Goal: Task Accomplishment & Management: Manage account settings

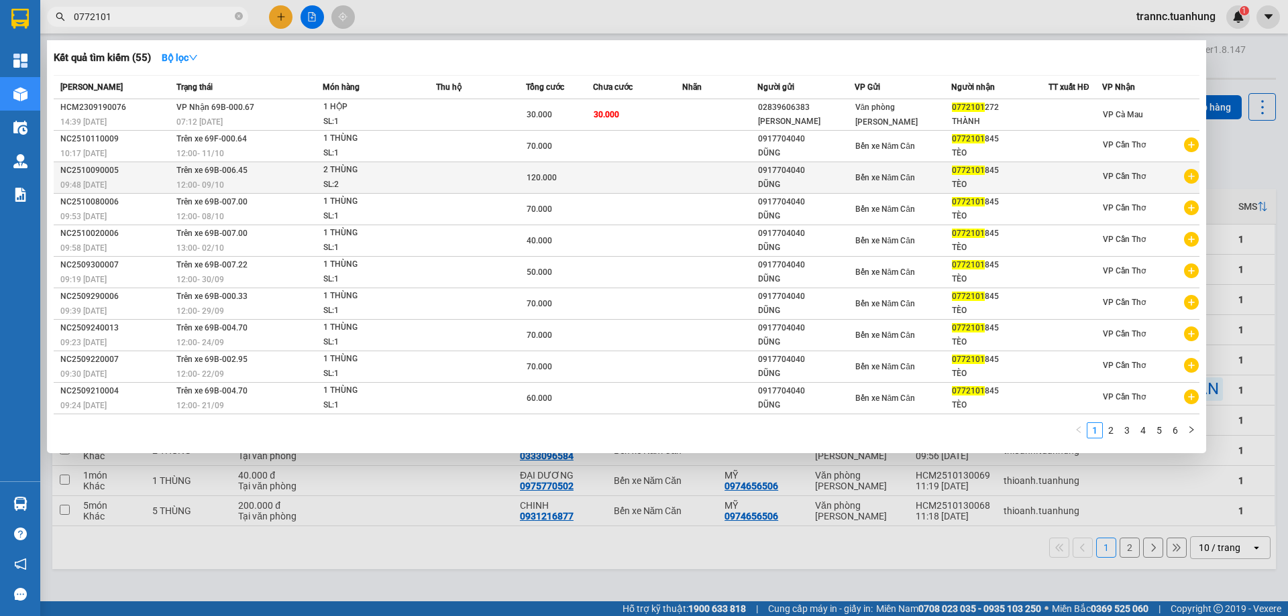
type input "0772101"
click at [1193, 175] on icon "plus-circle" at bounding box center [1191, 176] width 15 height 15
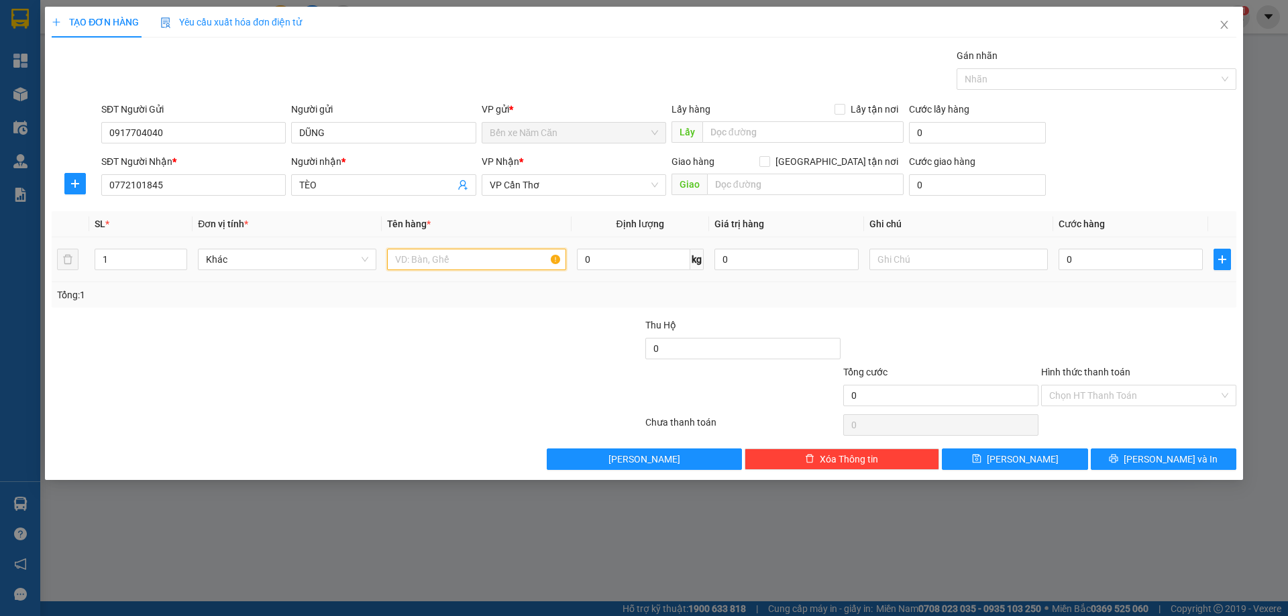
click at [492, 265] on input "text" at bounding box center [476, 259] width 178 height 21
type input "1 THÙNG"
click at [1118, 255] on input "0" at bounding box center [1130, 259] width 144 height 21
type input "7"
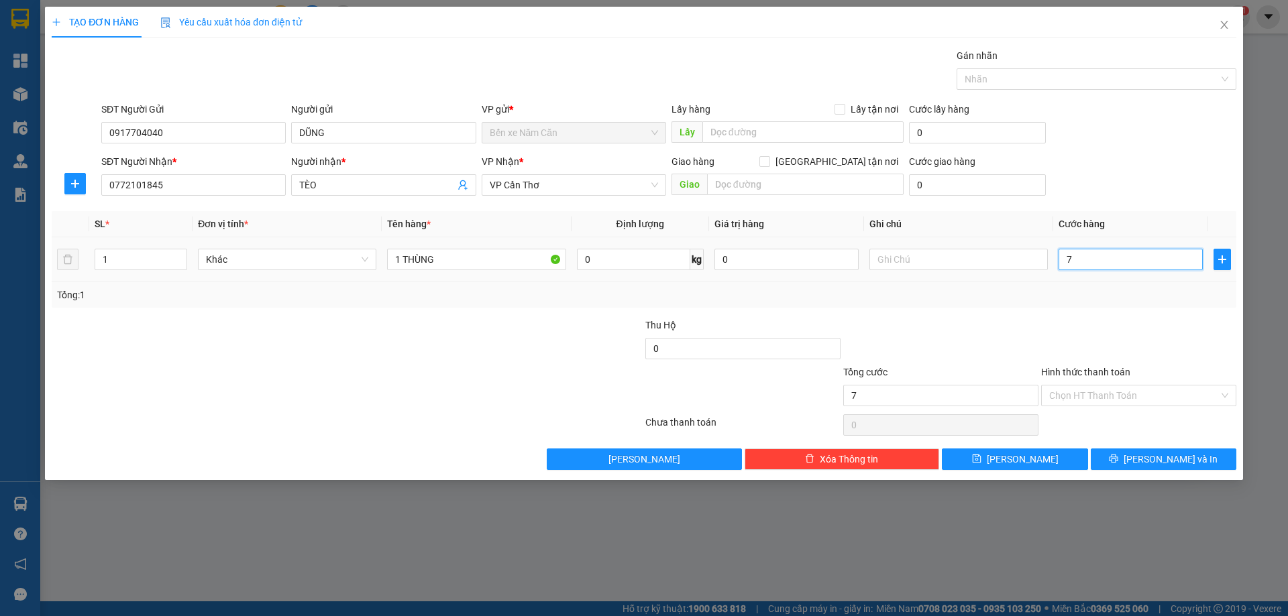
type input "7"
type input "70"
type input "70.000"
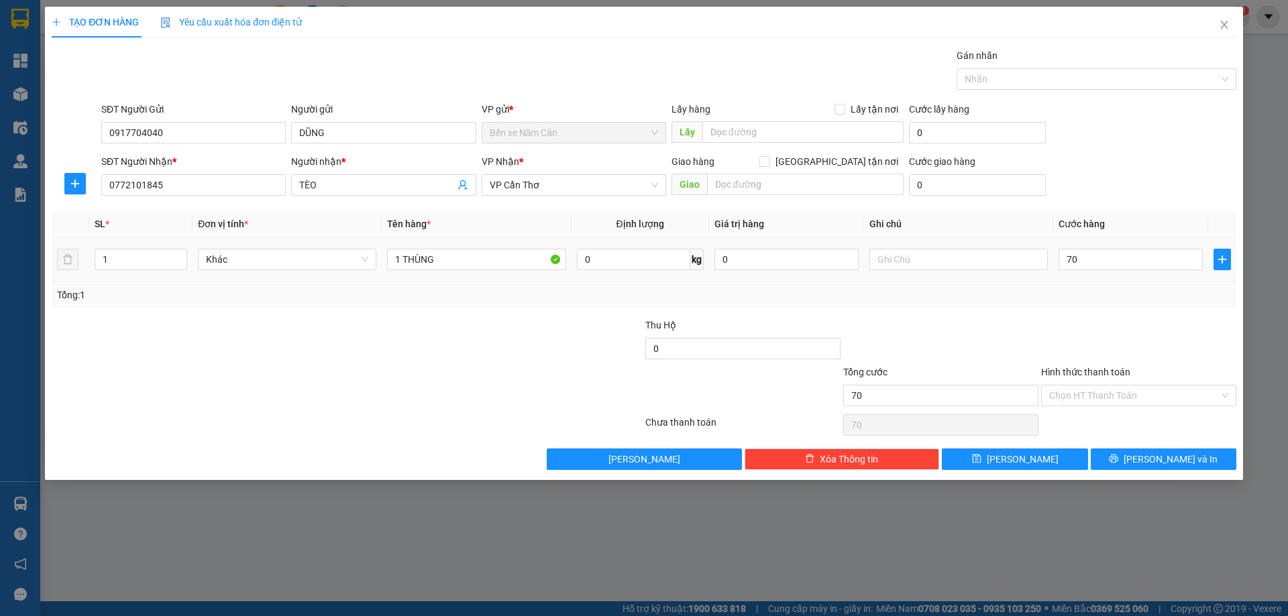
type input "70.000"
click at [1092, 301] on div "Tổng: 1" at bounding box center [644, 295] width 1174 height 15
click at [1134, 392] on input "Hình thức thanh toán" at bounding box center [1134, 396] width 170 height 20
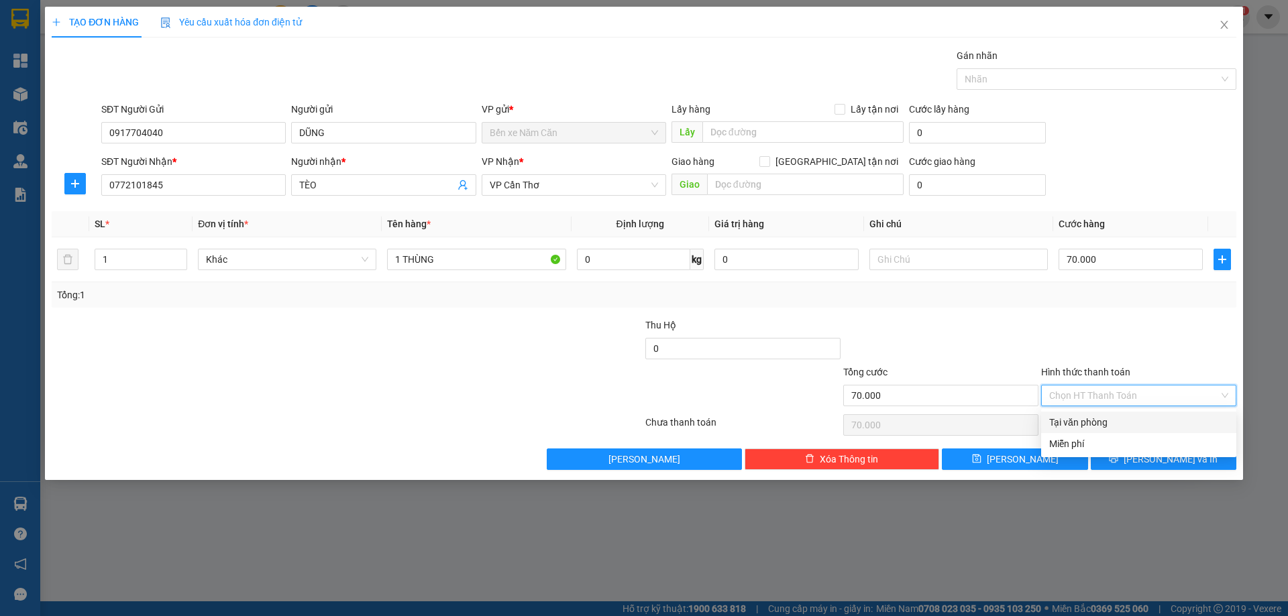
click at [1124, 419] on div "Tại văn phòng" at bounding box center [1138, 422] width 179 height 15
type input "0"
click at [1180, 464] on span "Lưu và In" at bounding box center [1171, 459] width 94 height 15
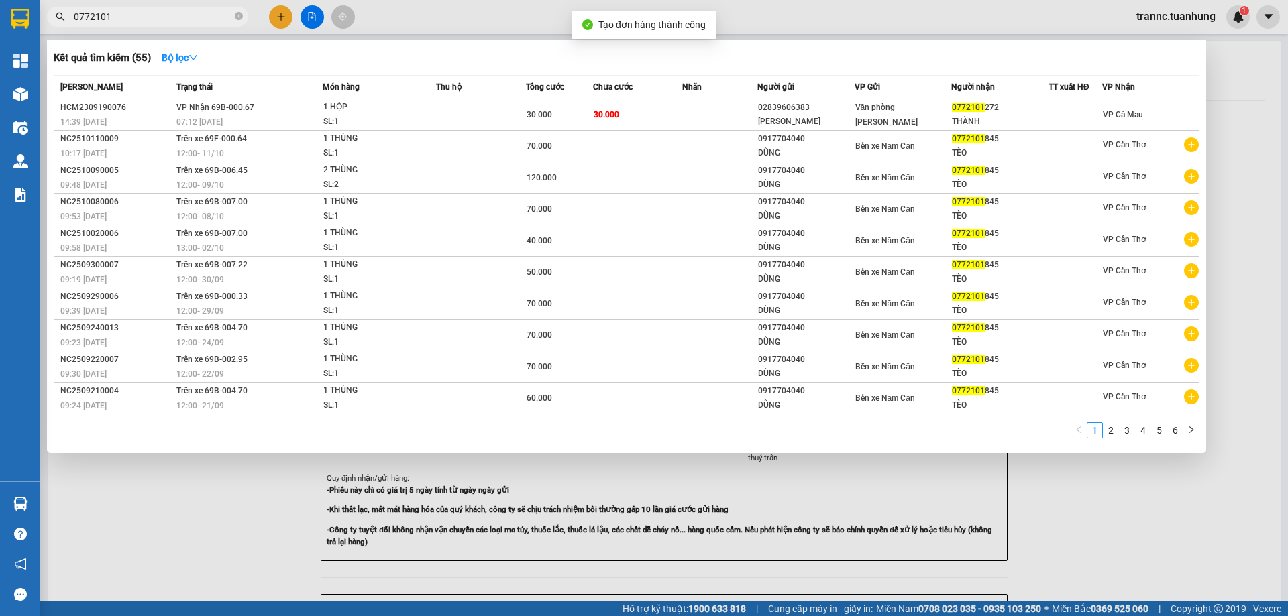
click at [1175, 496] on div at bounding box center [644, 308] width 1288 height 616
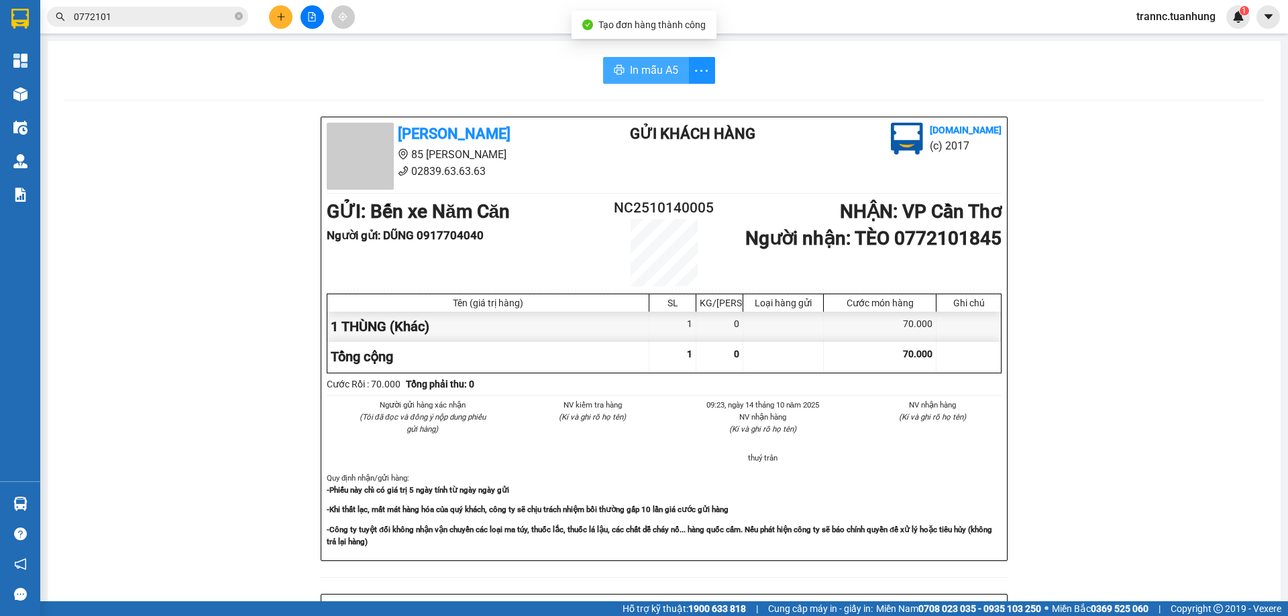
click at [656, 66] on span "In mẫu A5" at bounding box center [654, 70] width 48 height 17
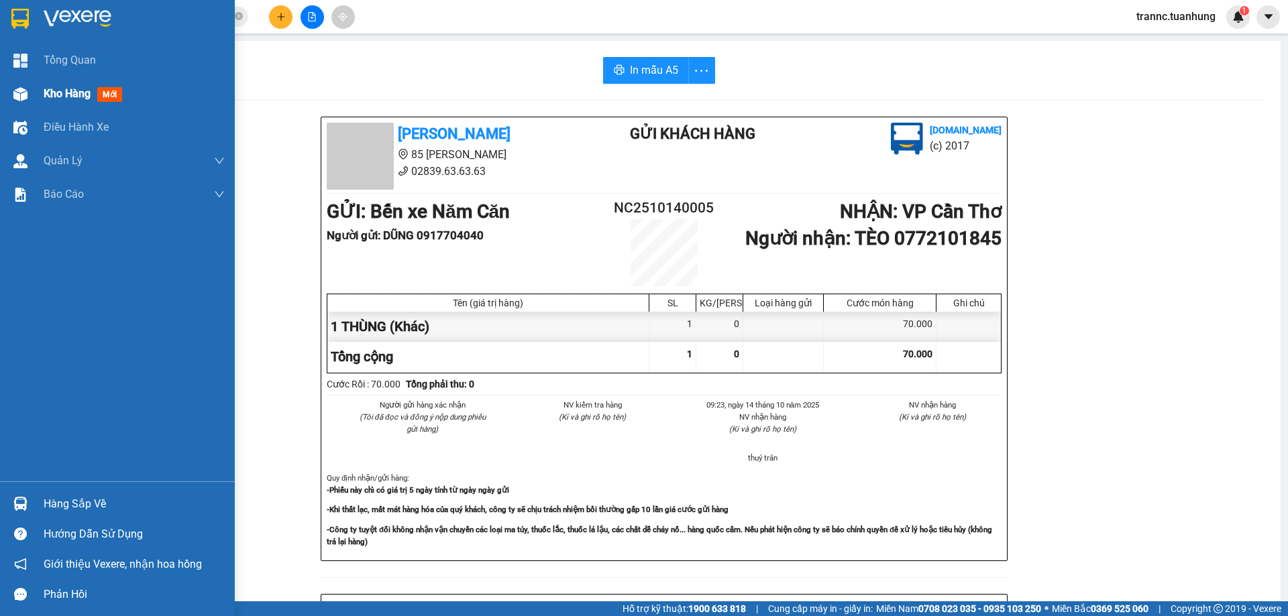
click at [112, 93] on span "mới" at bounding box center [109, 94] width 25 height 15
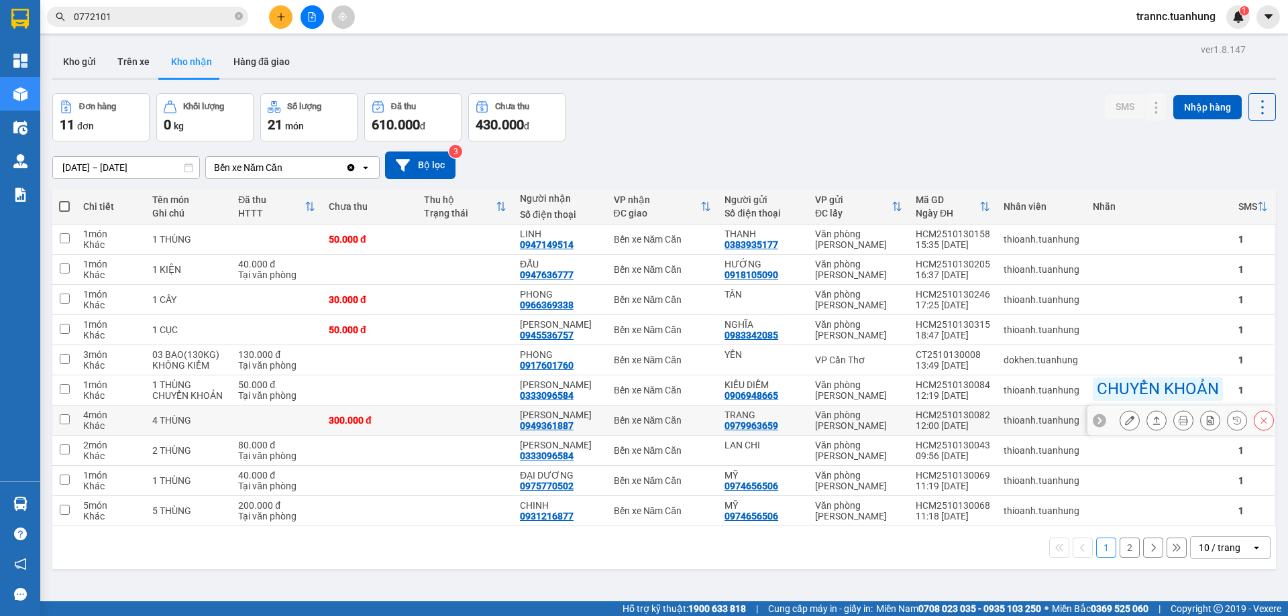
click at [483, 431] on td at bounding box center [464, 421] width 95 height 30
checkbox input "true"
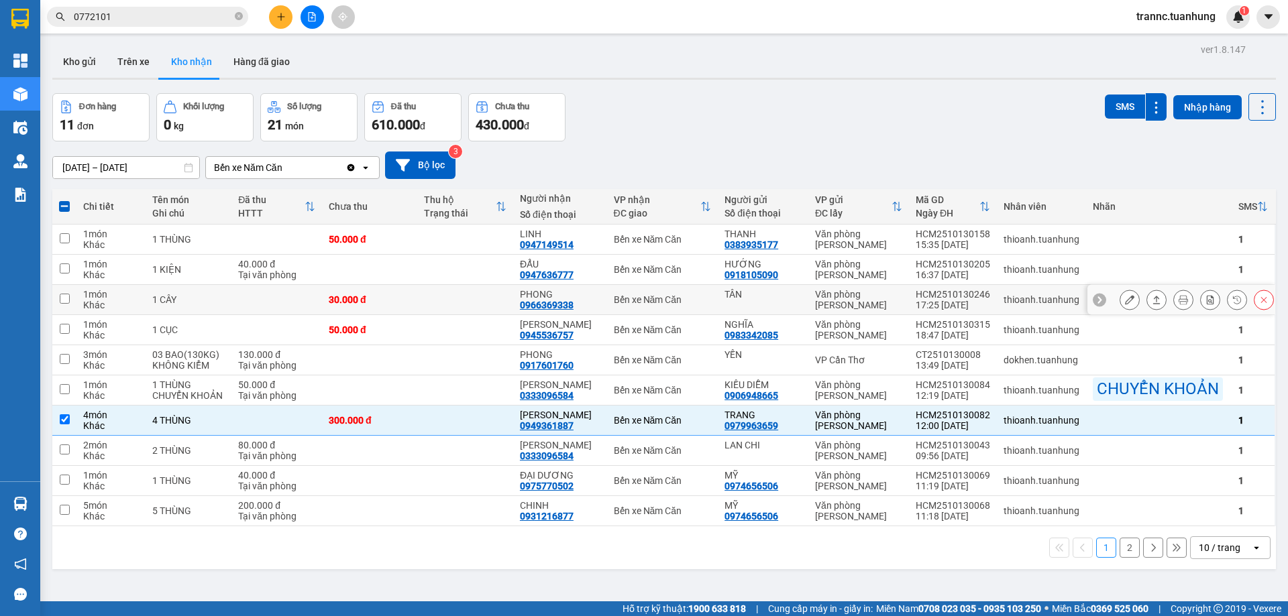
click at [561, 293] on div "PHONG" at bounding box center [560, 294] width 80 height 11
checkbox input "true"
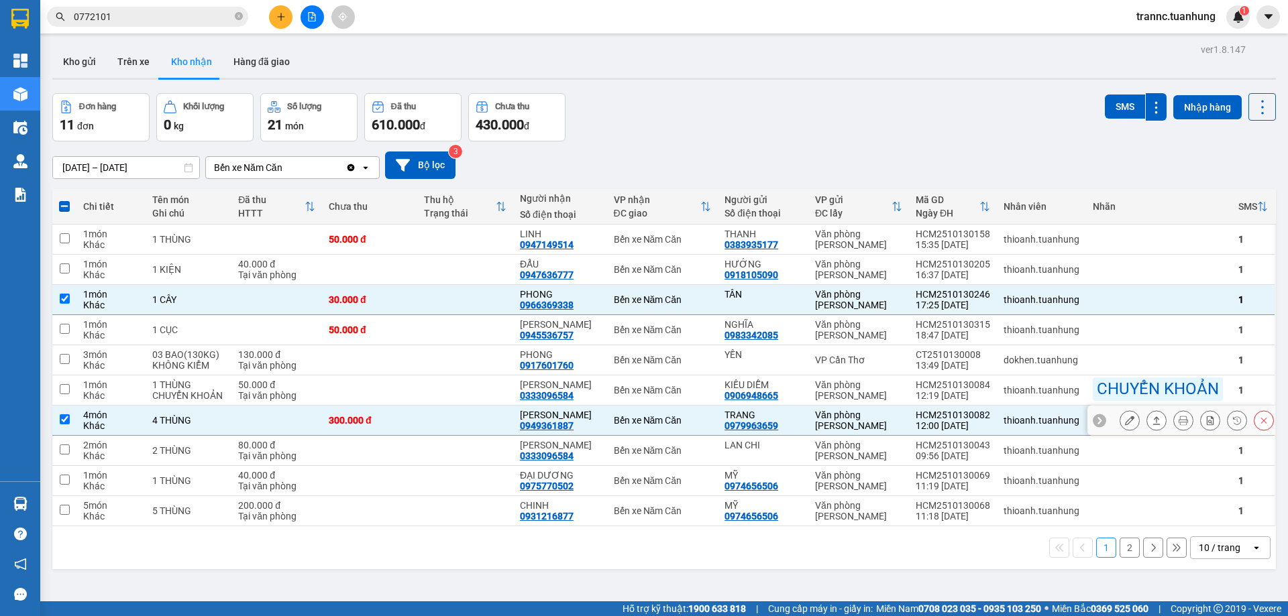
click at [1125, 425] on icon at bounding box center [1129, 420] width 9 height 9
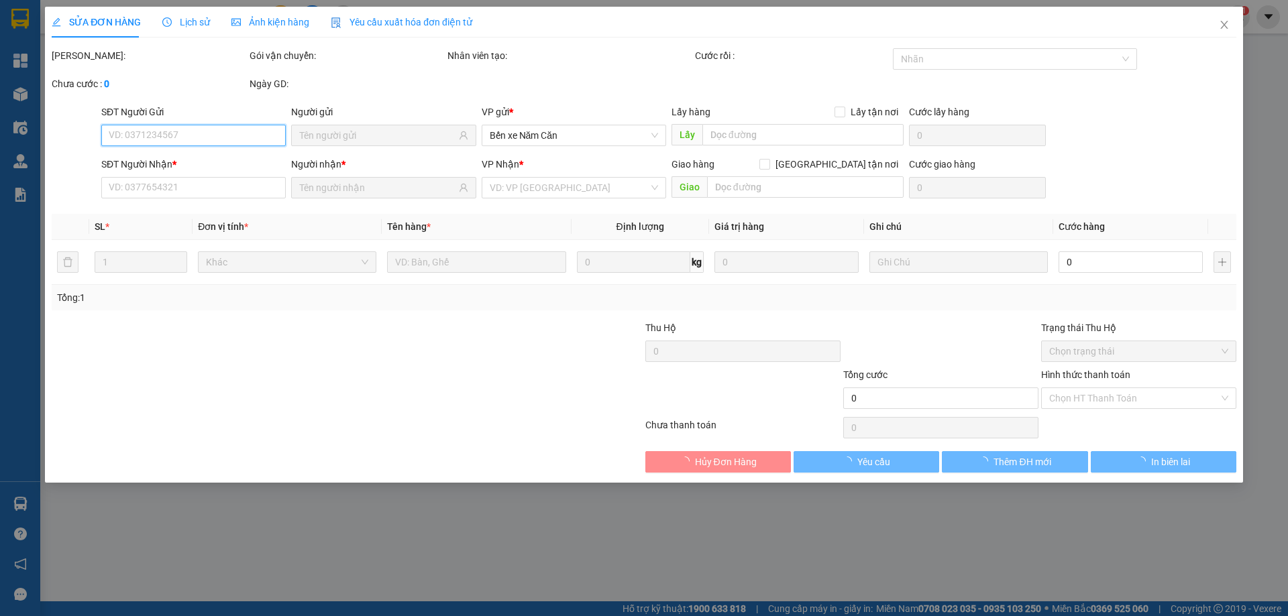
type input "0979963659"
type input "TRANG"
type input "0949361887"
type input "TẤN NHUNG"
type input "300.000"
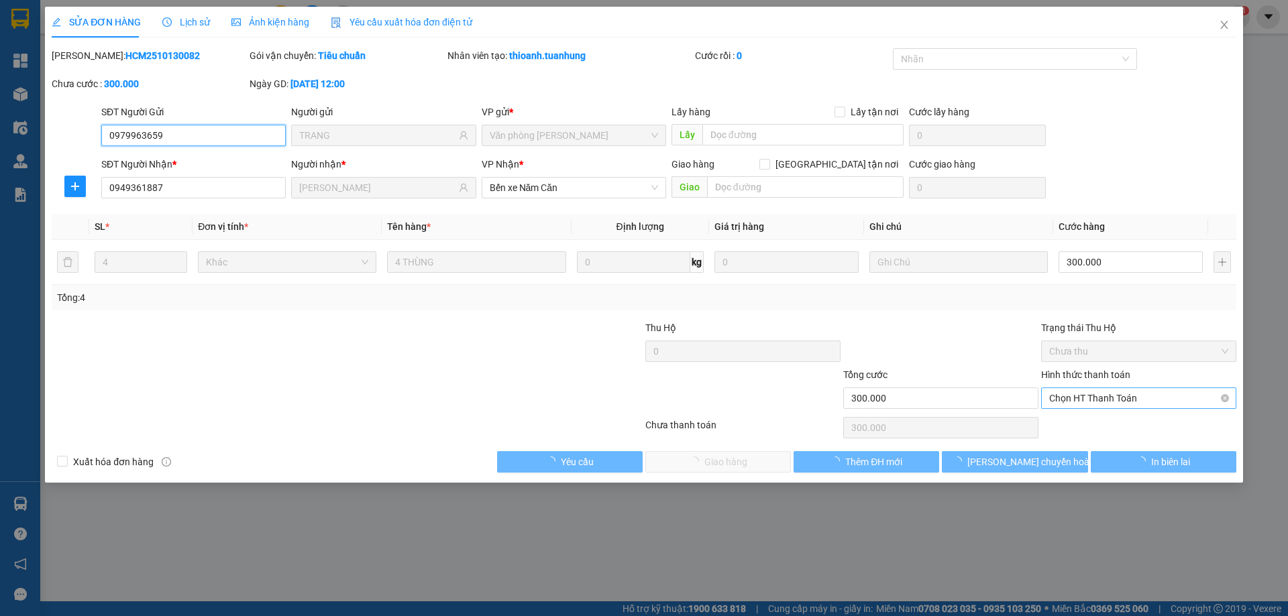
click at [1083, 398] on span "Chọn HT Thanh Toán" at bounding box center [1138, 398] width 179 height 20
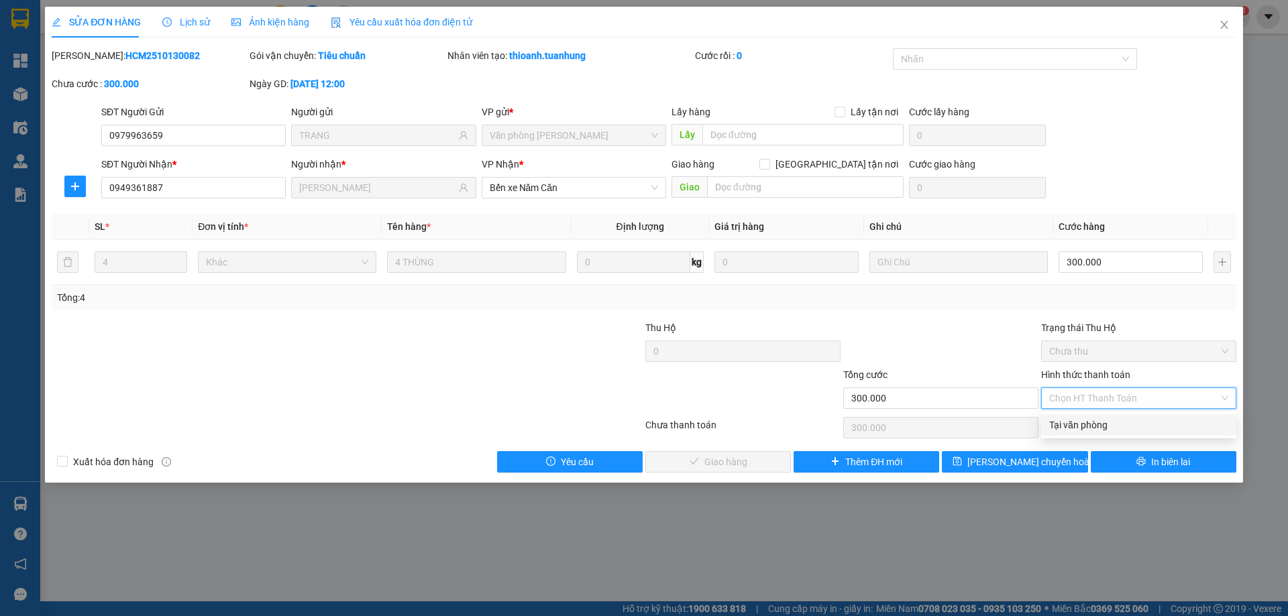
click at [1068, 427] on div "Tại văn phòng" at bounding box center [1138, 425] width 179 height 15
type input "0"
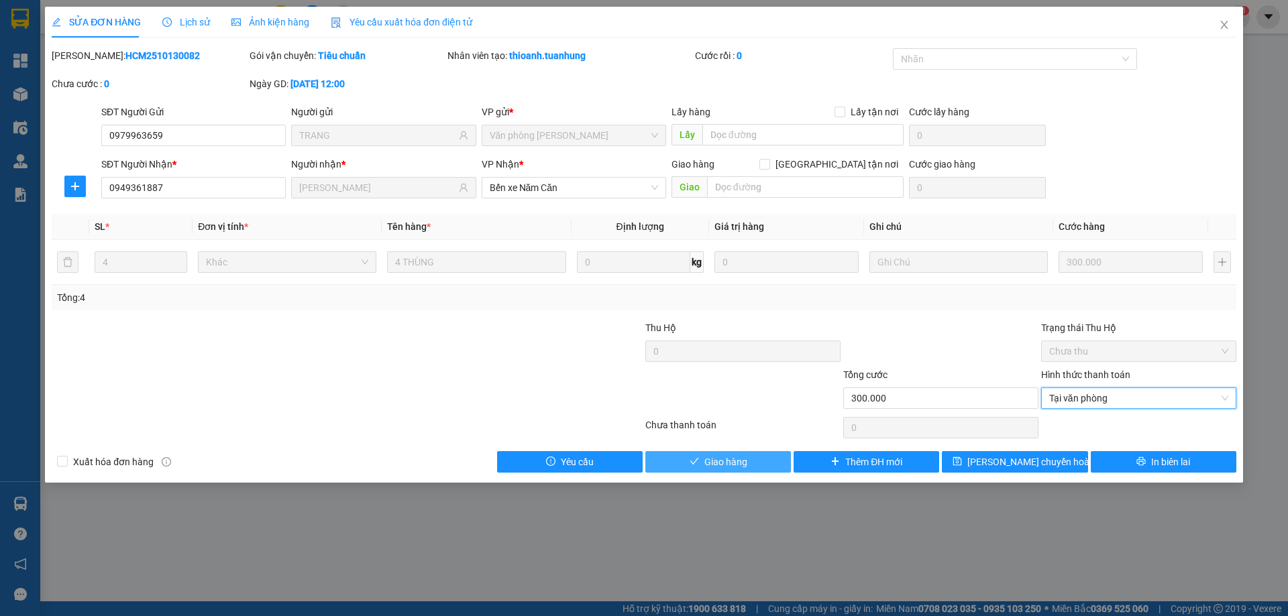
click at [759, 462] on button "Giao hàng" at bounding box center [718, 461] width 146 height 21
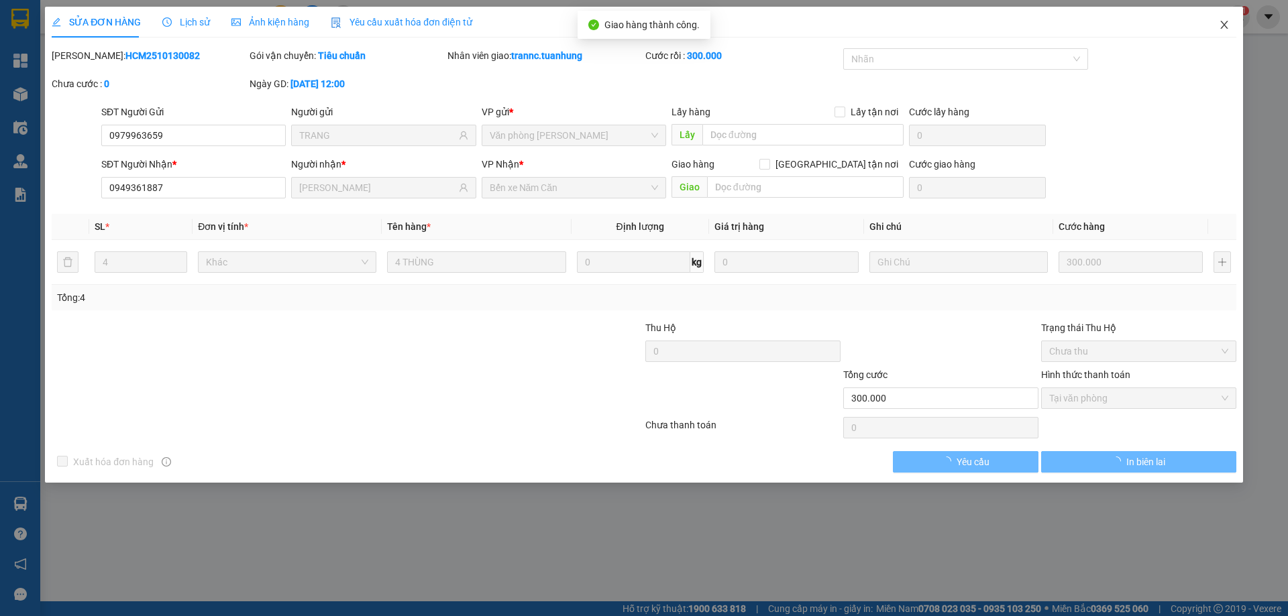
click at [1224, 29] on icon "close" at bounding box center [1224, 24] width 11 height 11
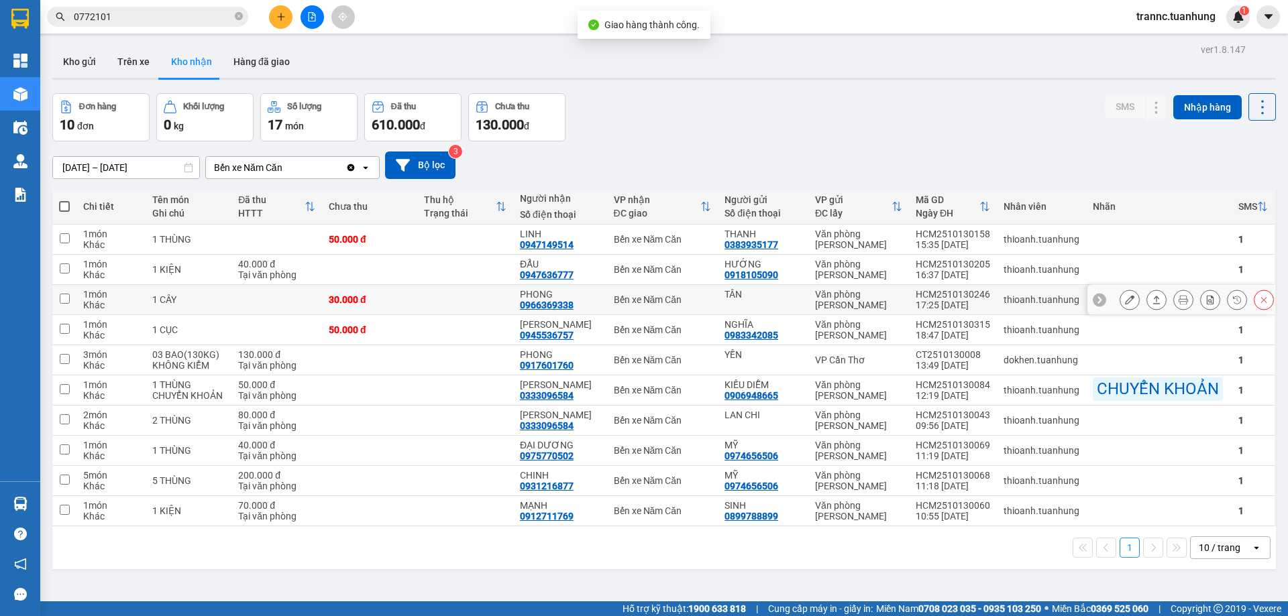
click at [544, 285] on td "PHONG 0966369338" at bounding box center [560, 300] width 94 height 30
checkbox input "true"
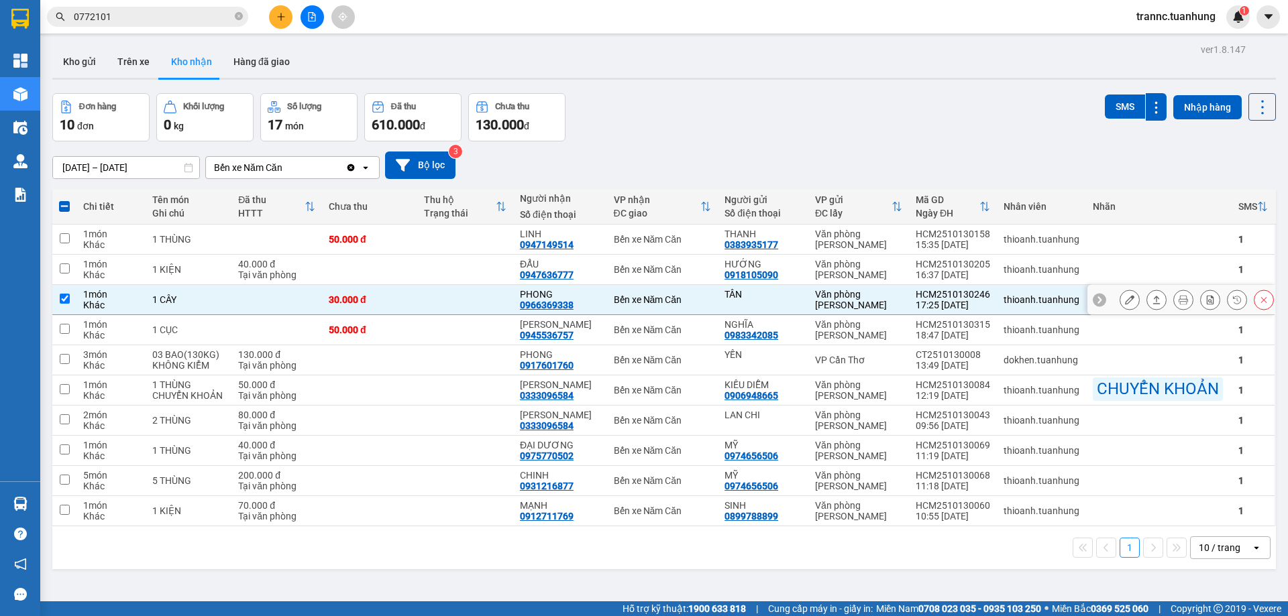
click at [1125, 296] on icon at bounding box center [1129, 299] width 9 height 9
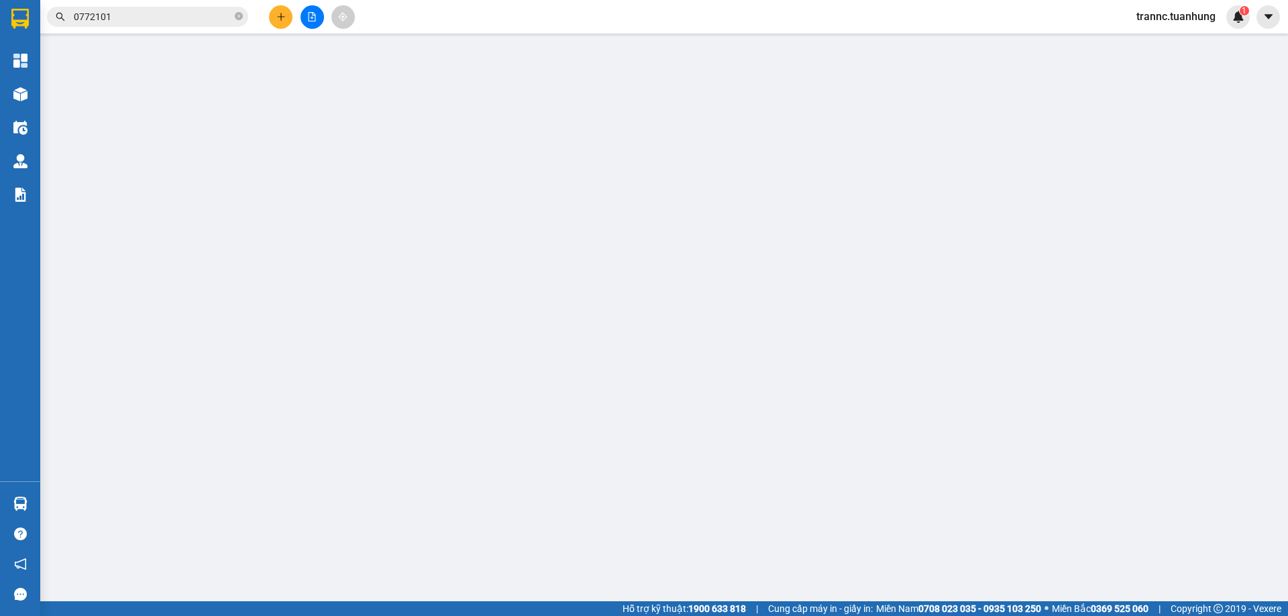
type input "TÂN"
type input "0966369338"
type input "PHONG"
type input "30.000"
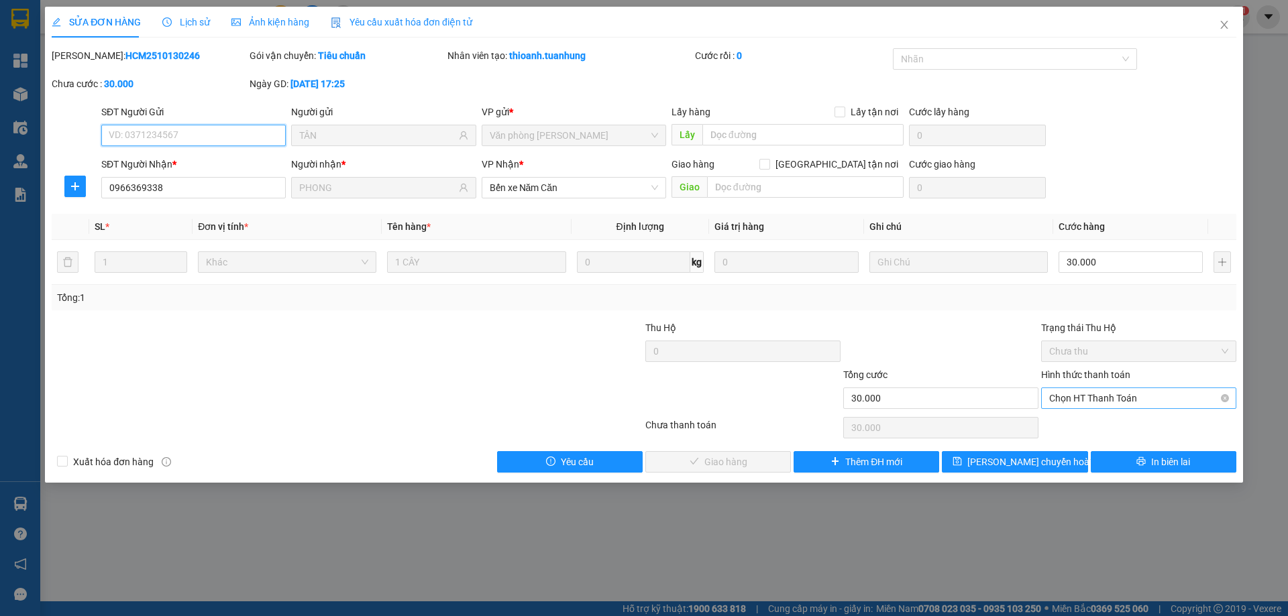
click at [1059, 401] on span "Chọn HT Thanh Toán" at bounding box center [1138, 398] width 179 height 20
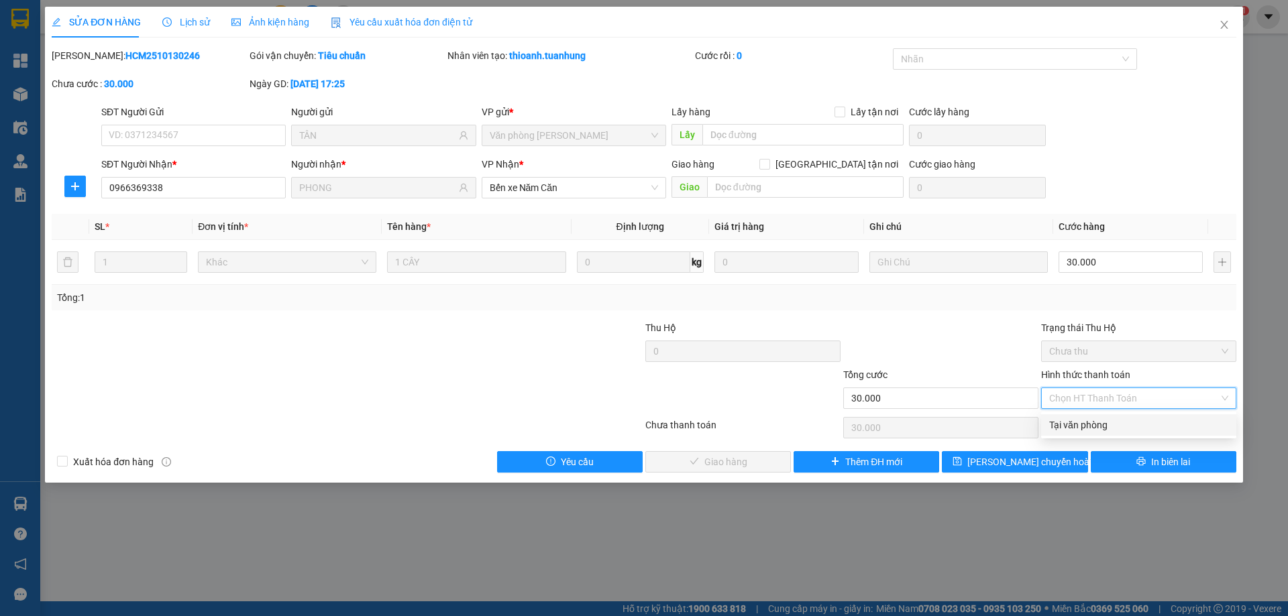
click at [1069, 429] on div "Tại văn phòng" at bounding box center [1138, 425] width 179 height 15
type input "0"
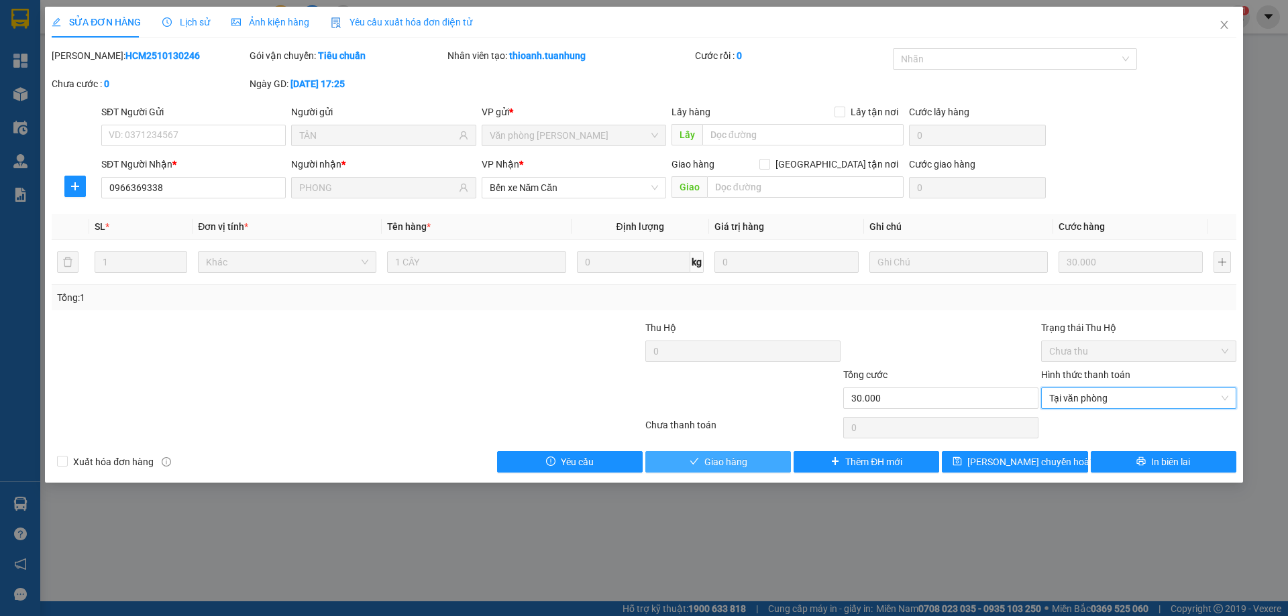
click at [765, 460] on button "Giao hàng" at bounding box center [718, 461] width 146 height 21
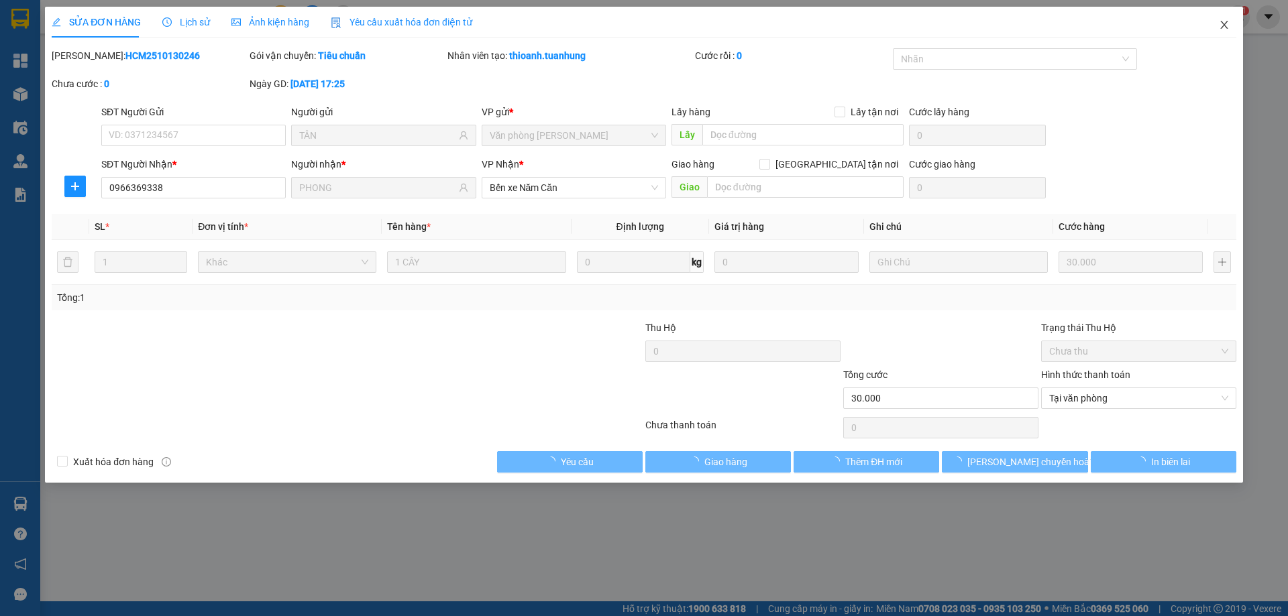
click at [1224, 28] on icon "close" at bounding box center [1224, 24] width 11 height 11
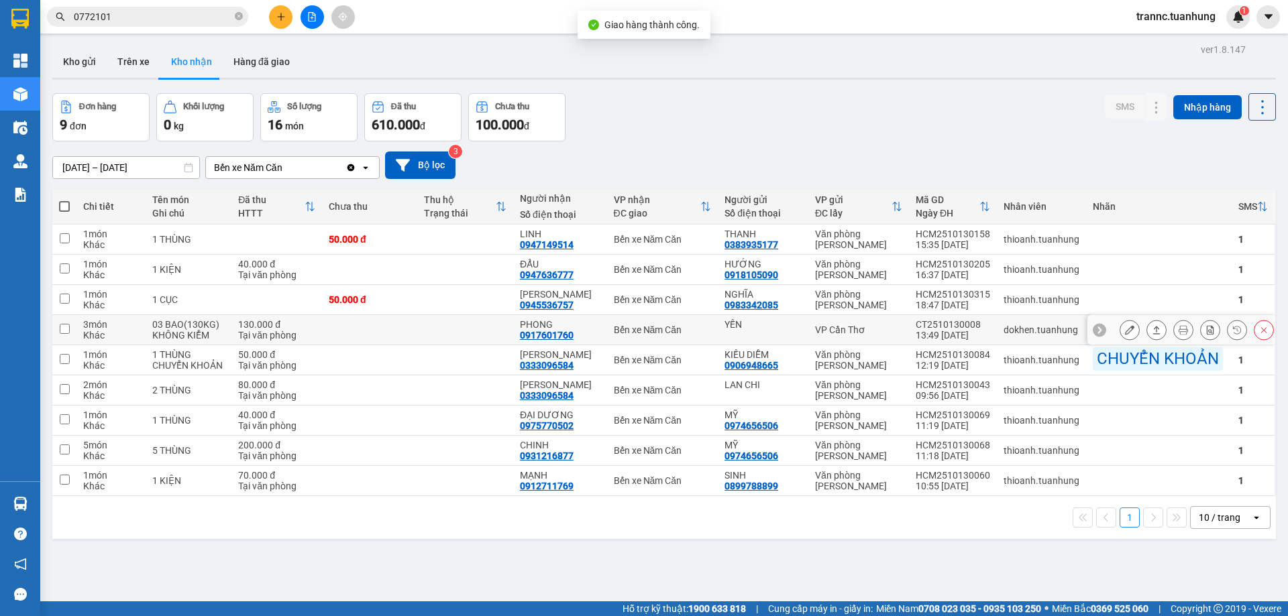
click at [329, 332] on td at bounding box center [369, 330] width 95 height 30
checkbox input "true"
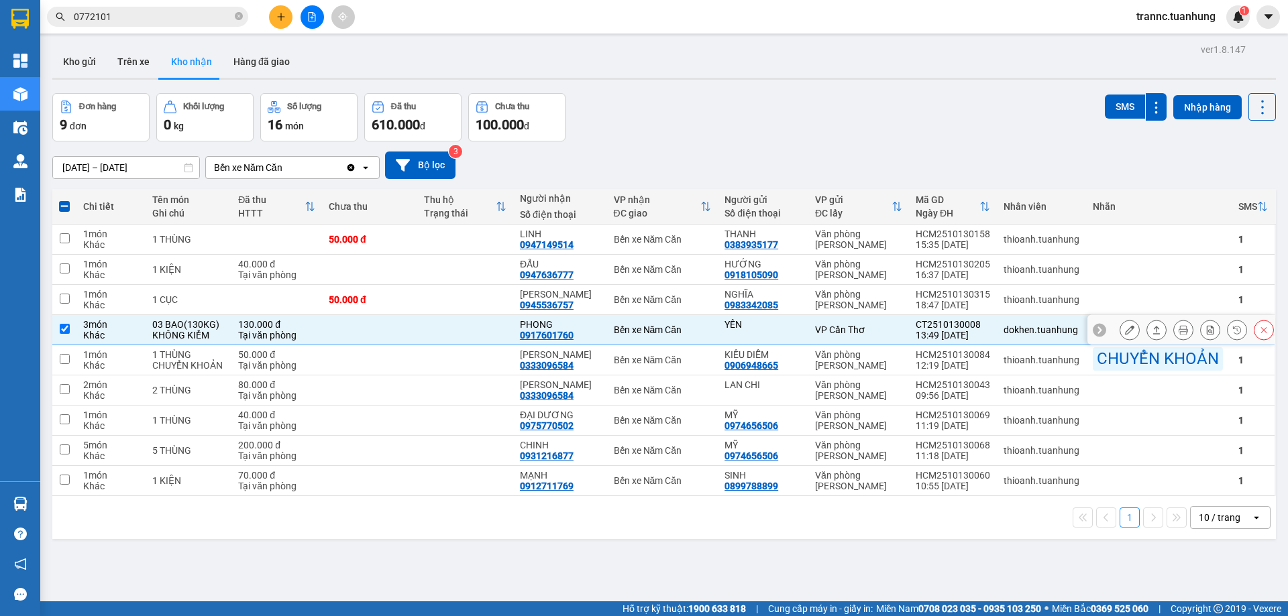
click at [1125, 332] on icon at bounding box center [1129, 329] width 9 height 9
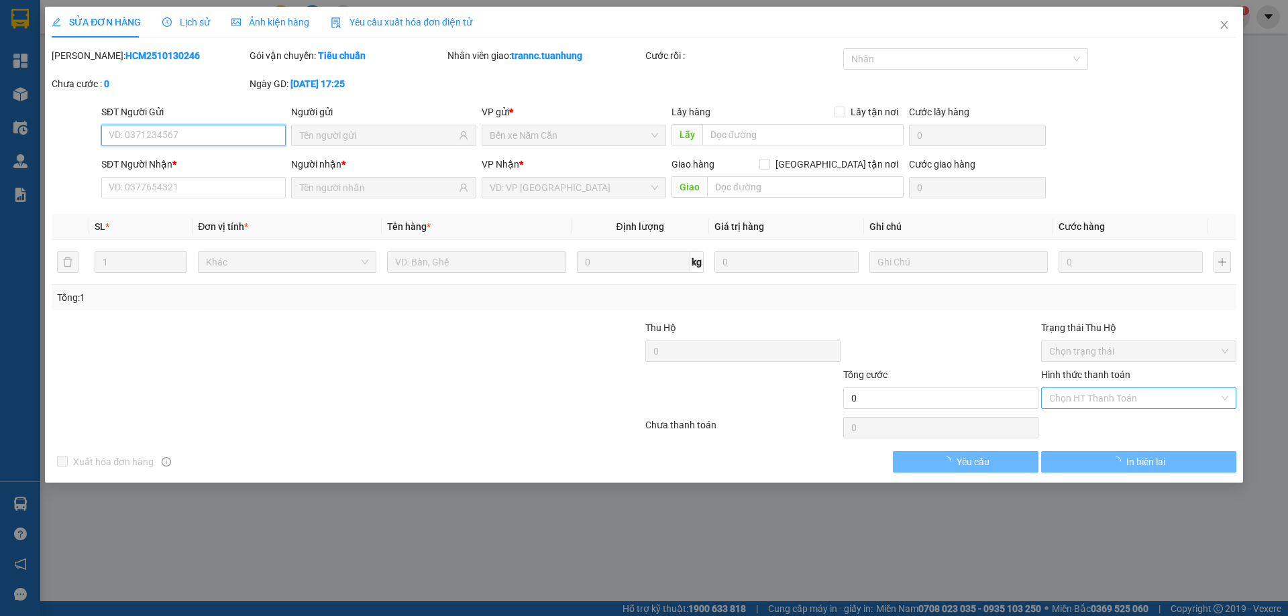
type input "YẾN"
type input "0917601760"
type input "PHONG"
type input "130.000"
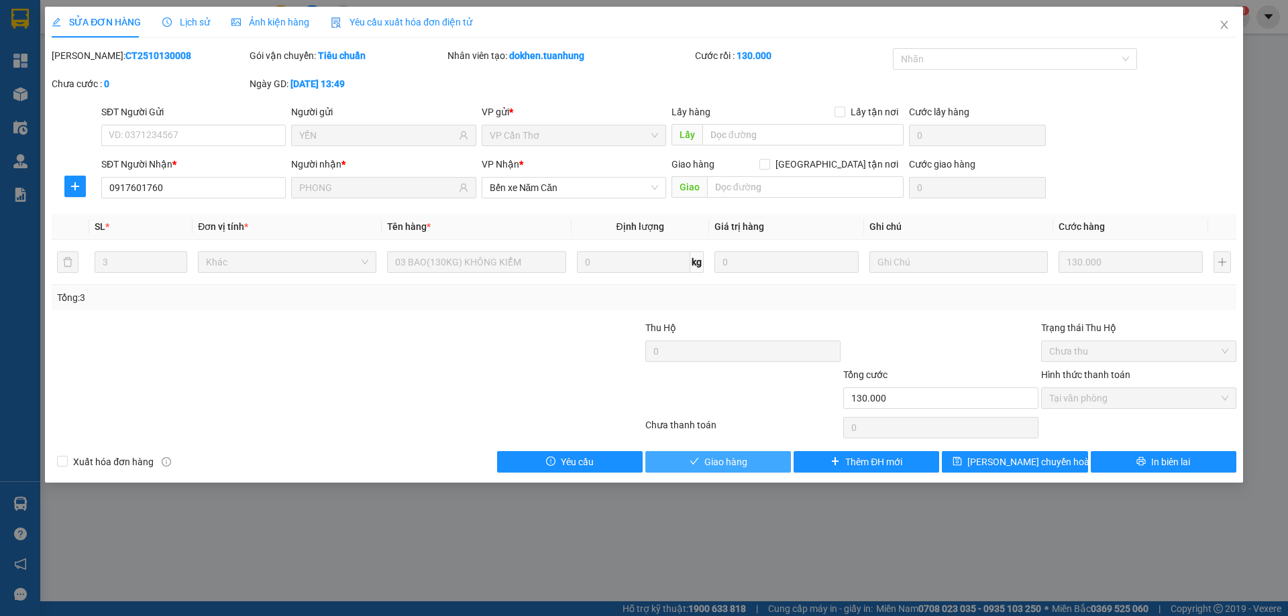
click at [716, 458] on span "Giao hàng" at bounding box center [725, 462] width 43 height 15
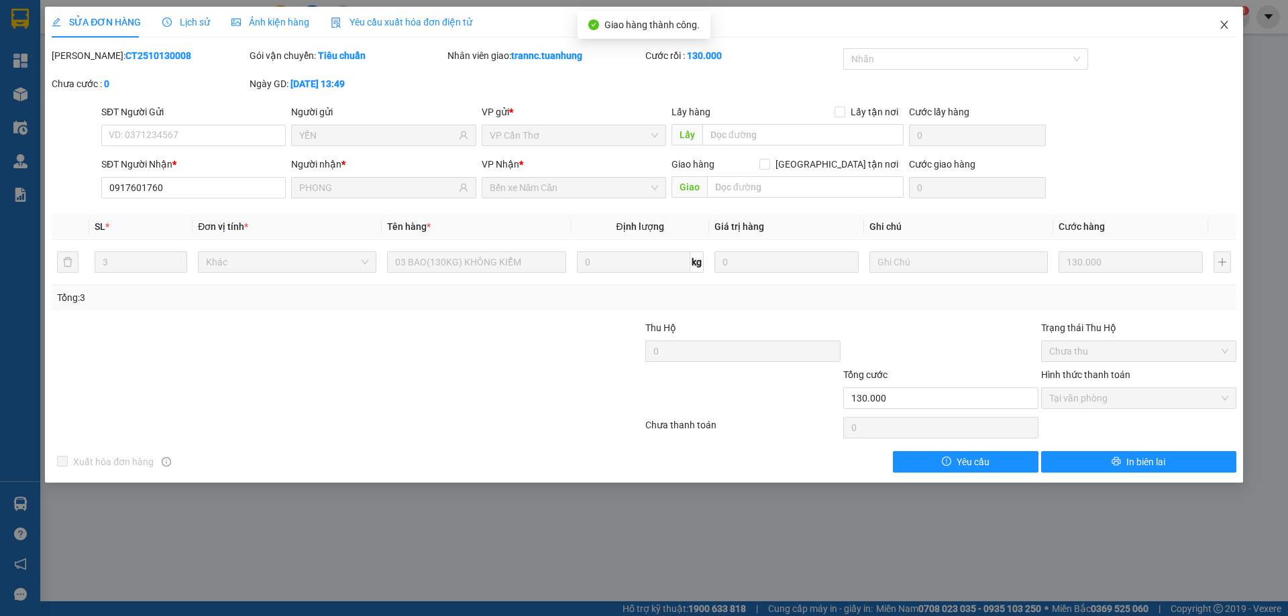
click at [1220, 26] on icon "close" at bounding box center [1224, 24] width 11 height 11
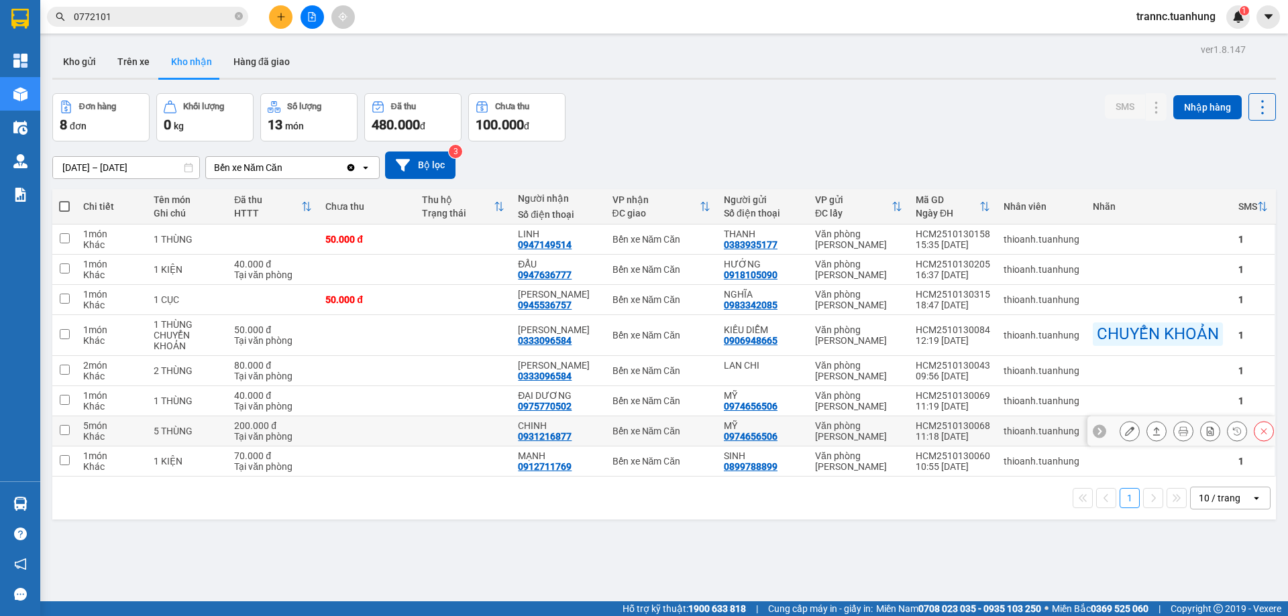
click at [327, 431] on td at bounding box center [367, 432] width 97 height 30
checkbox input "true"
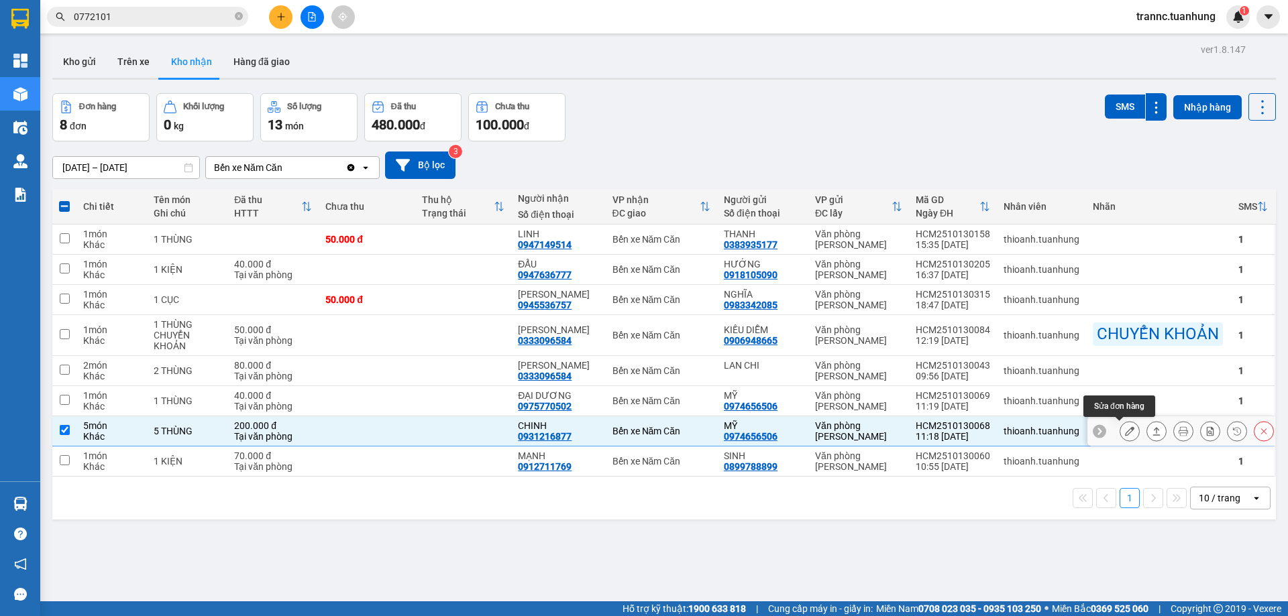
click at [1125, 433] on icon at bounding box center [1129, 431] width 9 height 9
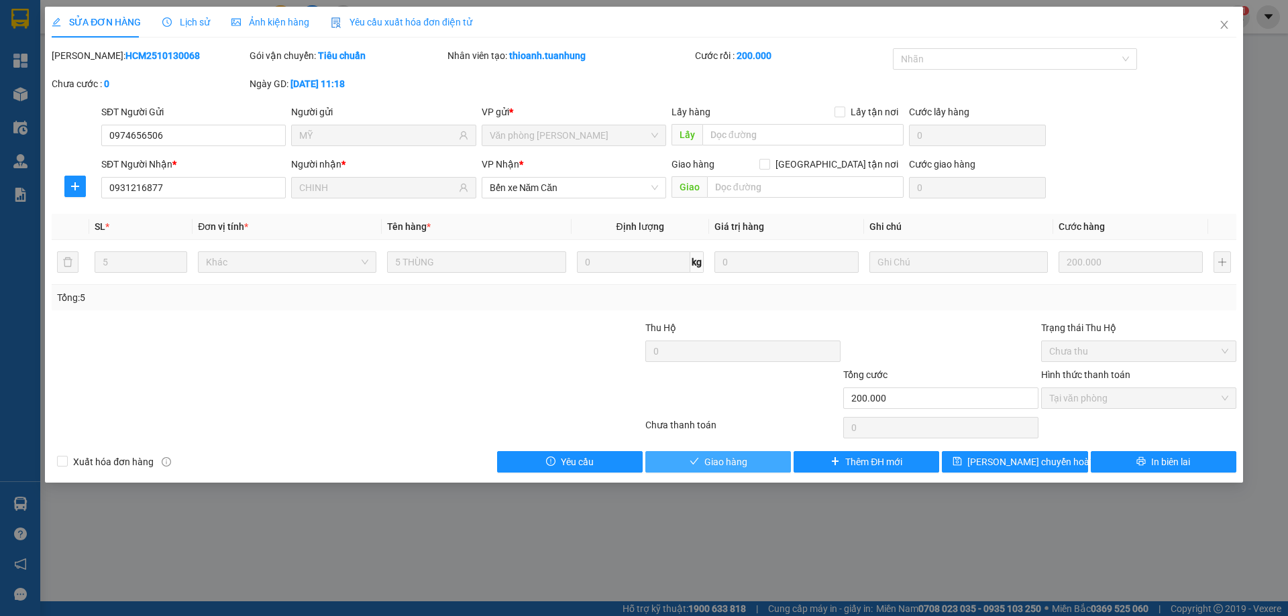
click at [717, 459] on span "Giao hàng" at bounding box center [725, 462] width 43 height 15
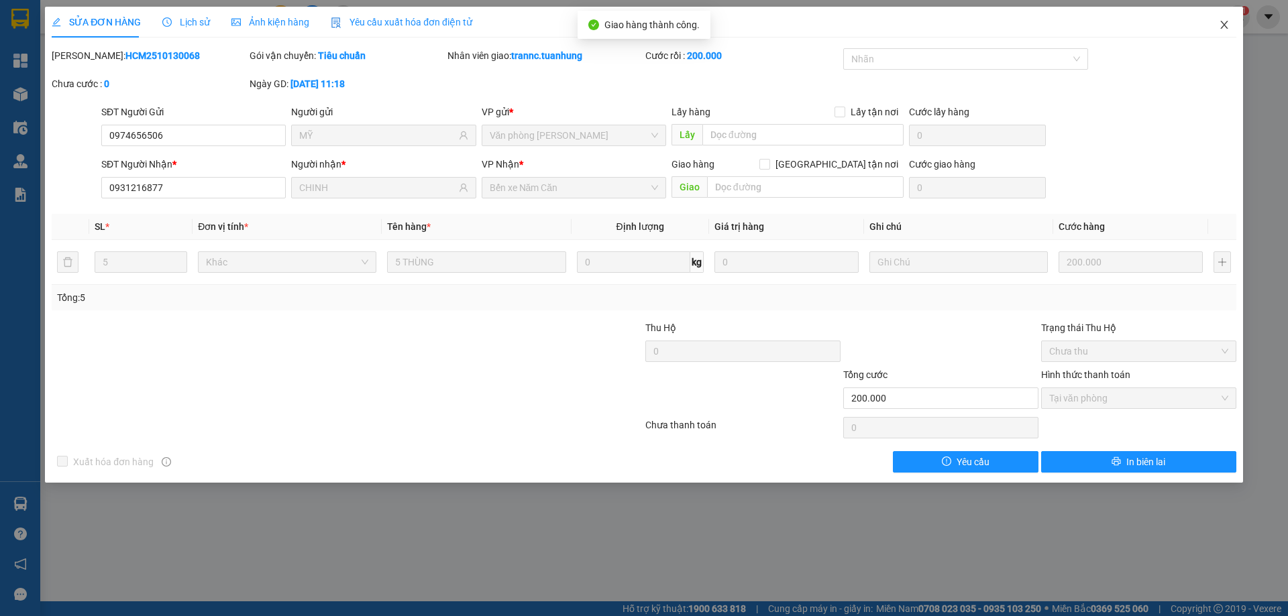
click at [1230, 23] on span "Close" at bounding box center [1224, 26] width 38 height 38
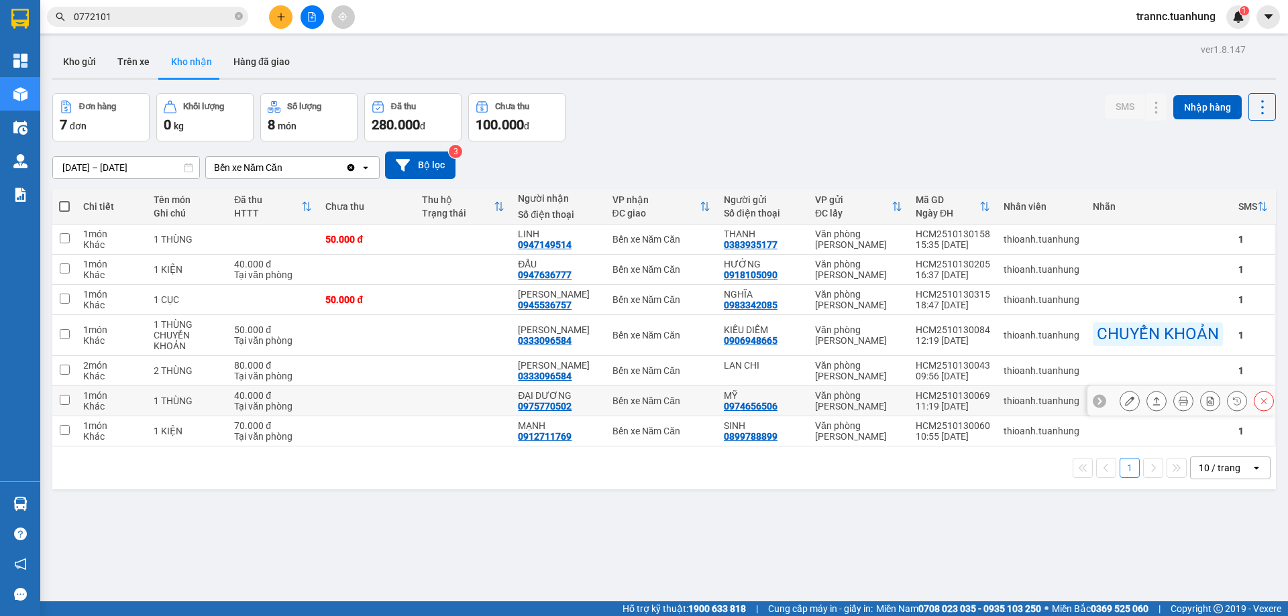
click at [575, 398] on div "ĐẠI DƯƠNG" at bounding box center [558, 395] width 80 height 11
checkbox input "true"
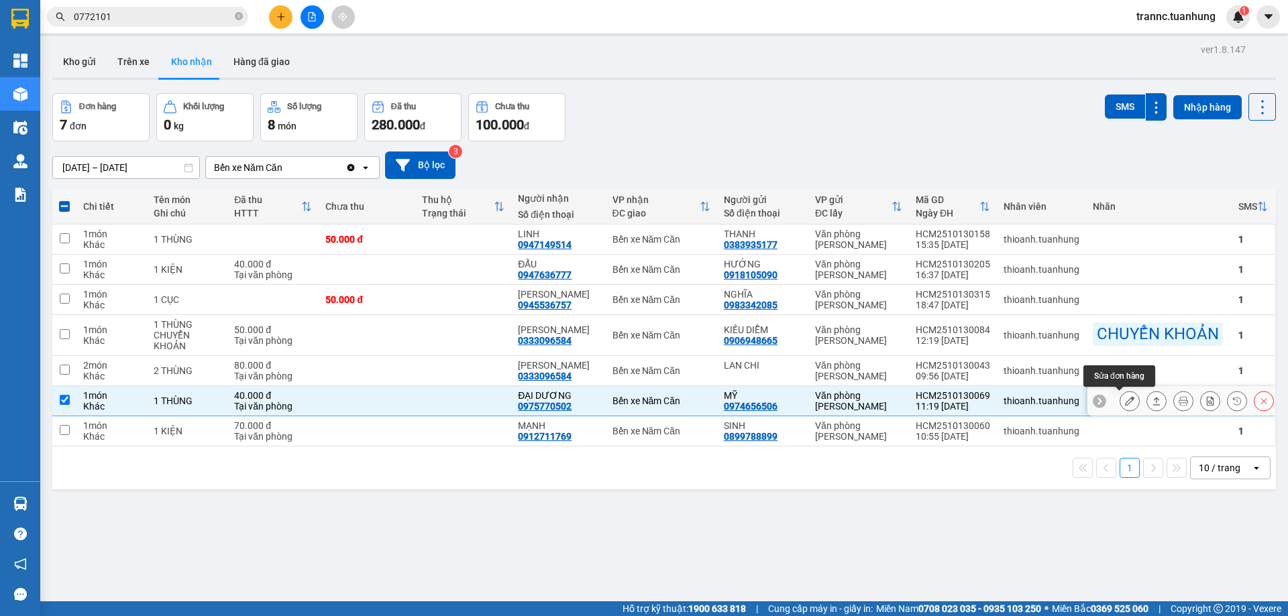
click at [1125, 400] on icon at bounding box center [1129, 400] width 9 height 9
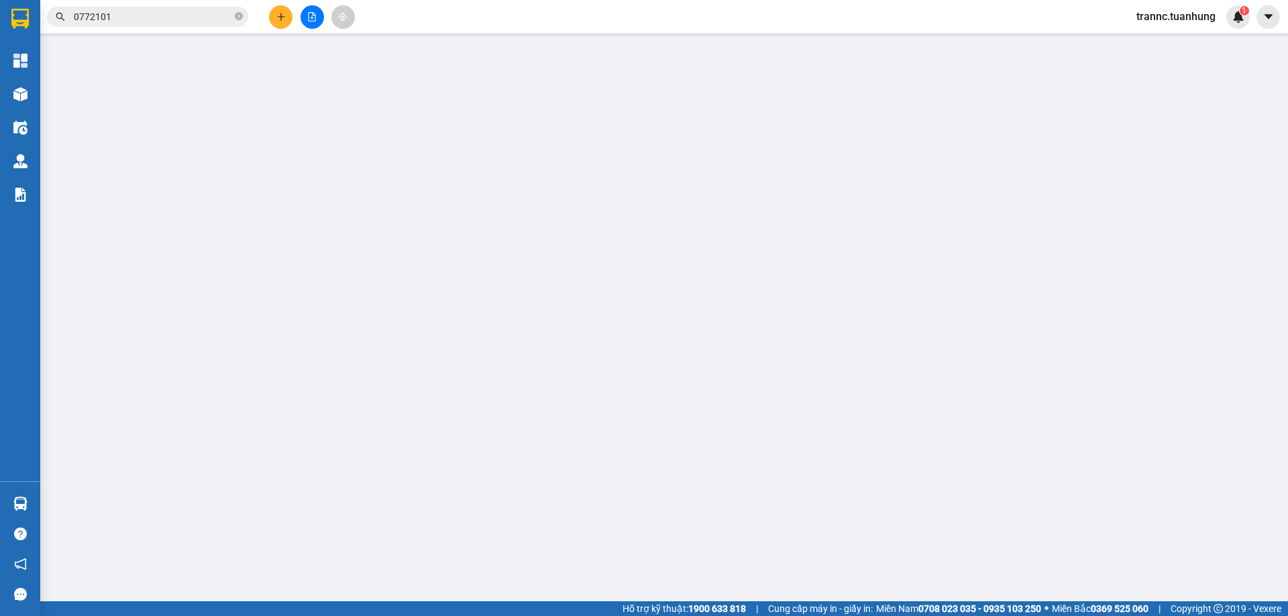
type input "0974656506"
type input "MỸ"
type input "0975770502"
type input "ĐẠI DƯƠNG"
type input "40.000"
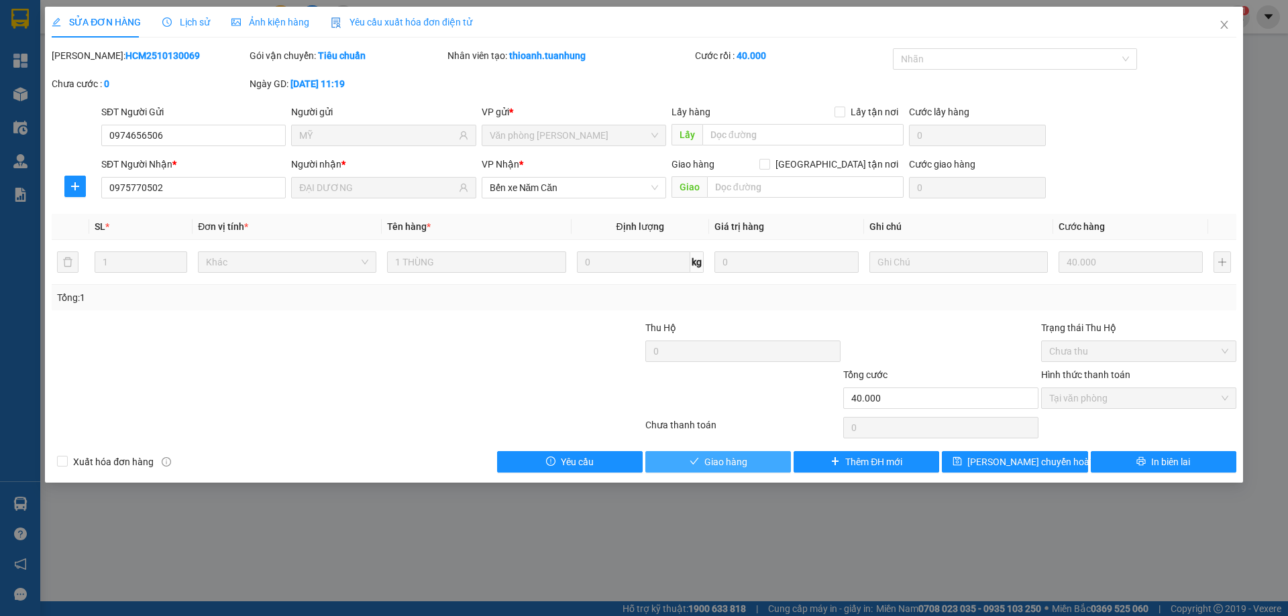
click at [734, 464] on span "Giao hàng" at bounding box center [725, 462] width 43 height 15
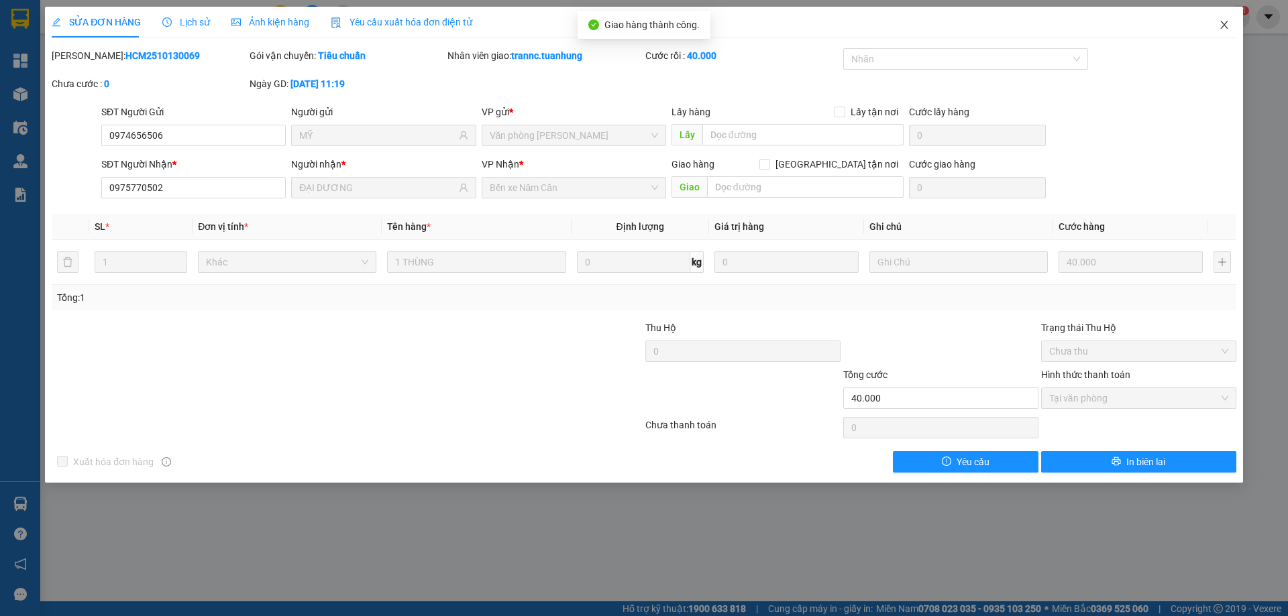
click at [1226, 23] on icon "close" at bounding box center [1224, 24] width 11 height 11
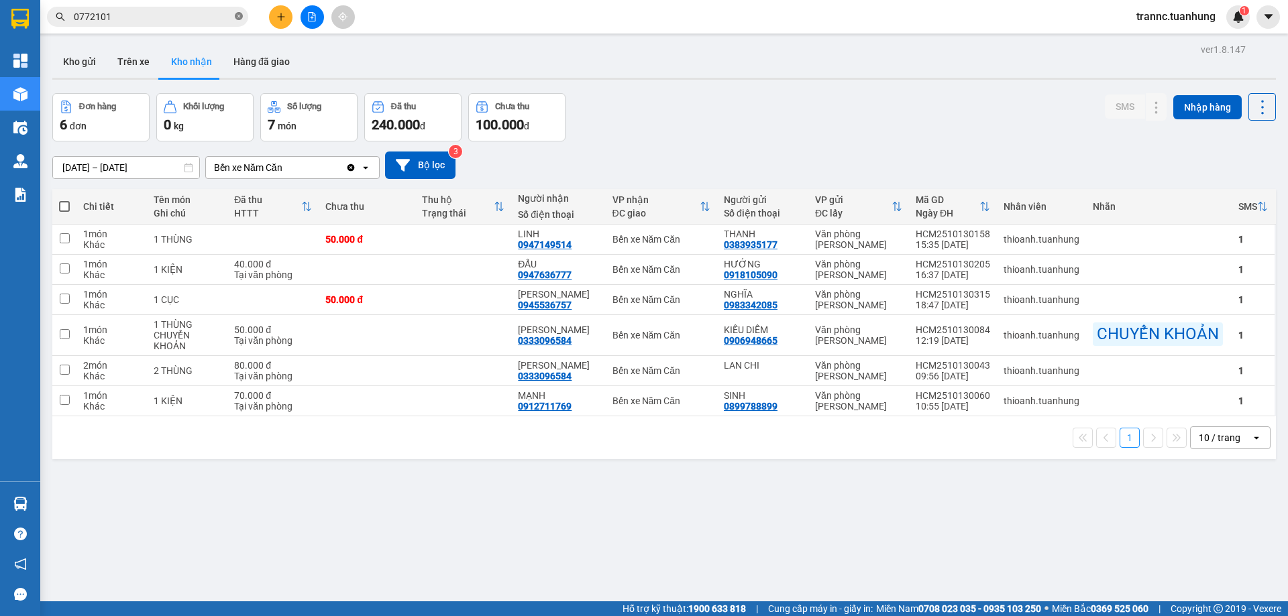
click at [239, 12] on span at bounding box center [239, 17] width 8 height 13
click at [193, 17] on input "text" at bounding box center [153, 16] width 158 height 15
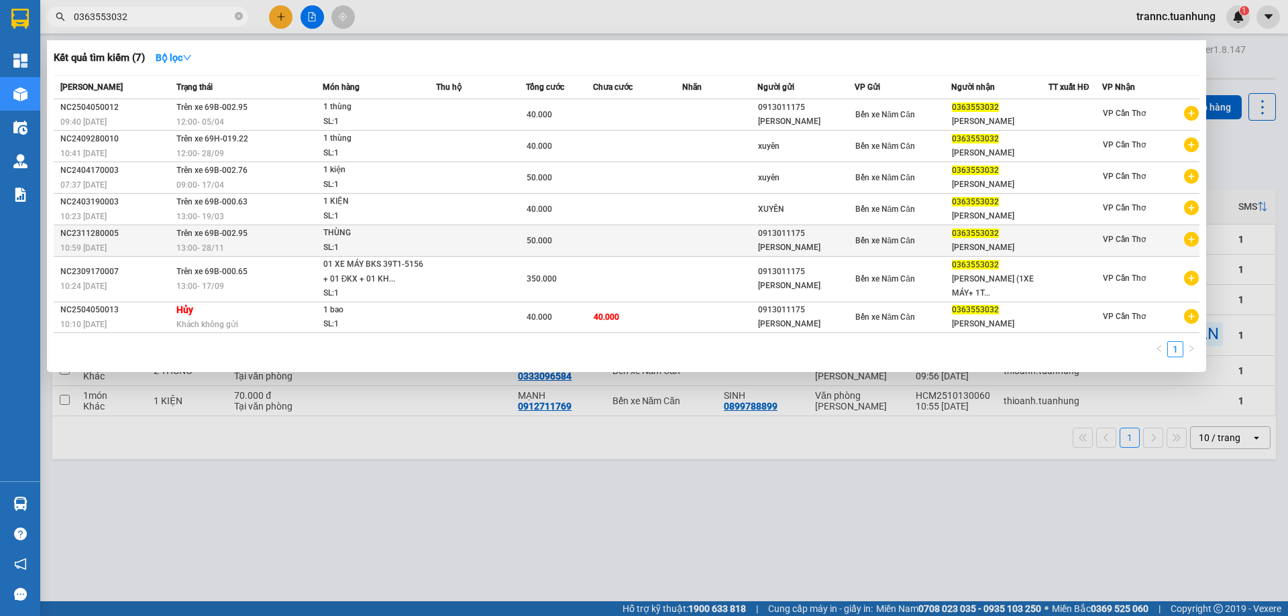
type input "0363553032"
click at [1190, 243] on icon "plus-circle" at bounding box center [1191, 239] width 15 height 15
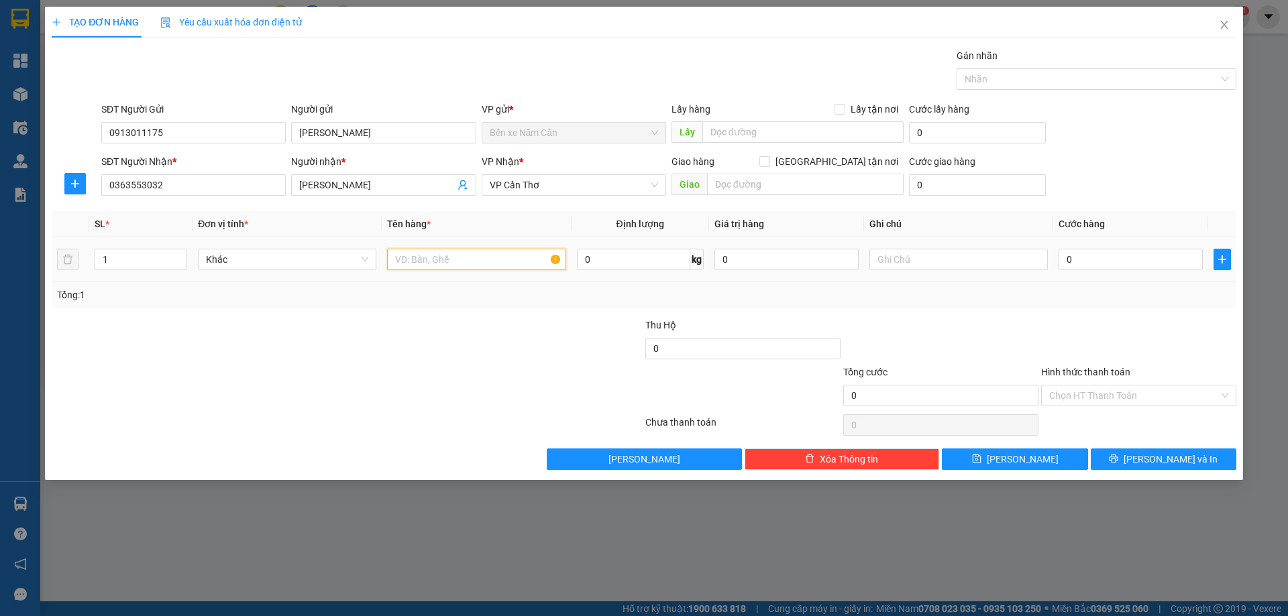
click at [496, 256] on input "text" at bounding box center [476, 259] width 178 height 21
type input "3"
type input "1 THÙNG"
click at [1129, 267] on input "0" at bounding box center [1130, 259] width 144 height 21
type input "3"
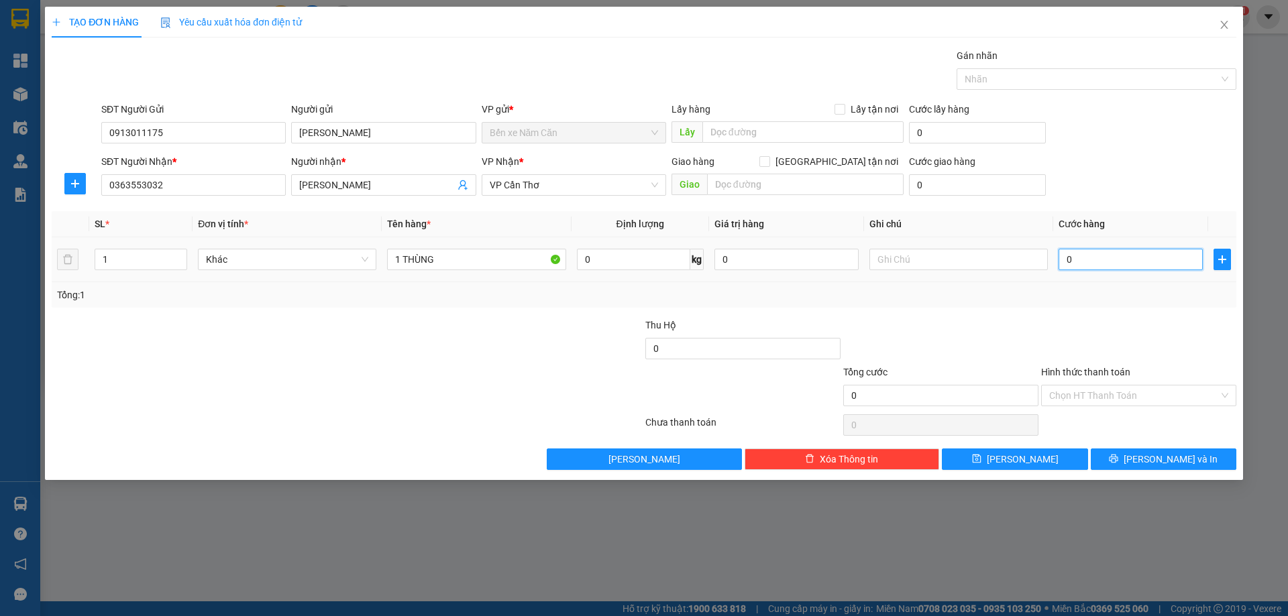
type input "3"
type input "30"
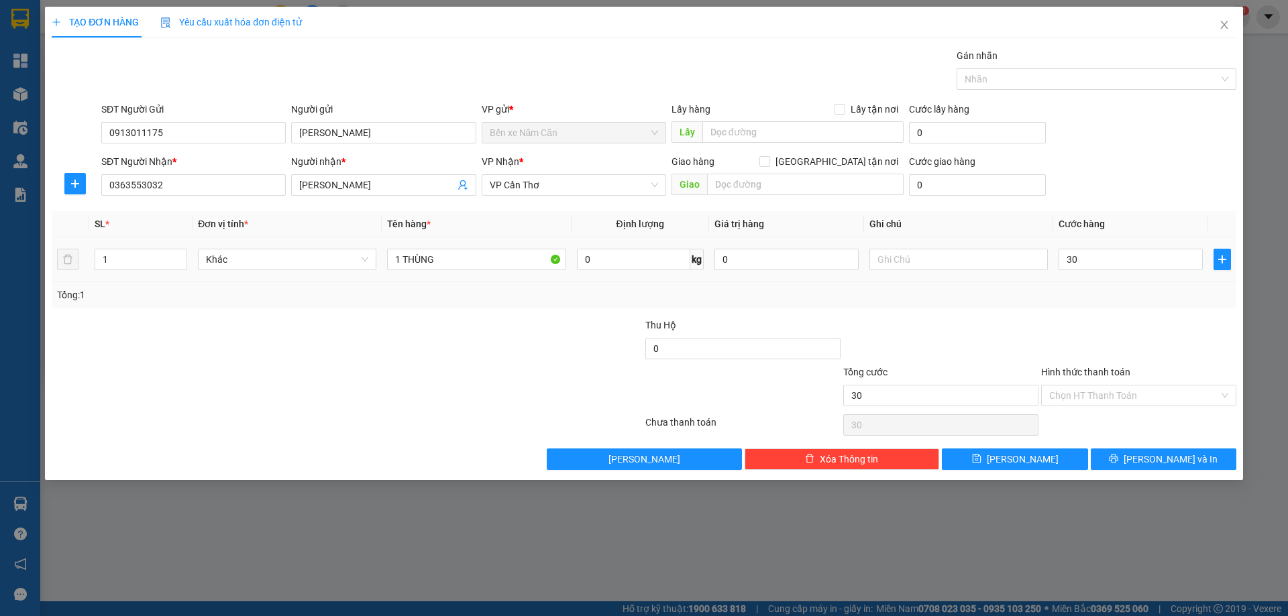
type input "30.000"
click at [1097, 365] on div "Hình thức thanh toán" at bounding box center [1138, 375] width 195 height 20
click at [1103, 393] on input "Hình thức thanh toán" at bounding box center [1134, 396] width 170 height 20
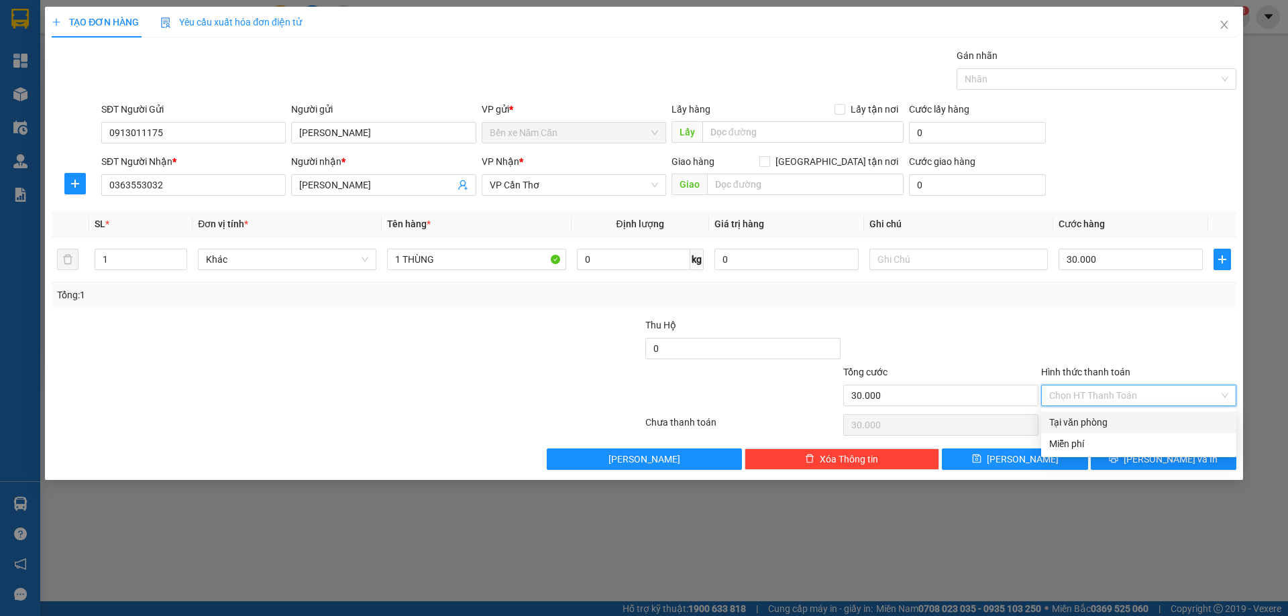
click at [1105, 416] on div "Tại văn phòng" at bounding box center [1138, 422] width 179 height 15
type input "0"
click at [1148, 475] on div "TẠO ĐƠN HÀNG Yêu cầu xuất hóa đơn điện tử Transit Pickup Surcharge Ids Transit …" at bounding box center [644, 244] width 1198 height 474
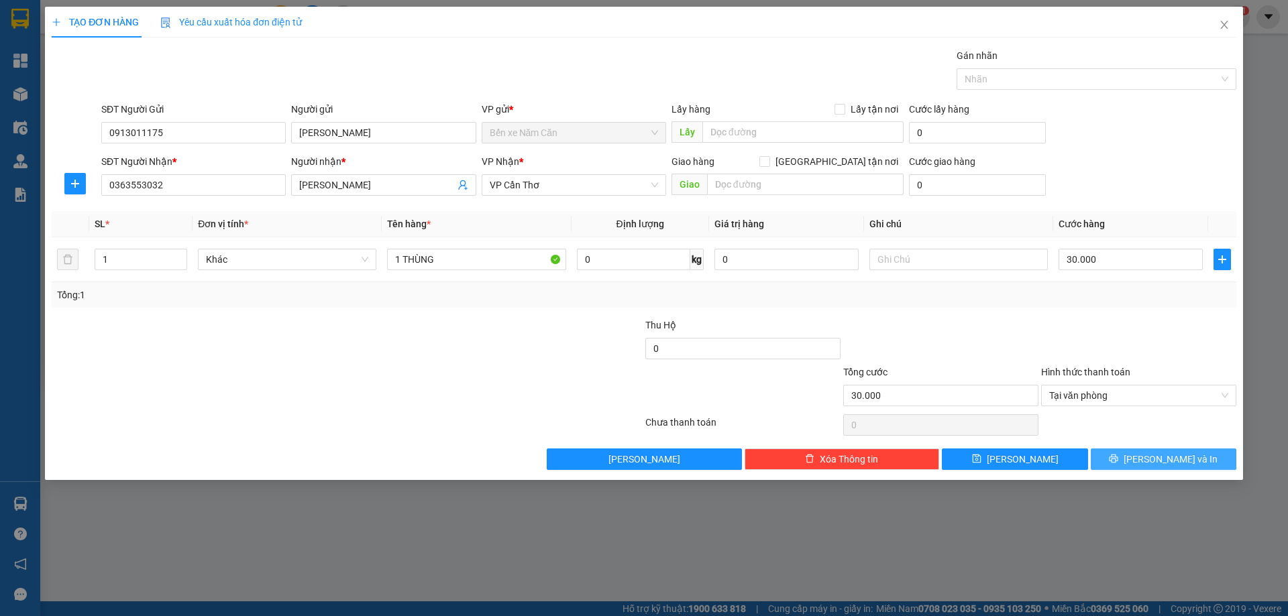
click at [1156, 456] on span "Lưu và In" at bounding box center [1171, 459] width 94 height 15
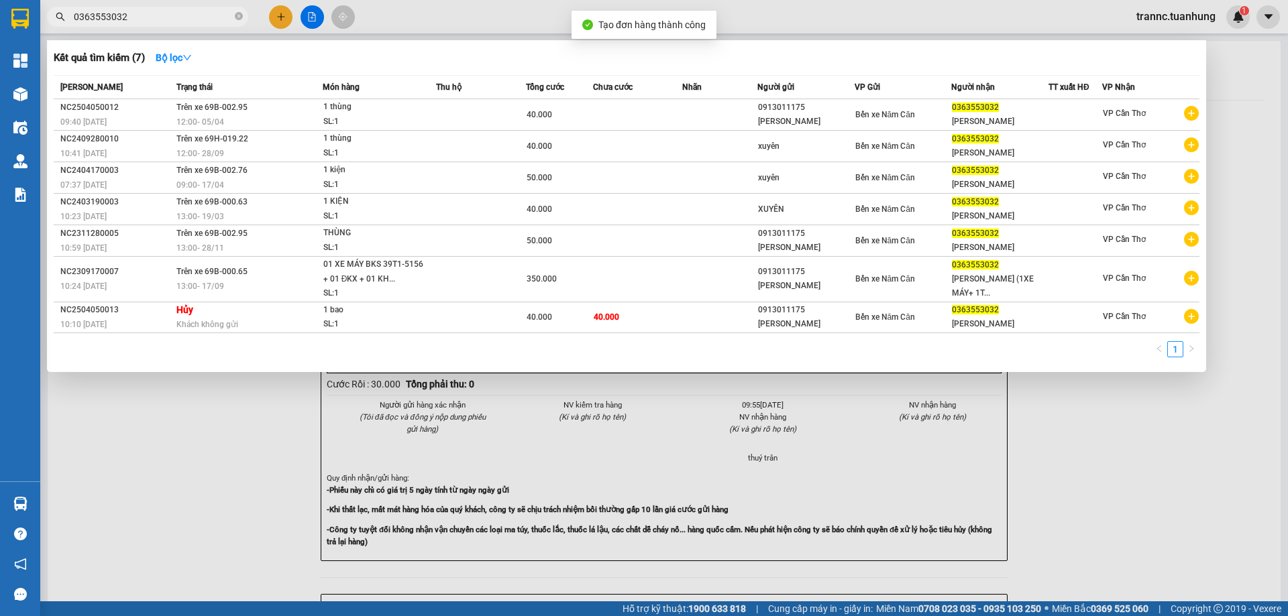
click at [1162, 504] on div at bounding box center [644, 308] width 1288 height 616
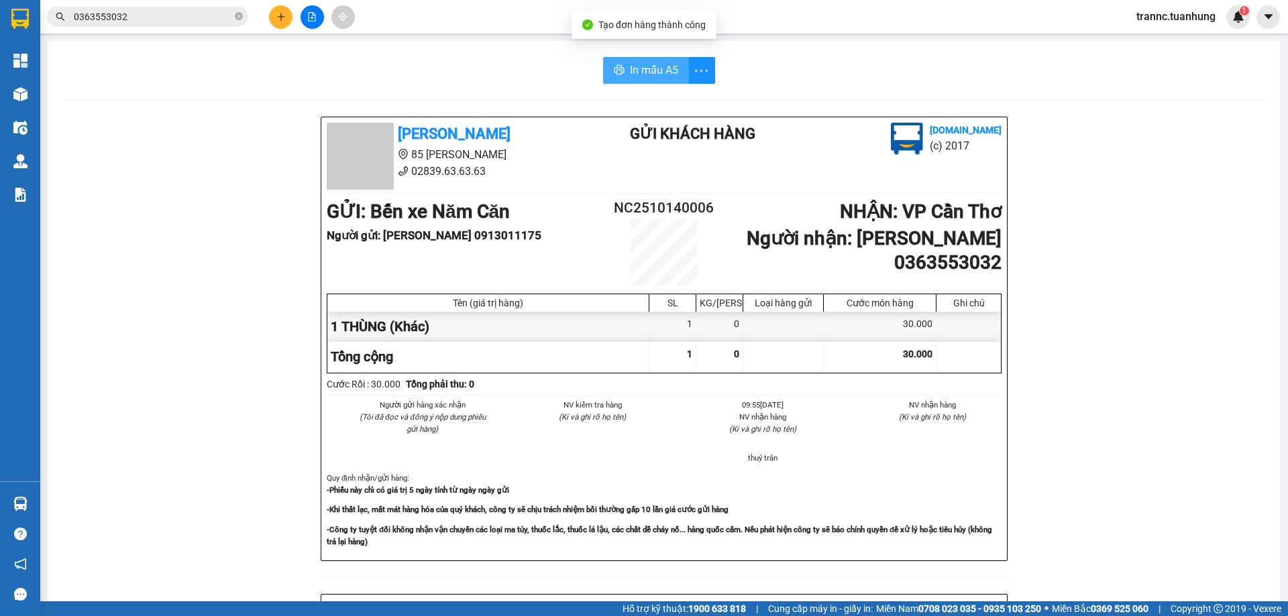
click at [649, 73] on span "In mẫu A5" at bounding box center [654, 70] width 48 height 17
click at [1140, 367] on div "Tuấn Hưng 85 Lý Chiêu Hoàng 02839.63.63.63 Gửi khách hàng Vexere.com (c) 2017 G…" at bounding box center [664, 585] width 1201 height 936
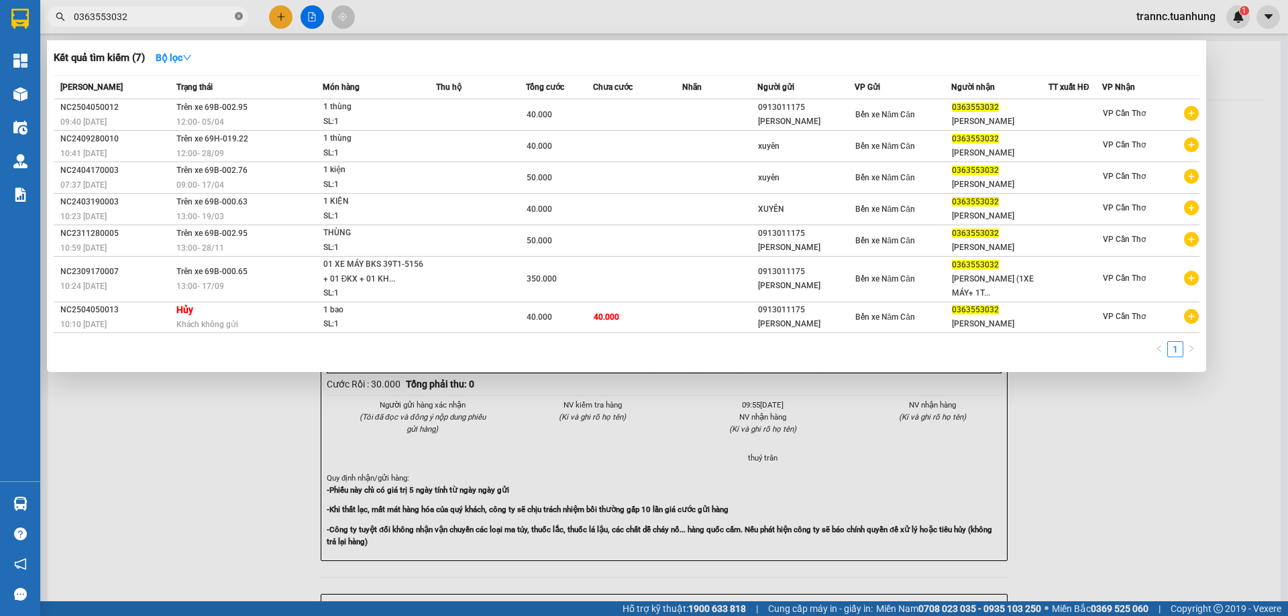
click at [240, 17] on icon "close-circle" at bounding box center [239, 16] width 8 height 8
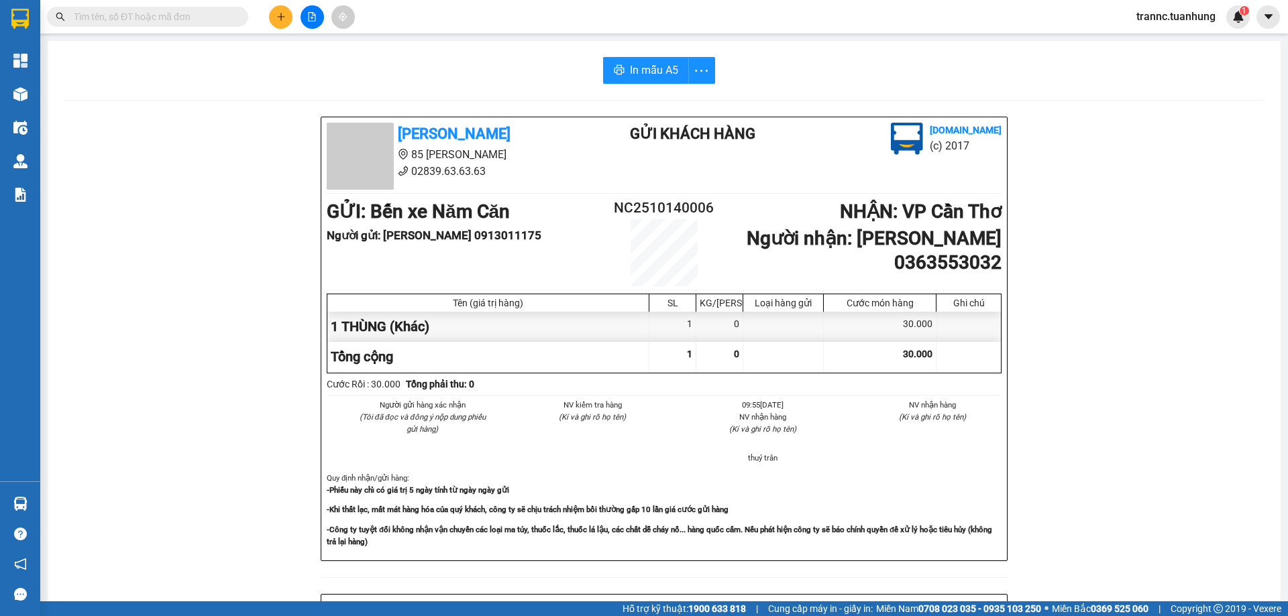
click at [181, 19] on input "text" at bounding box center [153, 16] width 158 height 15
click at [209, 17] on input "text" at bounding box center [153, 16] width 158 height 15
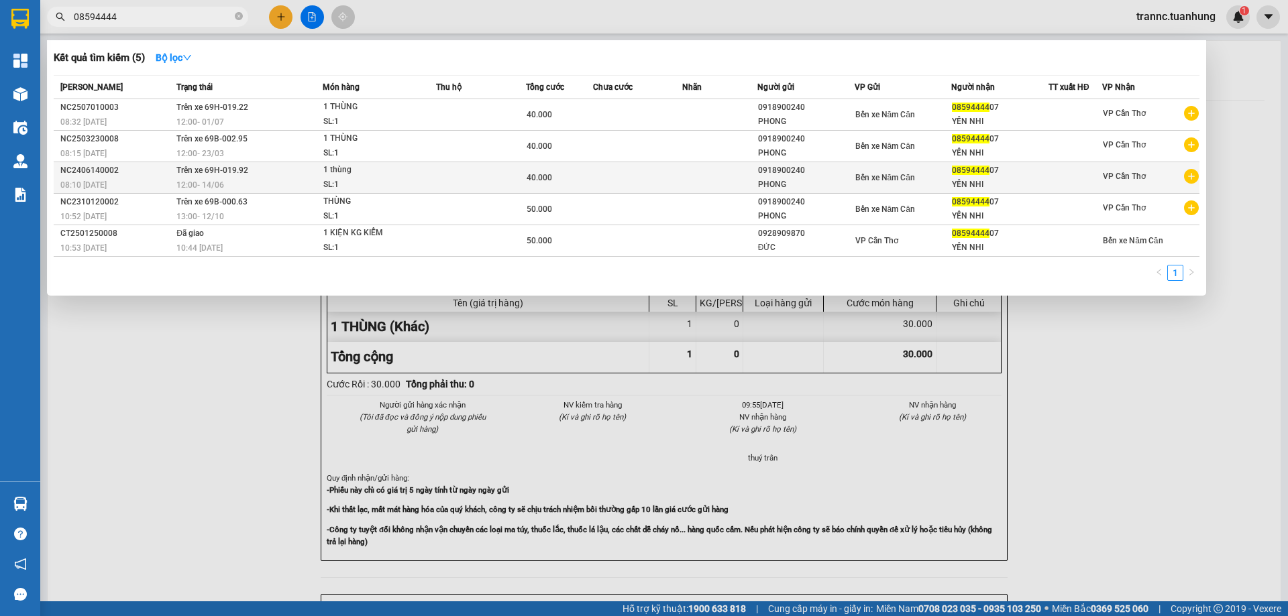
type input "08594444"
click at [1190, 176] on icon "plus-circle" at bounding box center [1191, 176] width 15 height 15
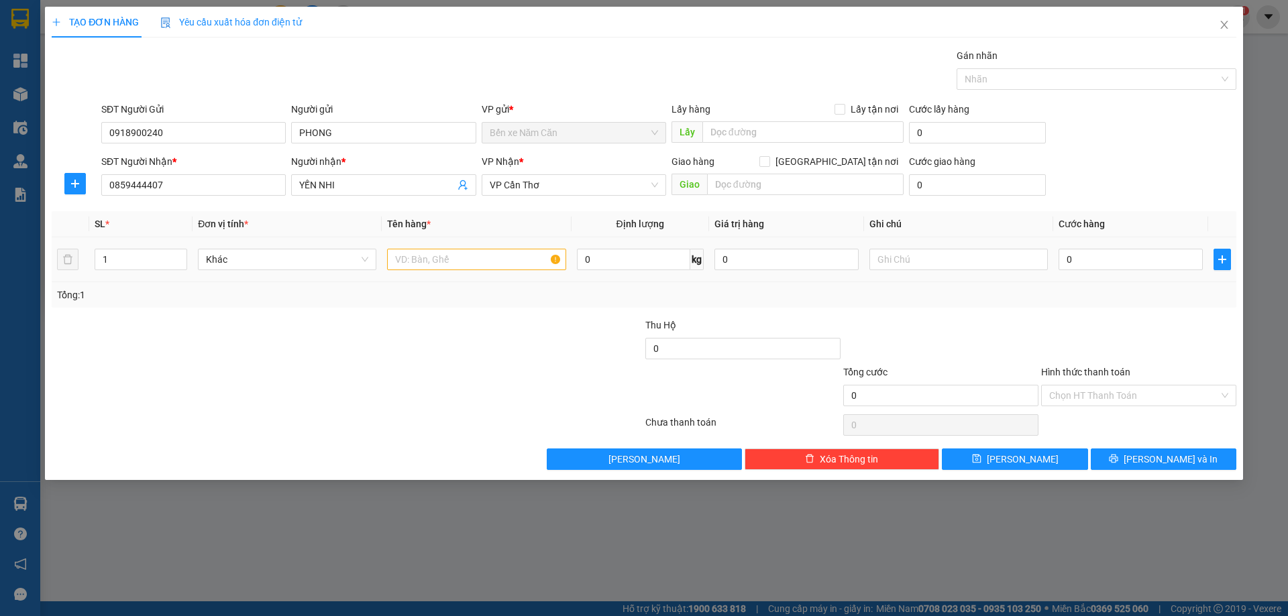
click at [435, 272] on div at bounding box center [476, 259] width 178 height 27
click at [435, 257] on input "text" at bounding box center [476, 259] width 178 height 21
type input "1 THÙNG"
click at [1109, 264] on input "0" at bounding box center [1130, 259] width 144 height 21
type input "4"
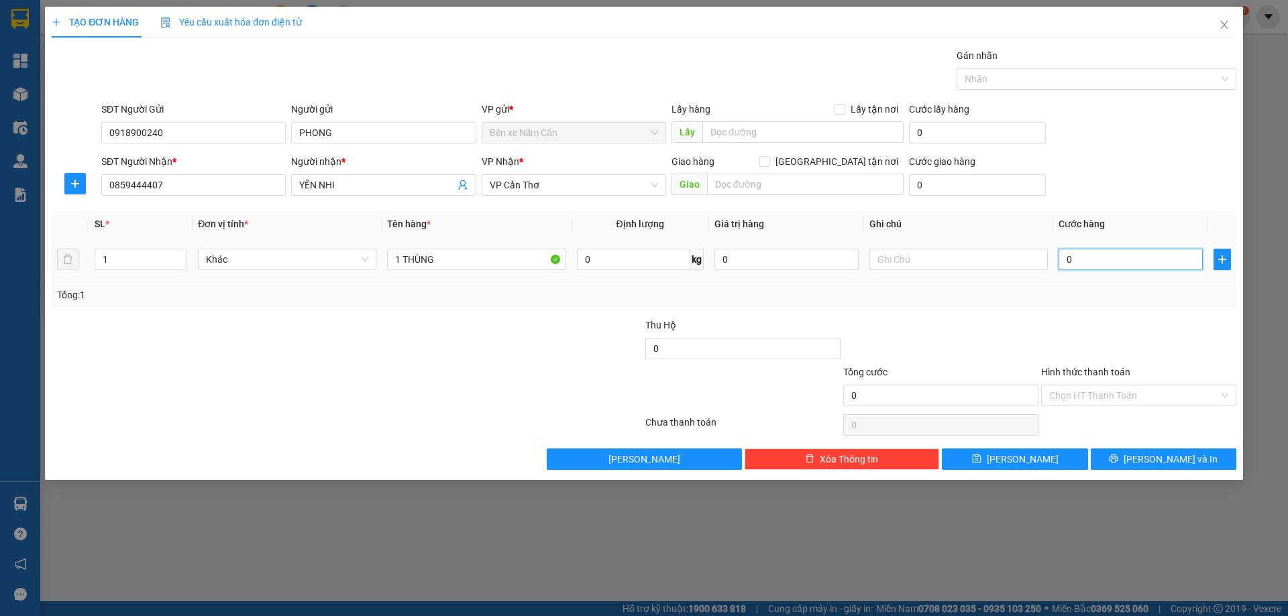
type input "4"
type input "40"
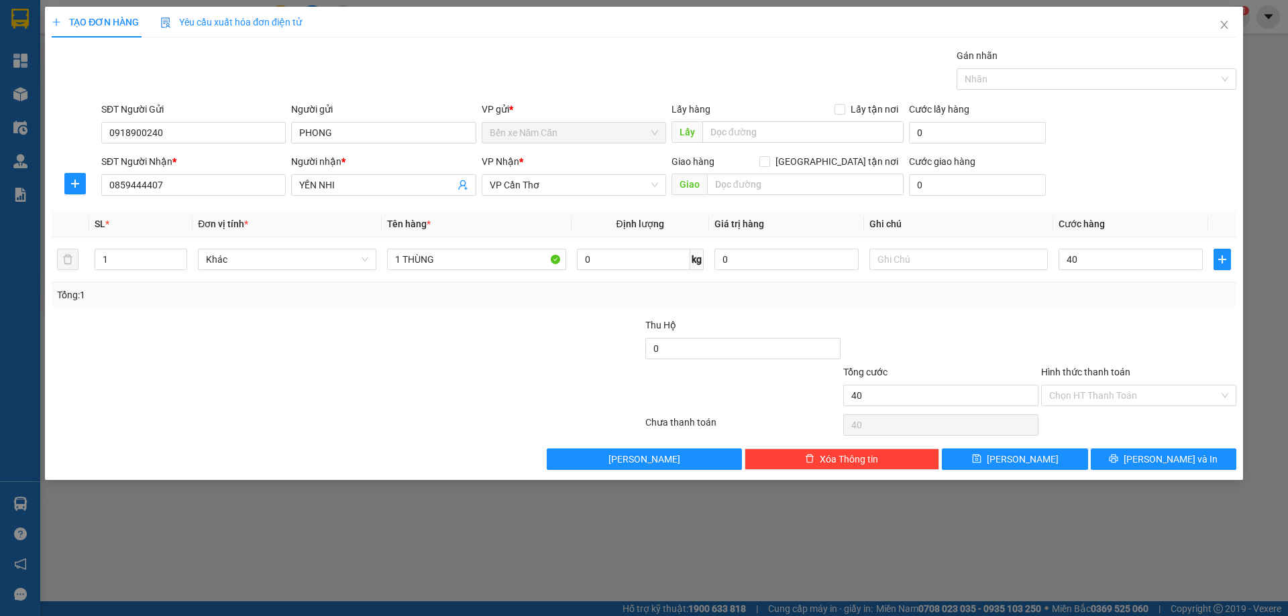
type input "40.000"
click at [1111, 334] on div at bounding box center [1139, 341] width 198 height 47
click at [1110, 388] on input "Hình thức thanh toán" at bounding box center [1134, 396] width 170 height 20
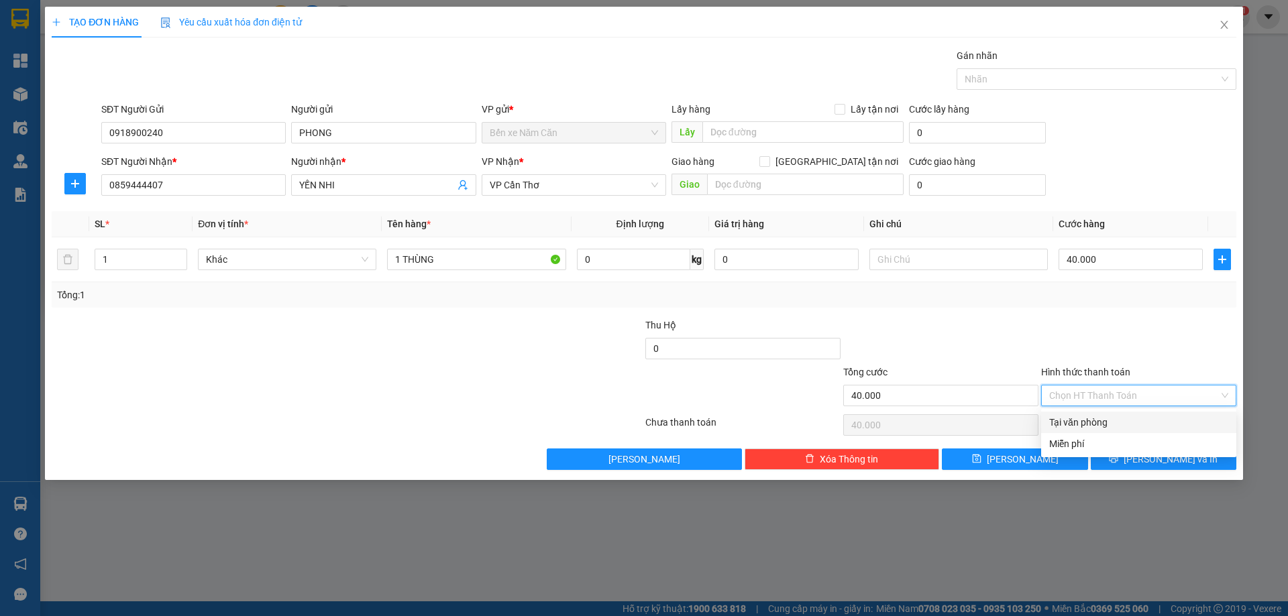
click at [1113, 415] on div "Tại văn phòng" at bounding box center [1138, 422] width 195 height 21
type input "0"
click at [1118, 463] on icon "printer" at bounding box center [1113, 458] width 9 height 9
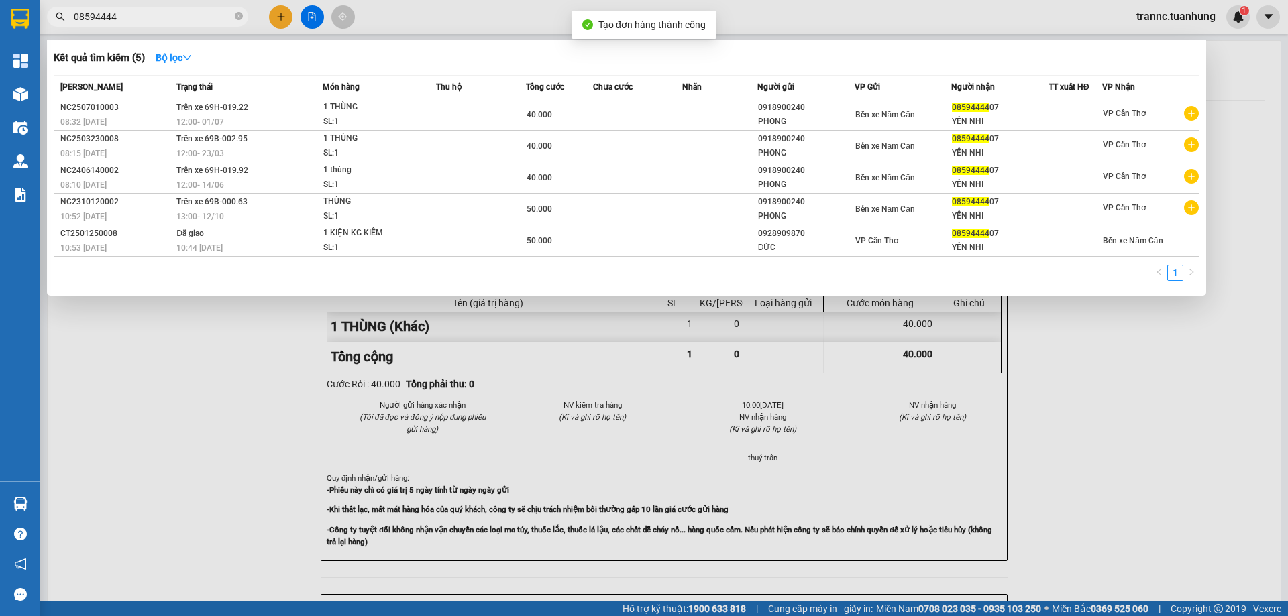
click at [1111, 506] on div at bounding box center [644, 308] width 1288 height 616
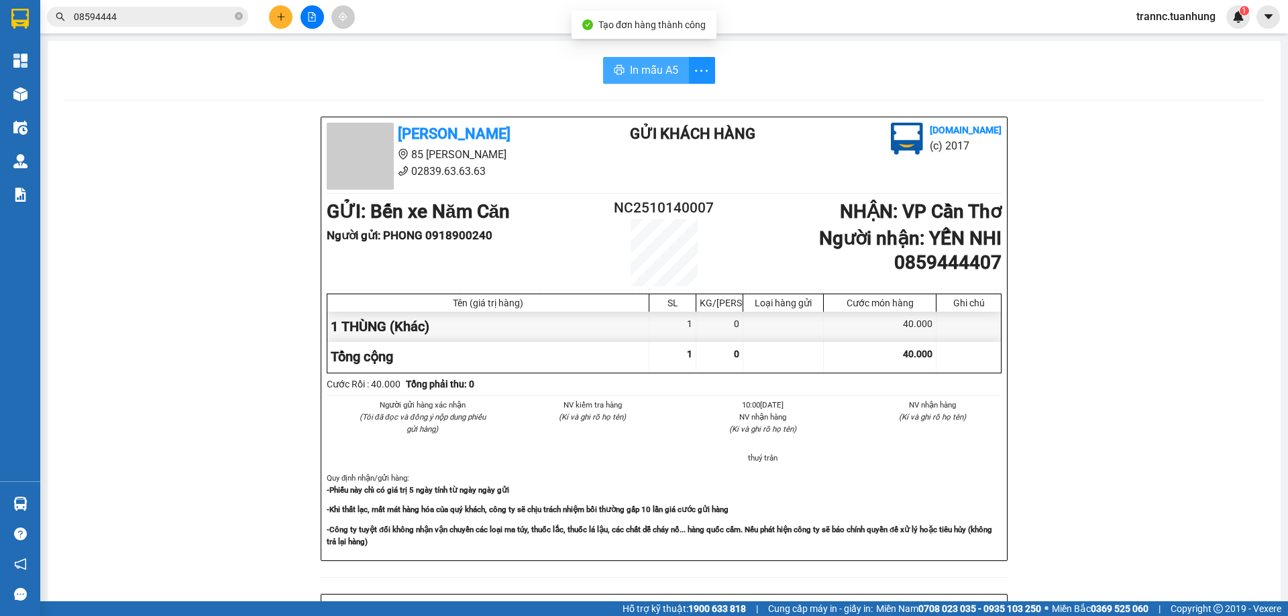
click at [647, 60] on button "In mẫu A5" at bounding box center [646, 70] width 86 height 27
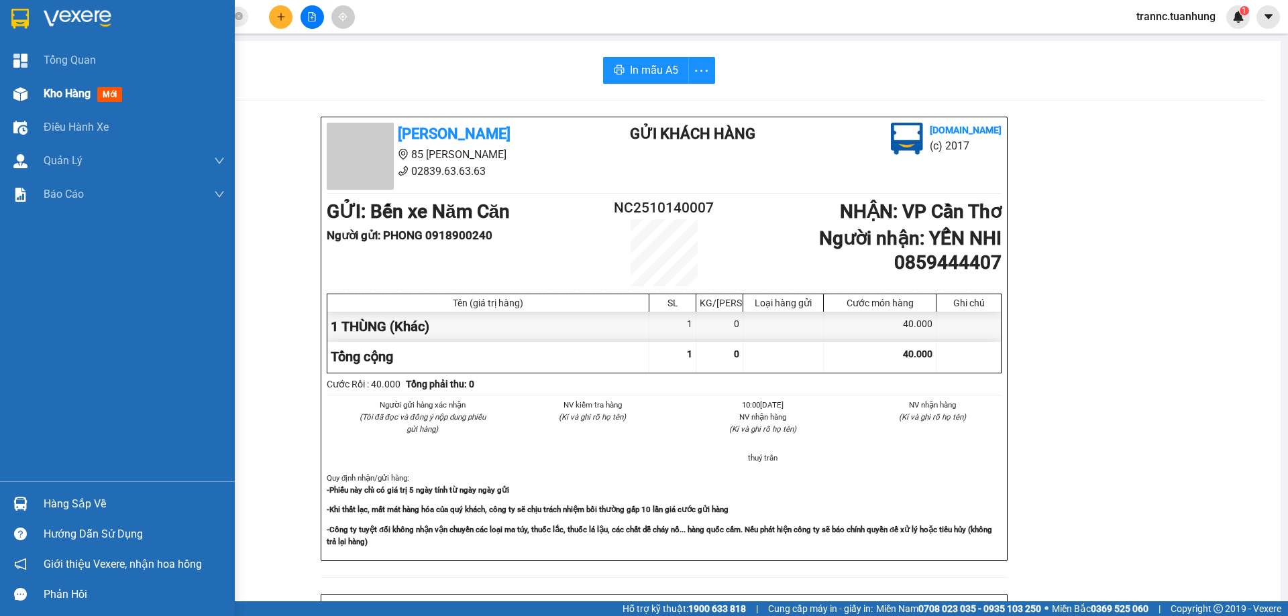
click at [107, 97] on span "mới" at bounding box center [109, 94] width 25 height 15
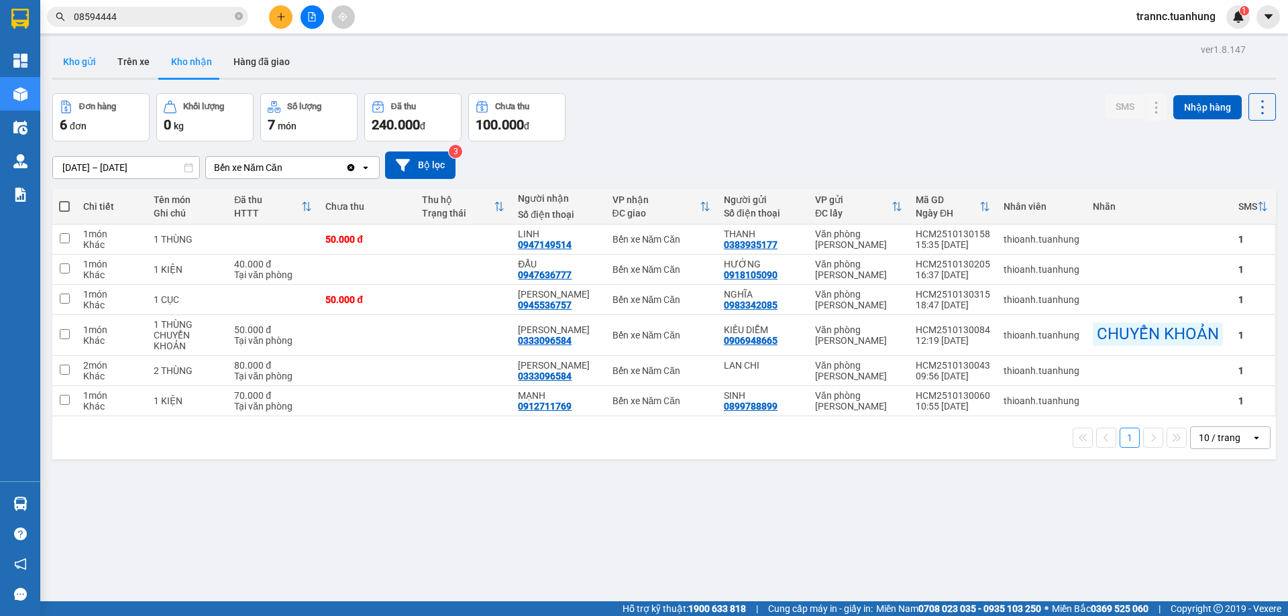
click at [79, 59] on button "Kho gửi" at bounding box center [79, 62] width 54 height 32
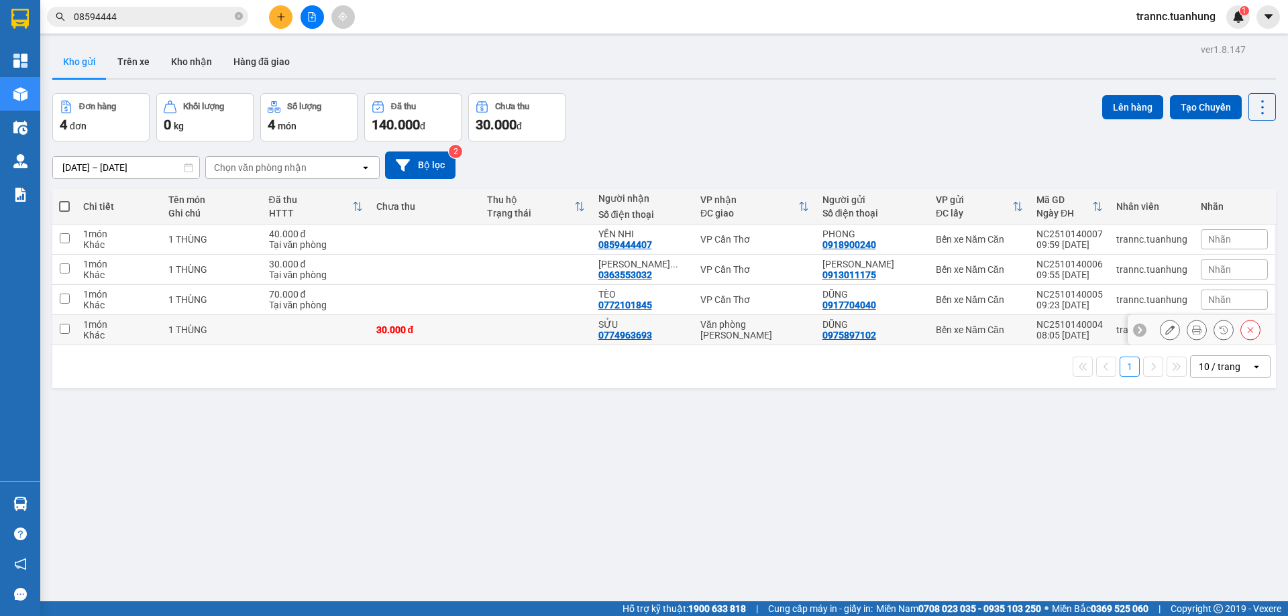
click at [290, 325] on td at bounding box center [315, 330] width 107 height 30
checkbox input "true"
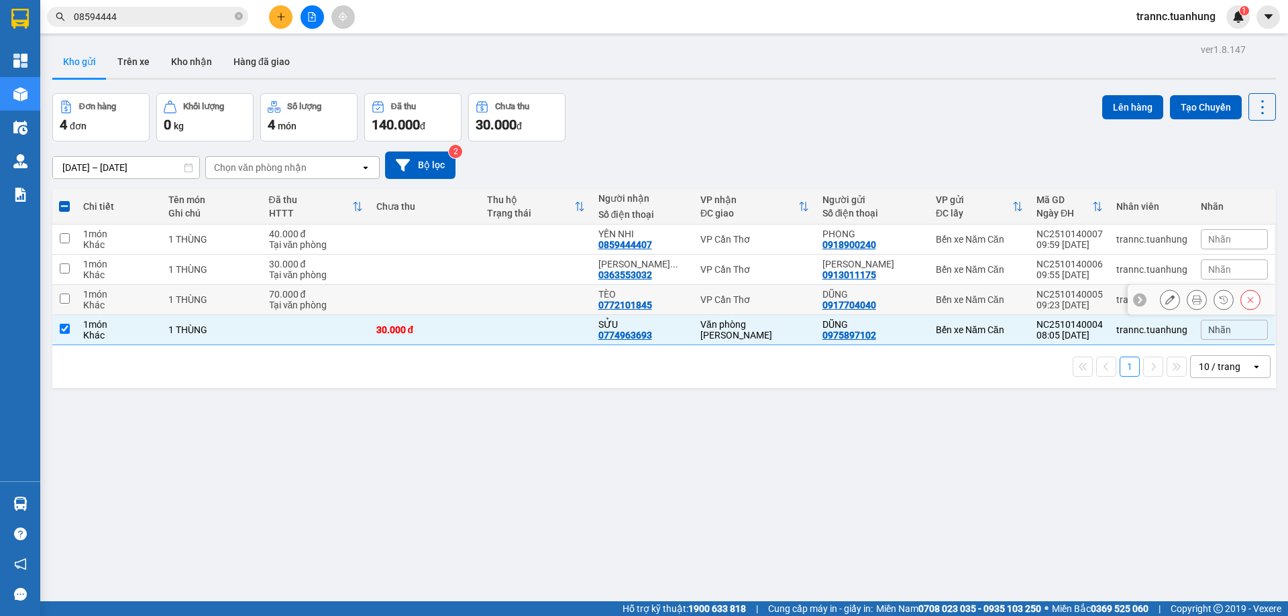
click at [294, 304] on div "Tại văn phòng" at bounding box center [316, 305] width 94 height 11
checkbox input "true"
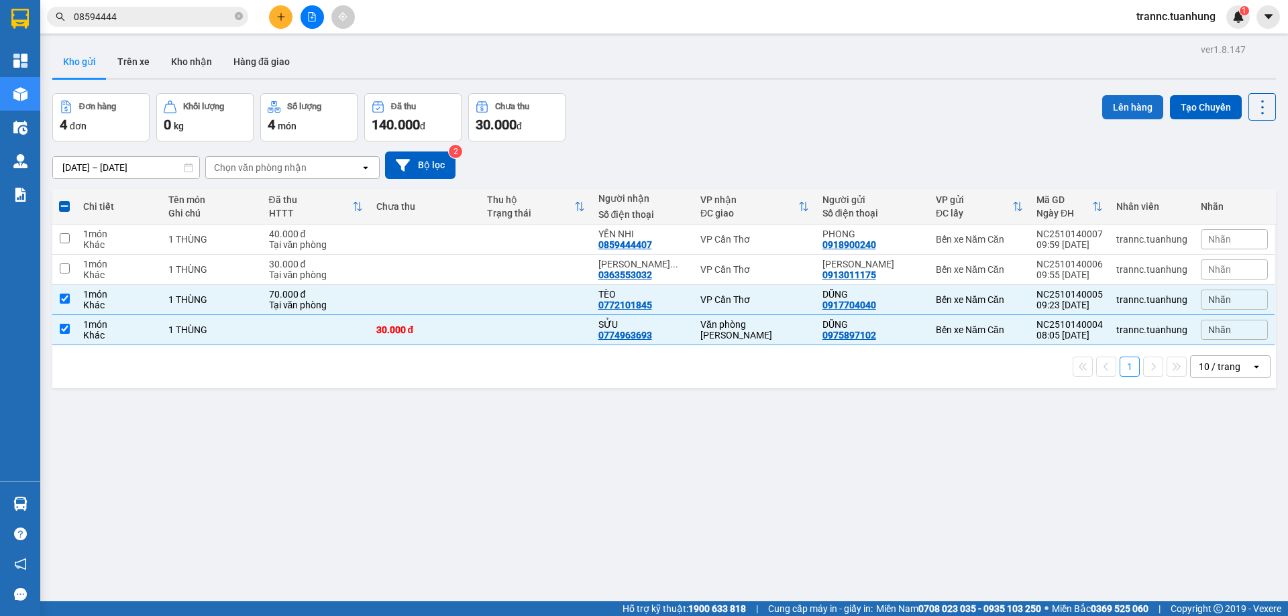
click at [1131, 107] on button "Lên hàng" at bounding box center [1132, 107] width 61 height 24
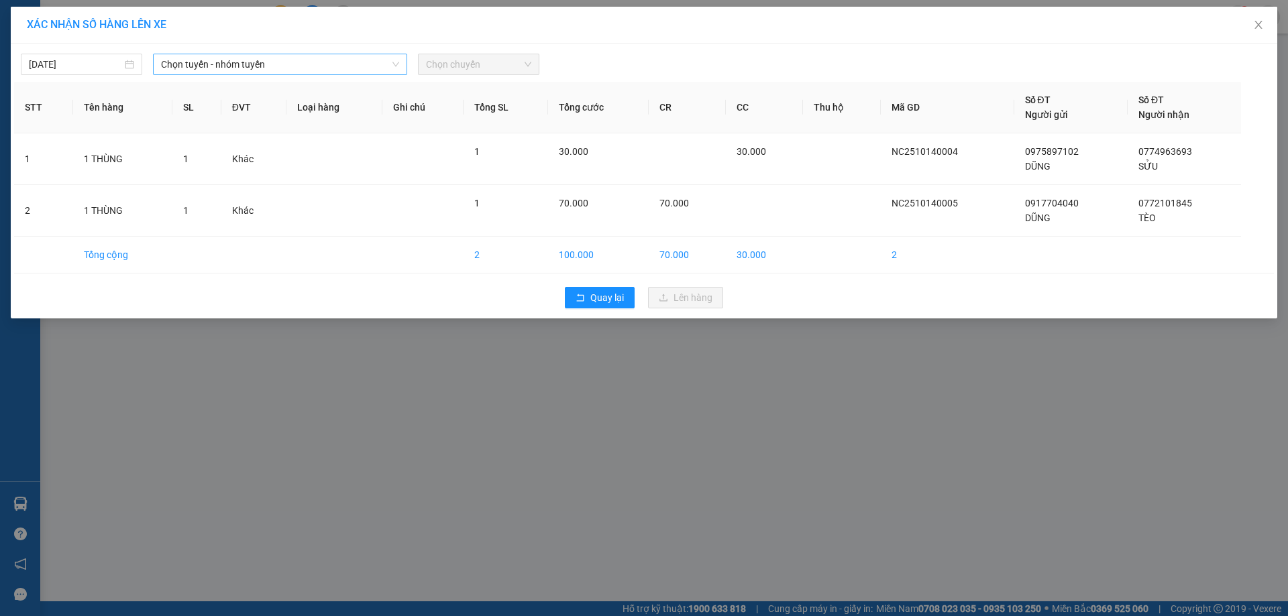
click at [244, 56] on span "Chọn tuyến - nhóm tuyến" at bounding box center [280, 64] width 238 height 20
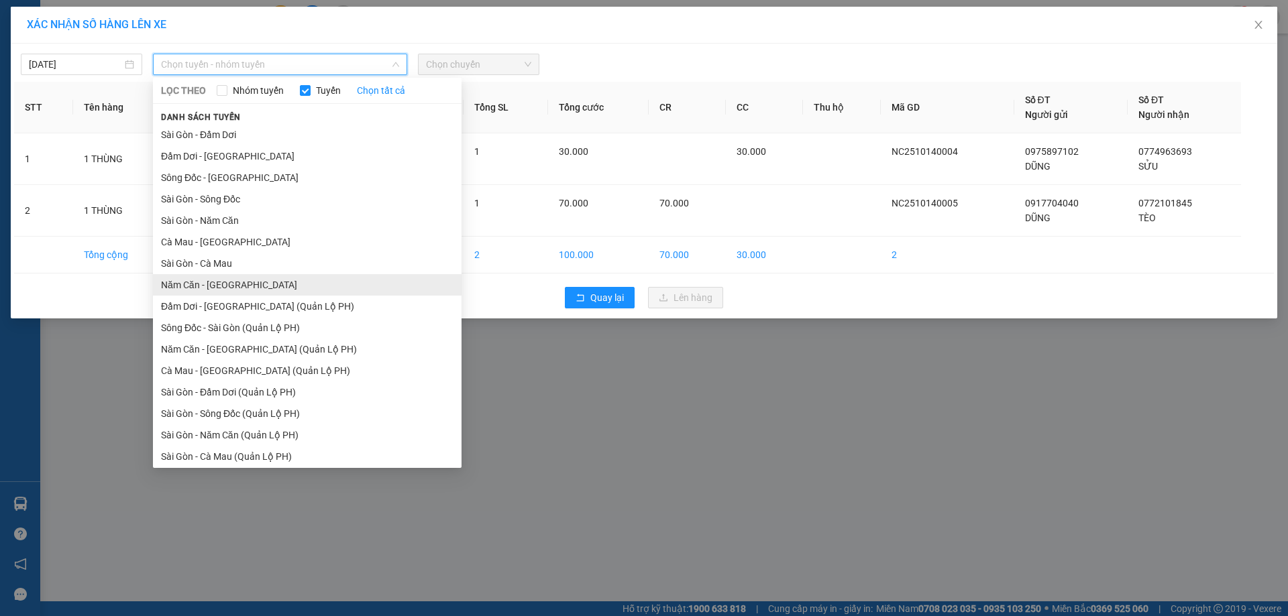
click at [197, 284] on li "Năm Căn - Sài Gòn" at bounding box center [307, 284] width 309 height 21
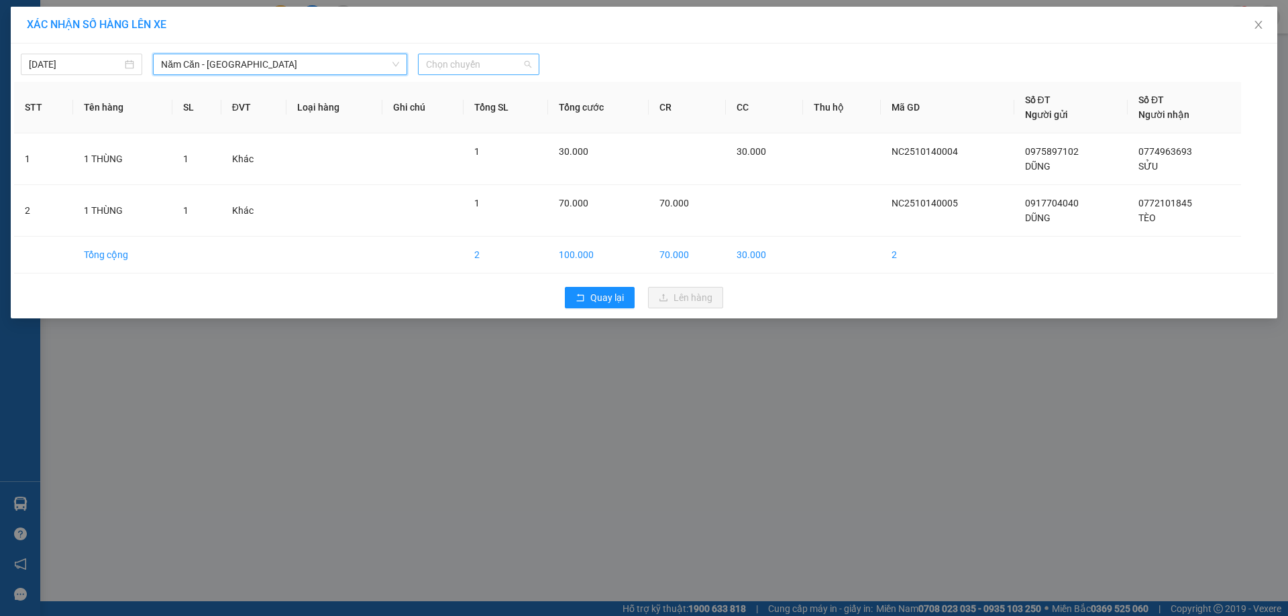
click at [460, 62] on span "Chọn chuyến" at bounding box center [478, 64] width 105 height 20
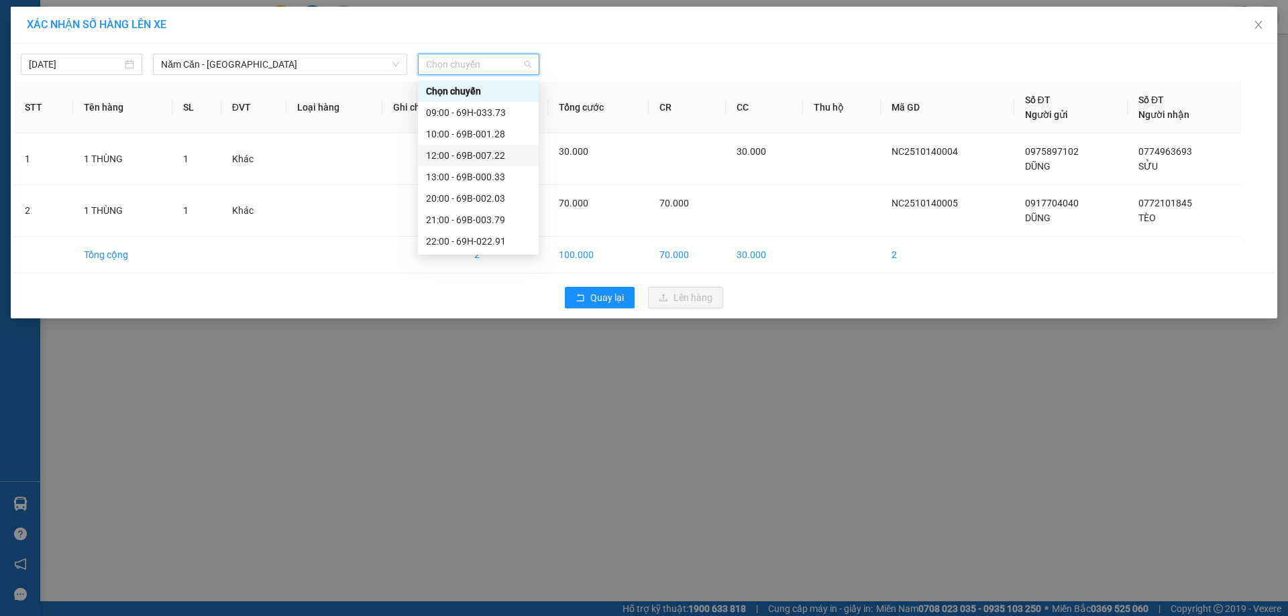
click at [499, 156] on div "12:00 - 69B-007.22" at bounding box center [478, 155] width 105 height 15
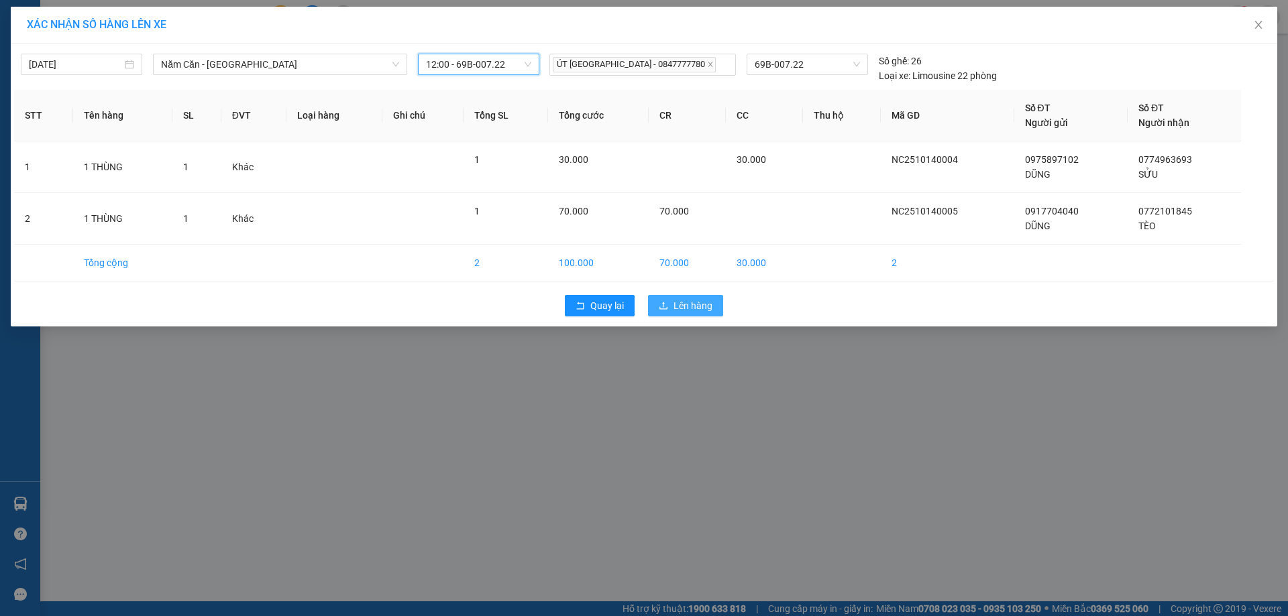
click at [677, 307] on span "Lên hàng" at bounding box center [692, 305] width 39 height 15
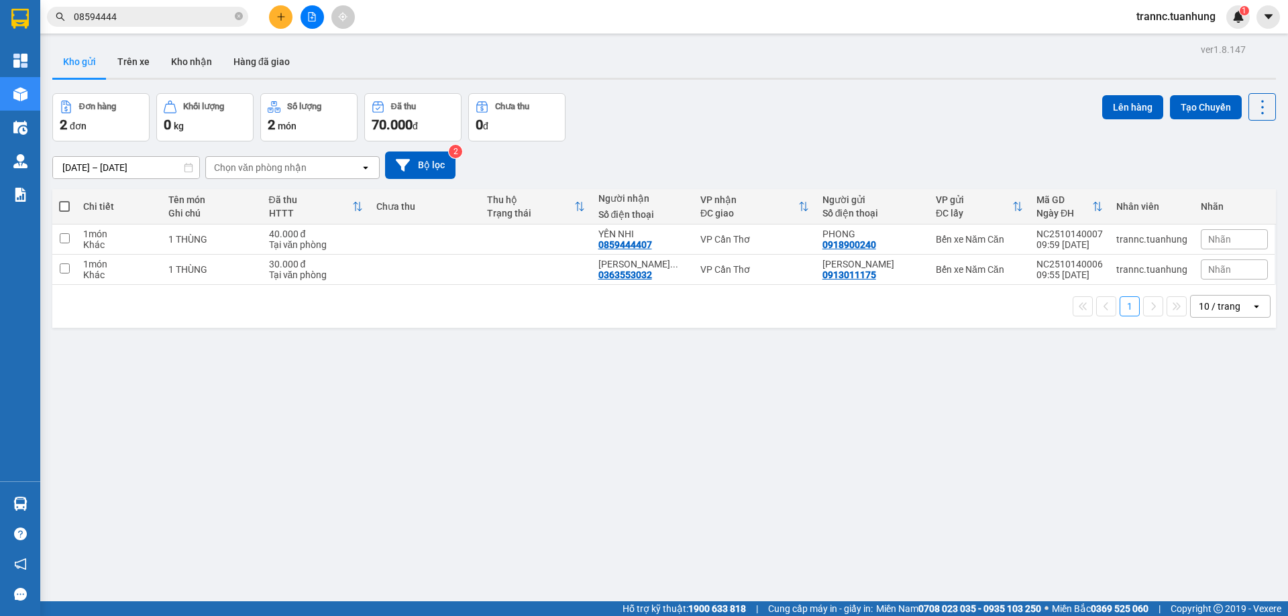
click at [239, 14] on icon "close-circle" at bounding box center [239, 16] width 8 height 8
click at [172, 20] on input "text" at bounding box center [153, 16] width 158 height 15
click at [216, 19] on input "text" at bounding box center [153, 16] width 158 height 15
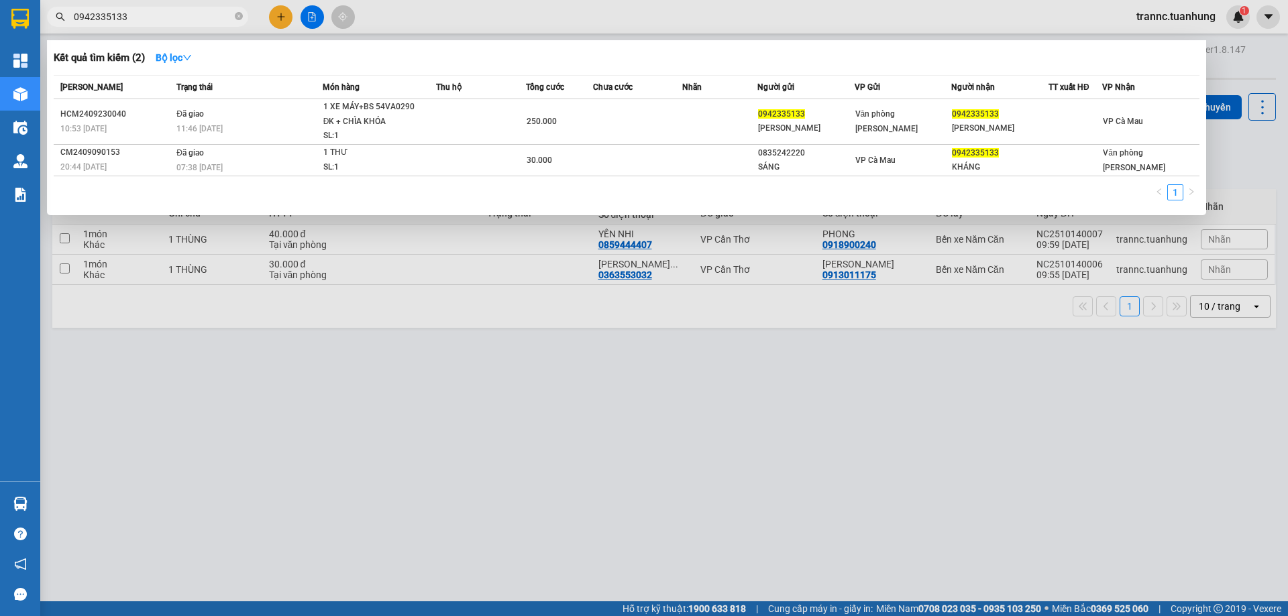
drag, startPoint x: 135, startPoint y: 19, endPoint x: 64, endPoint y: 25, distance: 71.4
click at [64, 25] on span "0942335133" at bounding box center [147, 17] width 201 height 20
type input "0942335133"
click at [280, 12] on div at bounding box center [644, 308] width 1288 height 616
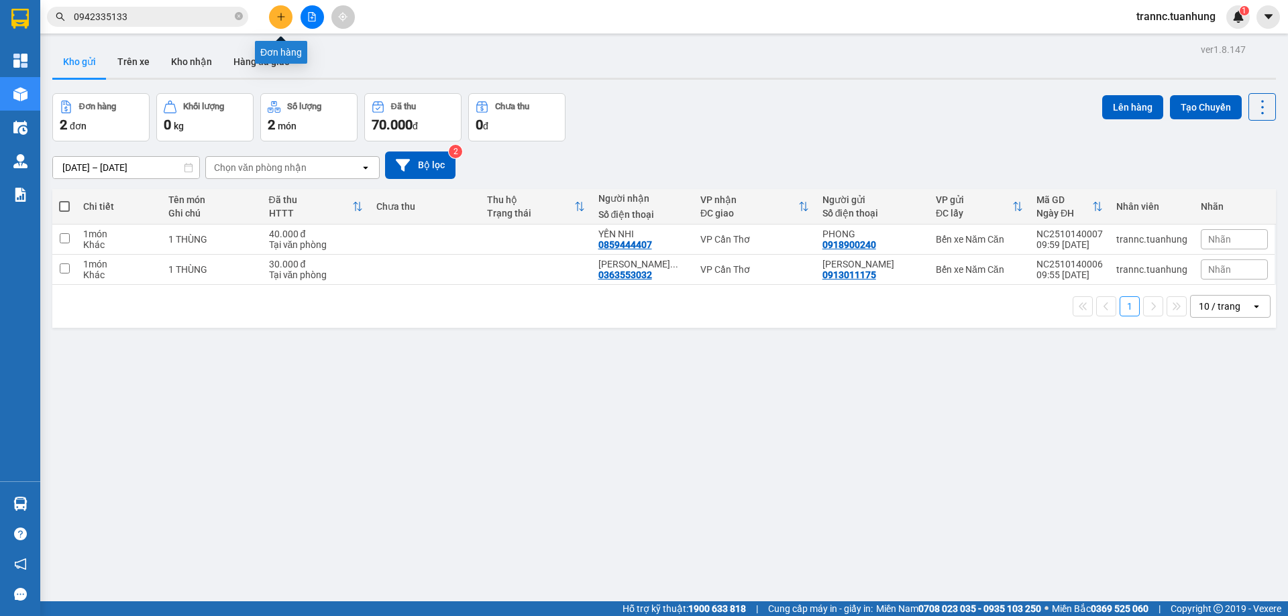
click at [280, 12] on icon "plus" at bounding box center [280, 16] width 9 height 9
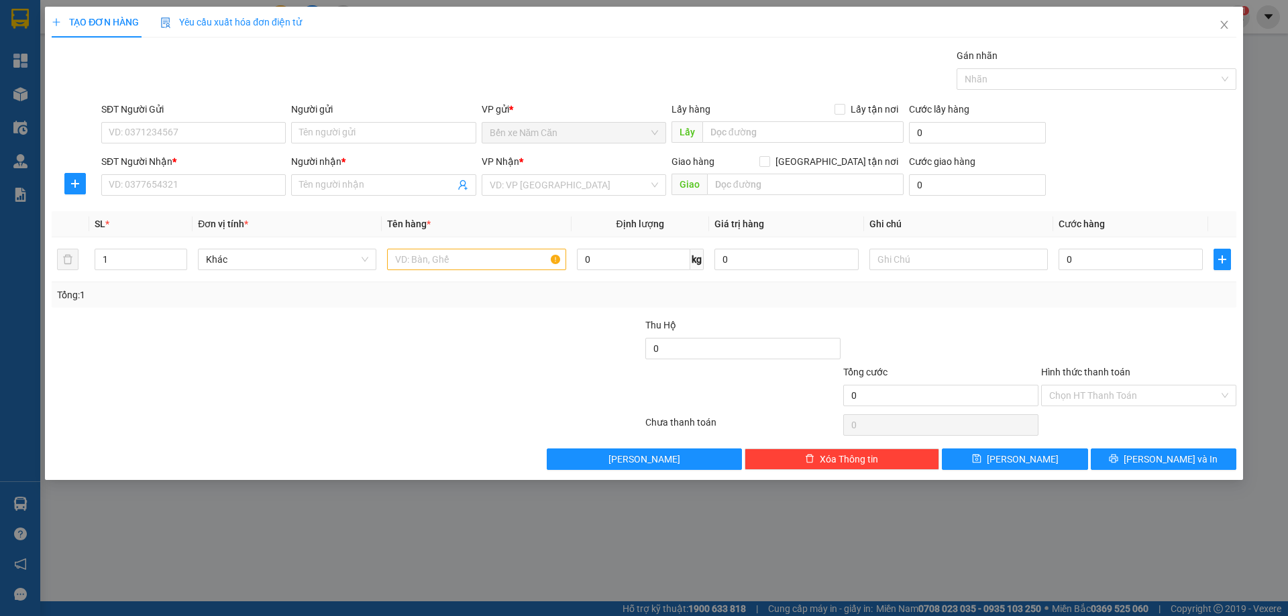
click at [165, 198] on div "SĐT Người Nhận * VD: 0377654321" at bounding box center [193, 177] width 184 height 47
click at [164, 185] on input "SĐT Người Nhận *" at bounding box center [193, 184] width 184 height 21
paste input "0942335133"
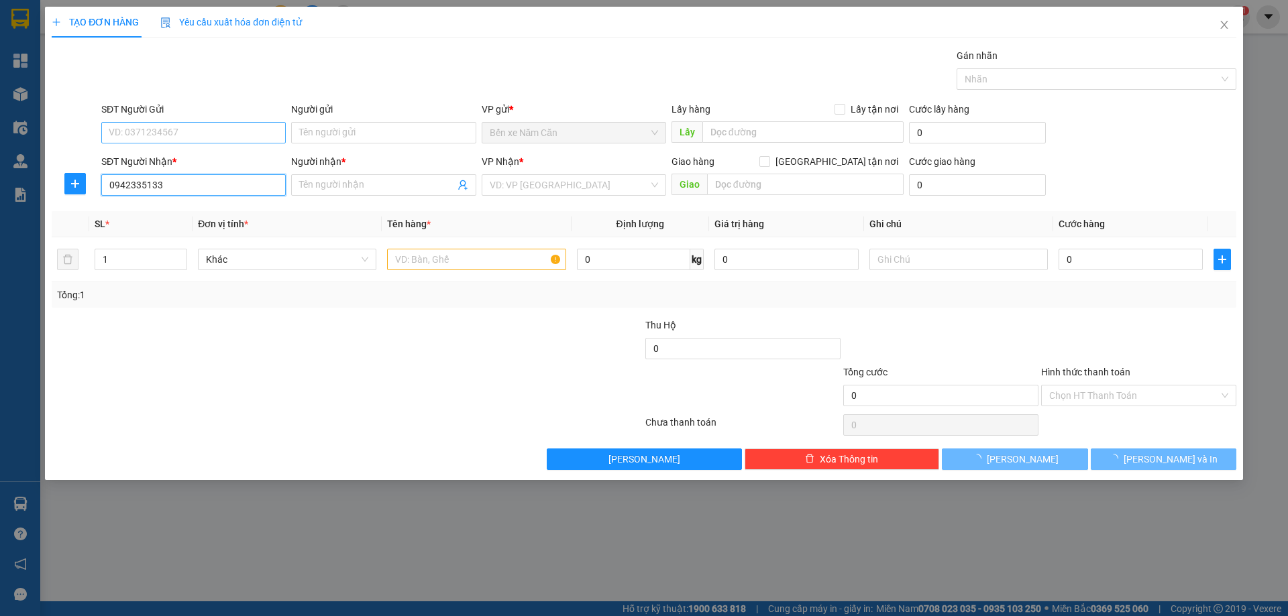
type input "0942335133"
click at [180, 132] on input "SĐT Người Gửi" at bounding box center [193, 132] width 184 height 21
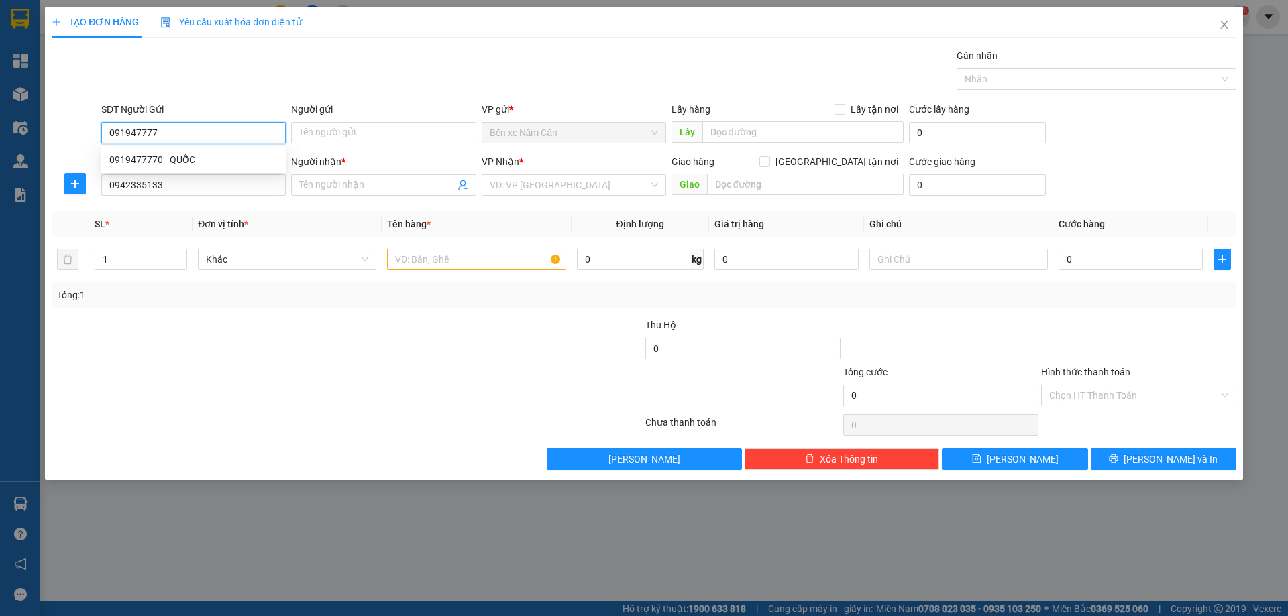
type input "0919477770"
click at [194, 156] on div "0919477770 - QUỐC" at bounding box center [193, 159] width 168 height 15
type input "QUỐC"
type input "0919477770"
click at [201, 186] on input "0942335133" at bounding box center [193, 184] width 184 height 21
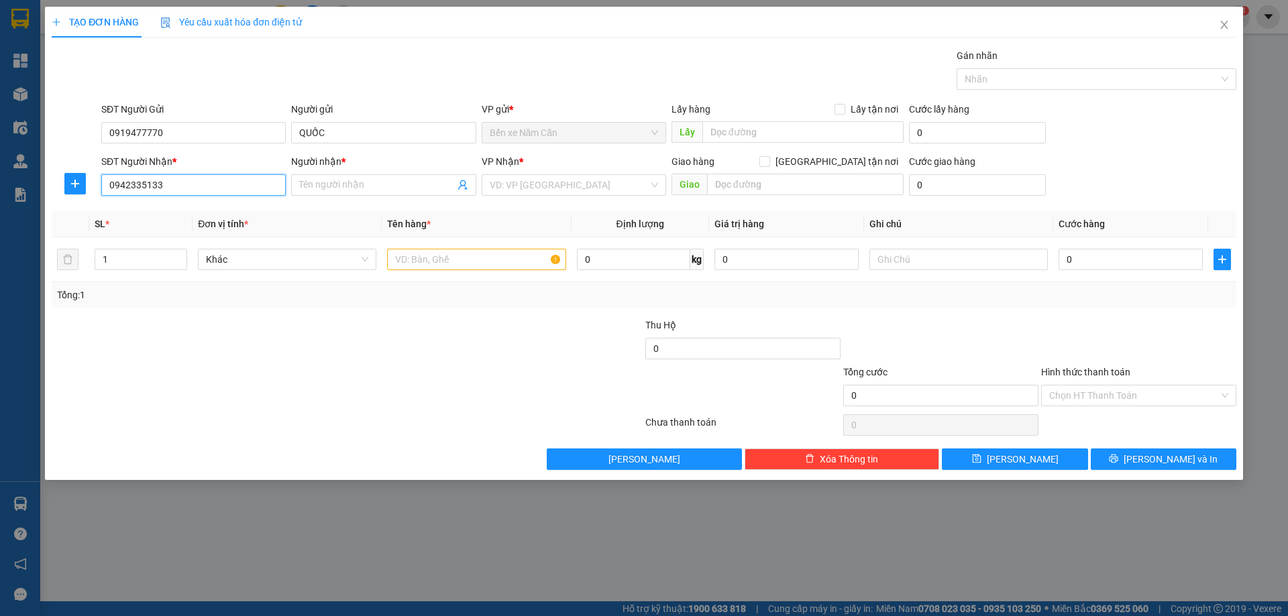
click at [182, 186] on input "0942335133" at bounding box center [193, 184] width 184 height 21
click at [321, 187] on input "Người nhận *" at bounding box center [376, 185] width 155 height 15
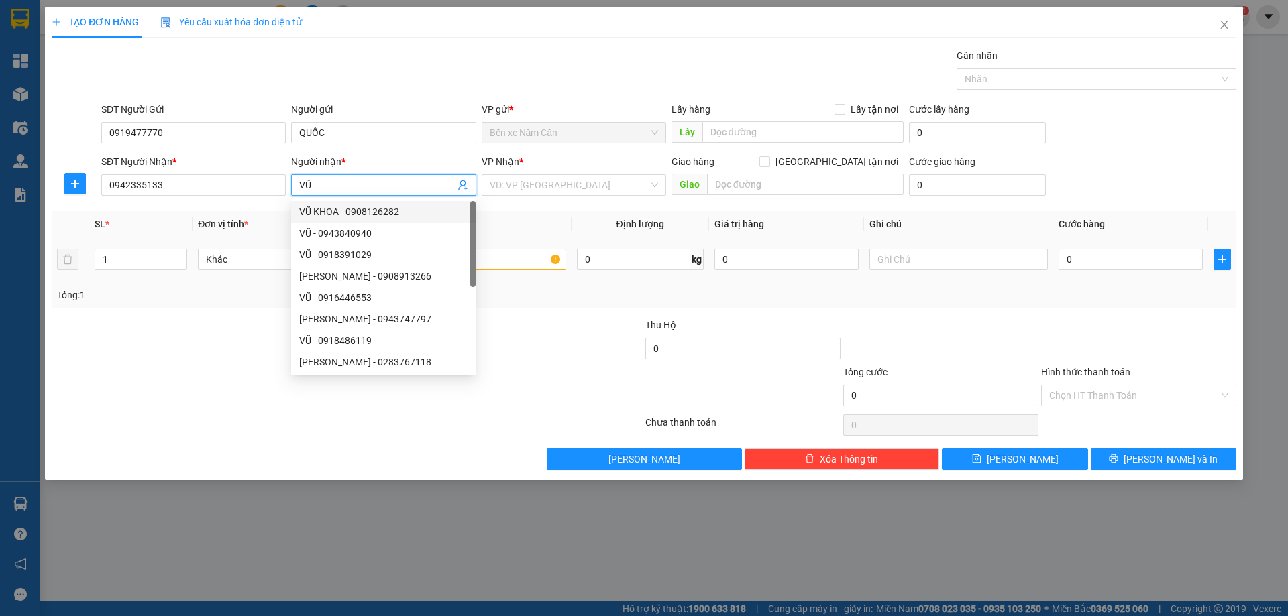
type input "VŨ"
click at [519, 259] on input "text" at bounding box center [476, 259] width 178 height 21
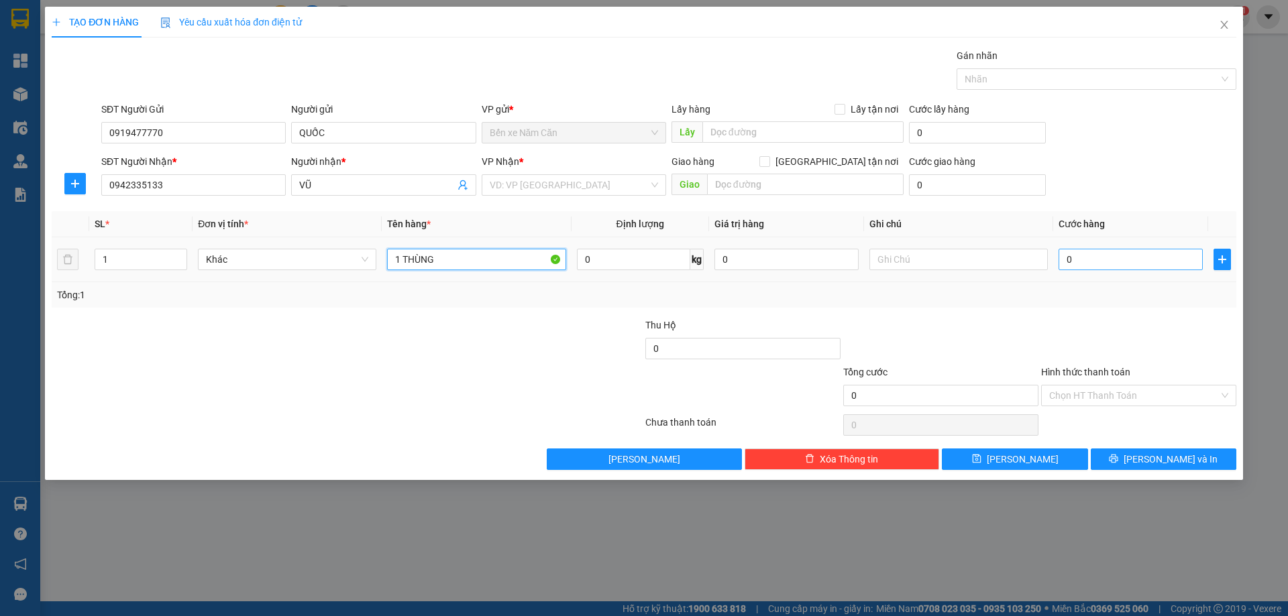
type input "1 THÙNG"
click at [1096, 266] on input "0" at bounding box center [1130, 259] width 144 height 21
type input "4"
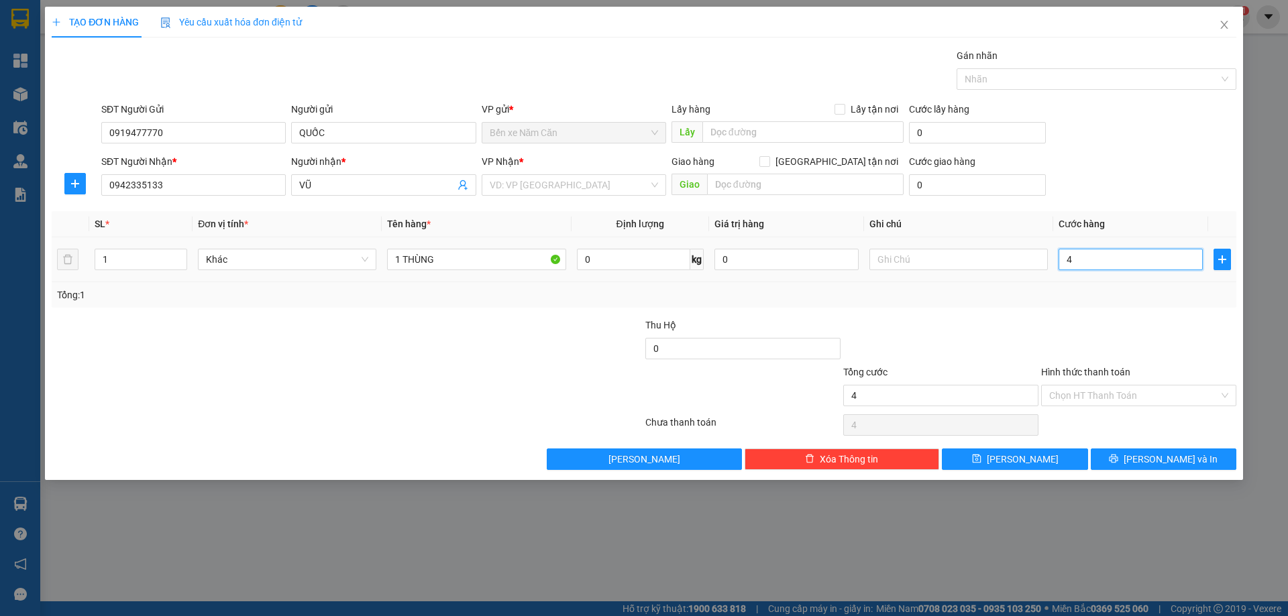
type input "40"
type input "40.000"
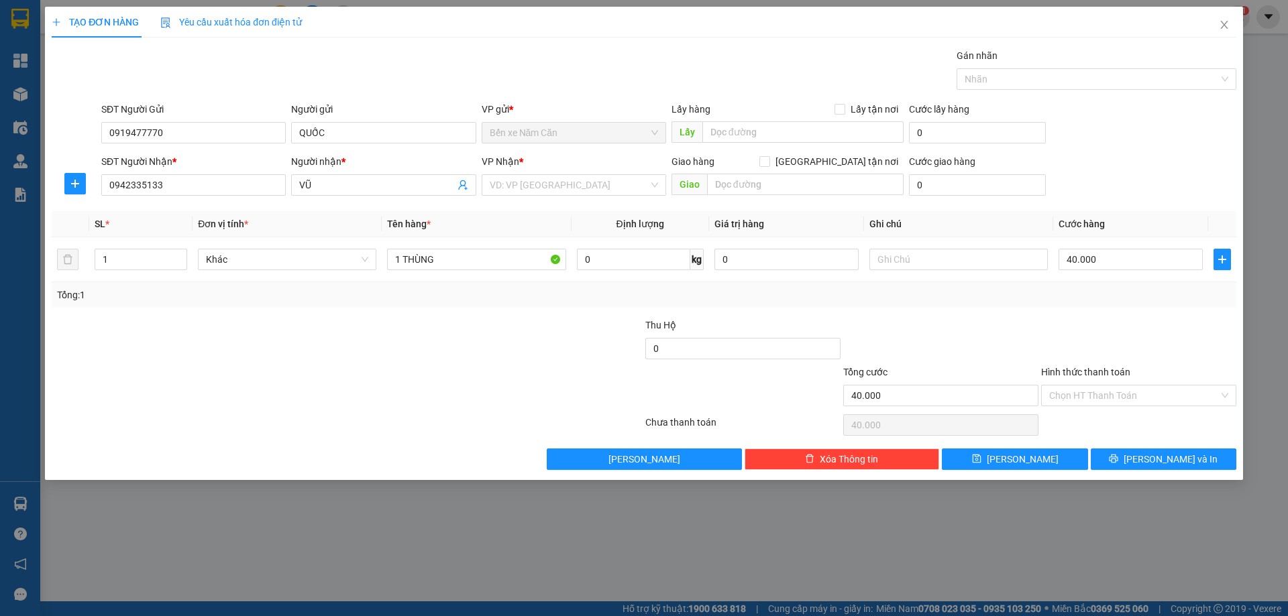
click at [1086, 335] on div at bounding box center [1139, 341] width 198 height 47
click at [1105, 394] on input "Hình thức thanh toán" at bounding box center [1134, 396] width 170 height 20
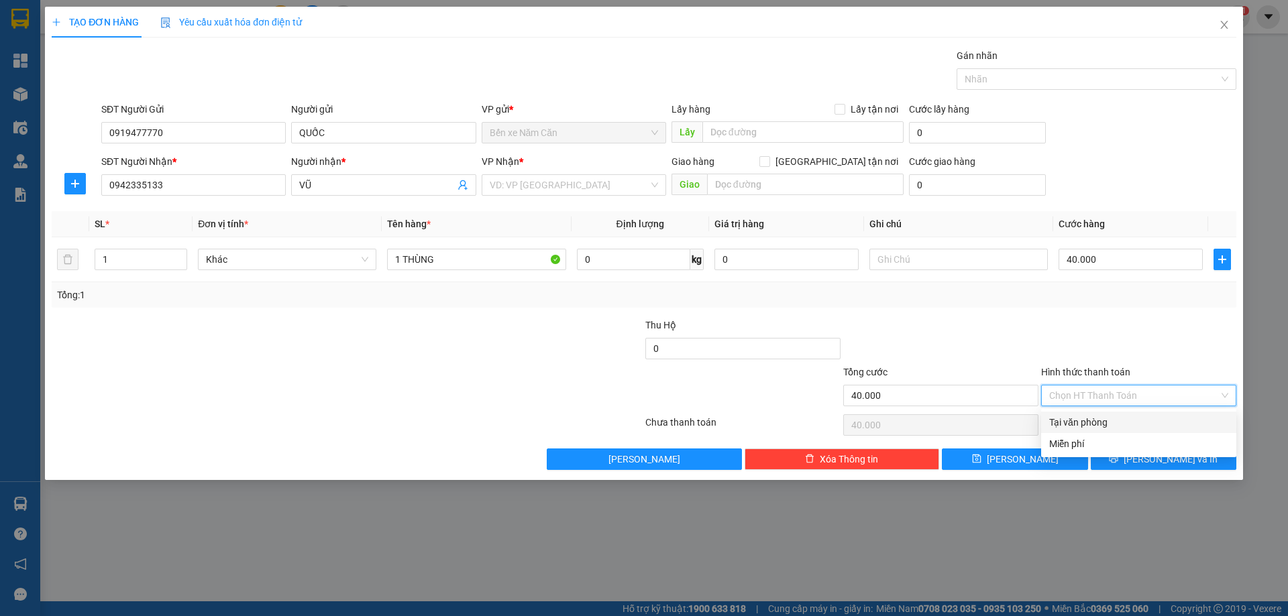
click at [1104, 421] on div "Tại văn phòng" at bounding box center [1138, 422] width 179 height 15
type input "0"
click at [1162, 460] on span "Lưu và In" at bounding box center [1171, 459] width 94 height 15
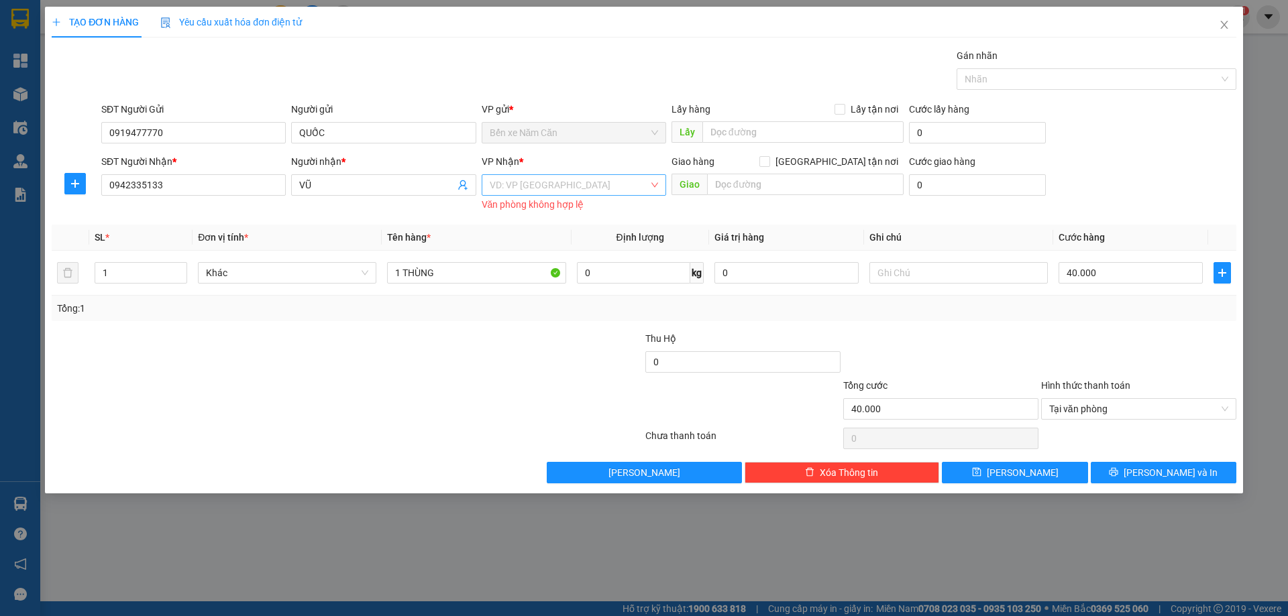
click at [559, 182] on input "search" at bounding box center [569, 185] width 159 height 20
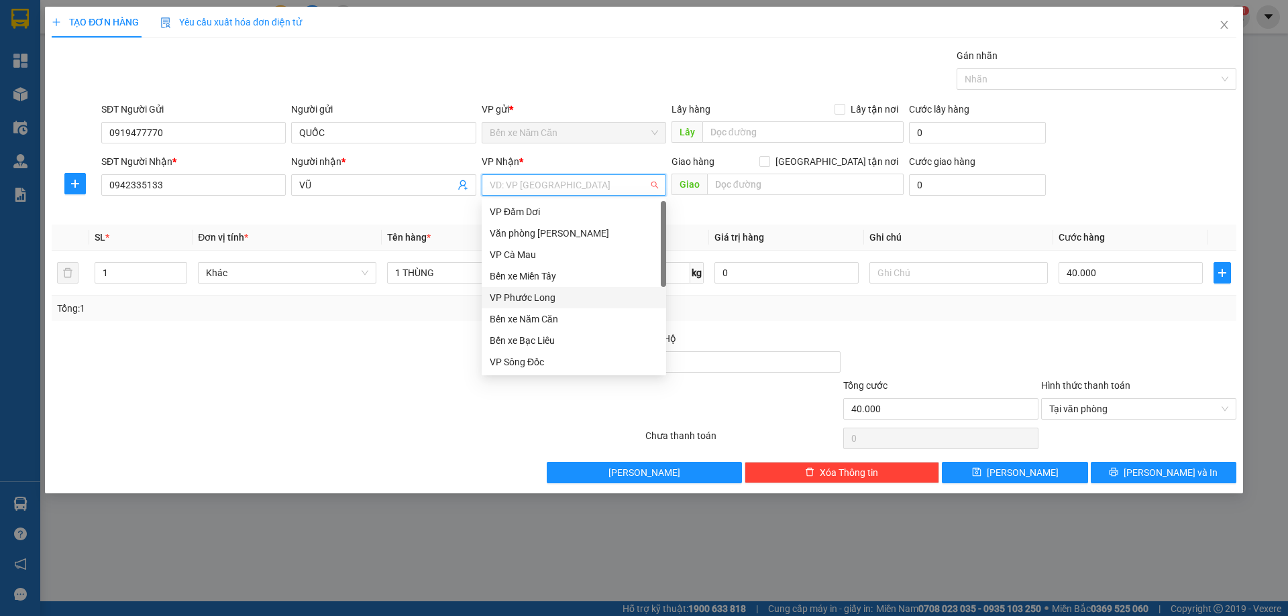
scroll to position [86, 0]
click at [527, 291] on div "VP Cần Thơ" at bounding box center [574, 297] width 168 height 15
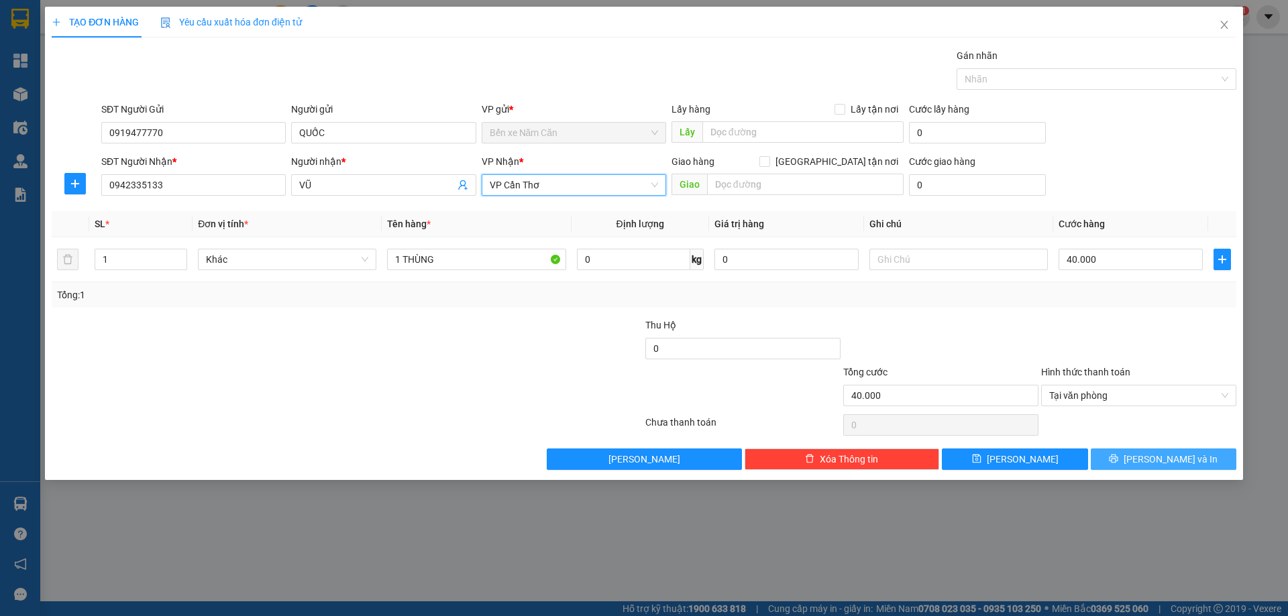
click at [1185, 461] on span "Lưu và In" at bounding box center [1171, 459] width 94 height 15
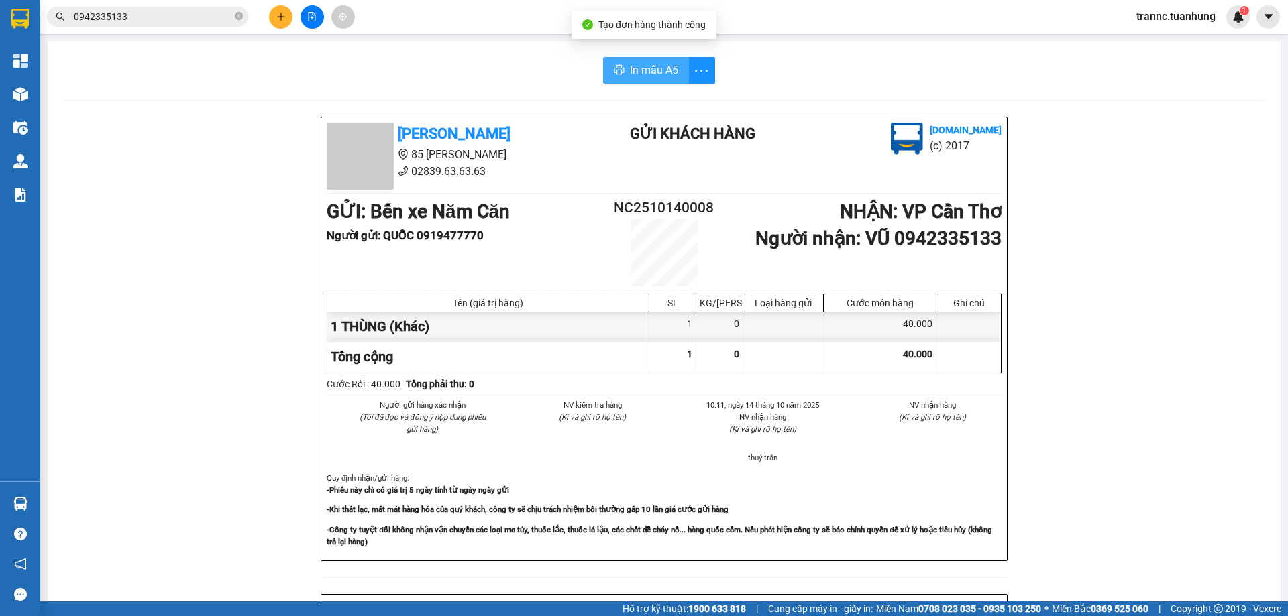
click at [659, 66] on span "In mẫu A5" at bounding box center [654, 70] width 48 height 17
click at [515, 85] on div "In mẫu A5 Tuấn Hưng 85 Lý Chiêu Hoàng 02839.63.63.63 Gửi khách hàng Vexere.com …" at bounding box center [664, 555] width 1233 height 1028
click at [241, 14] on icon "close-circle" at bounding box center [239, 16] width 8 height 8
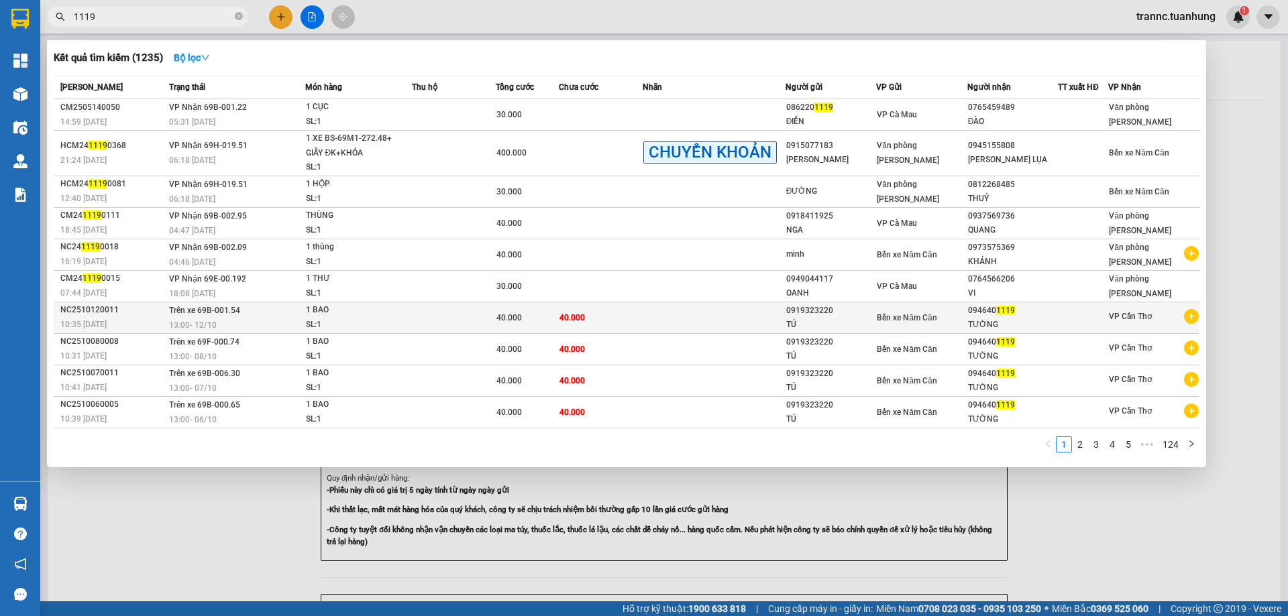
type input "1119"
click at [1193, 318] on icon "plus-circle" at bounding box center [1191, 316] width 15 height 15
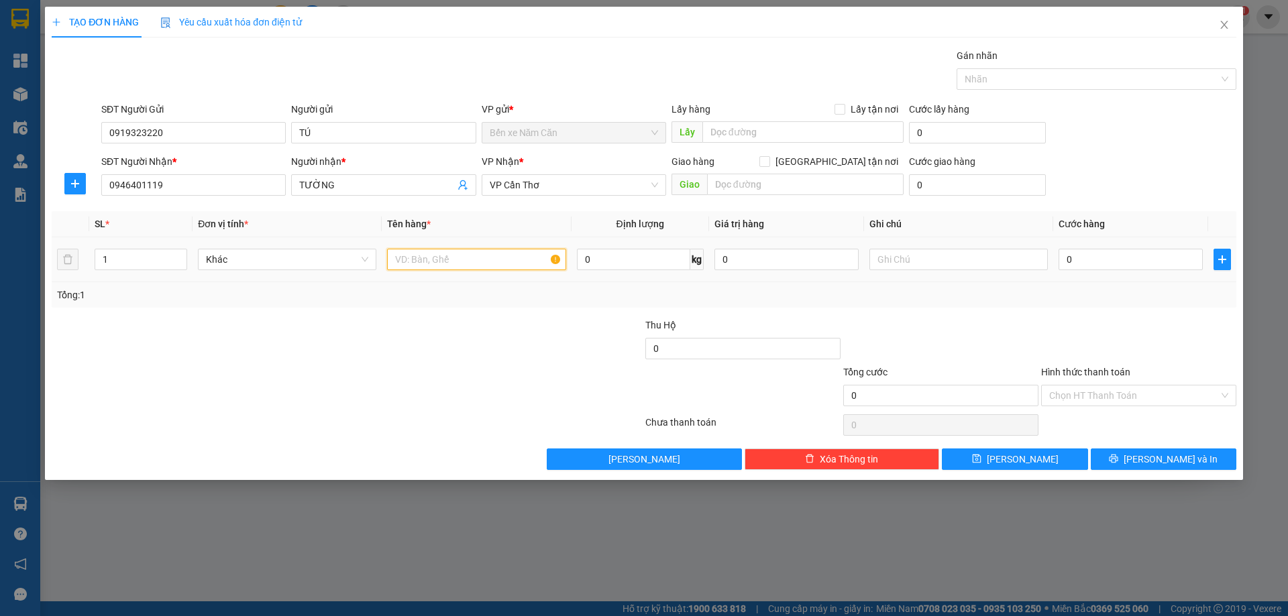
click at [489, 266] on input "text" at bounding box center [476, 259] width 178 height 21
type input "1 BAO"
click at [1093, 252] on input "0" at bounding box center [1130, 259] width 144 height 21
type input "4"
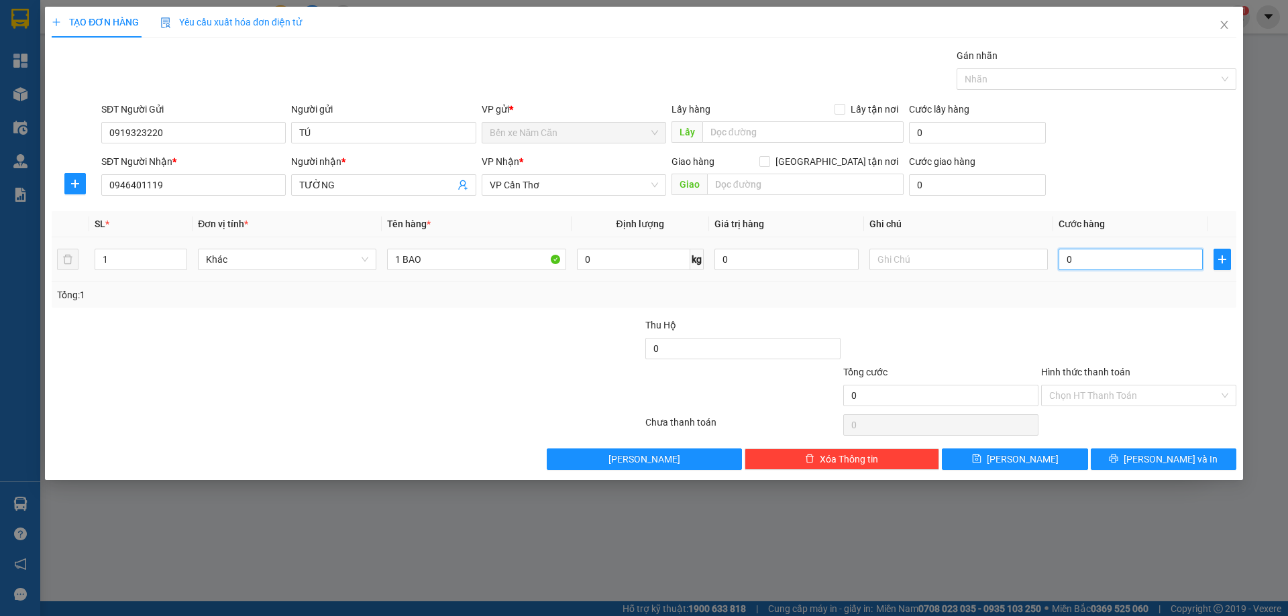
type input "4"
type input "40"
type input "40.000"
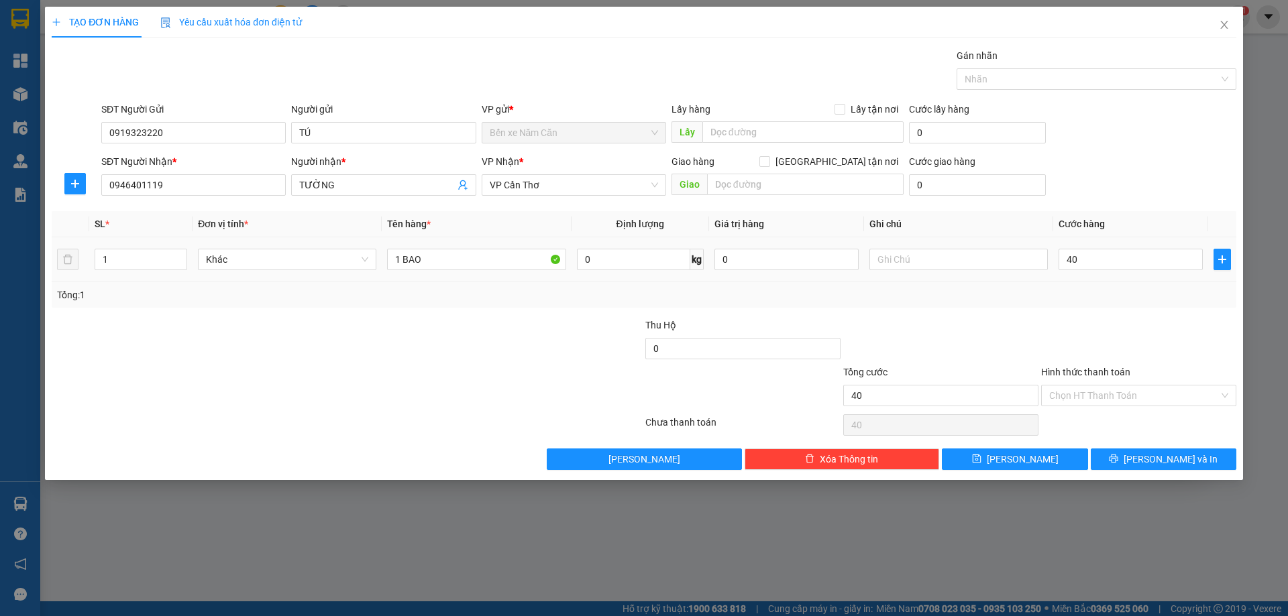
type input "40.000"
click at [1093, 311] on div "Transit Pickup Surcharge Ids Transit Deliver Surcharge Ids Transit Deliver Surc…" at bounding box center [644, 259] width 1185 height 422
click at [1164, 464] on span "Lưu và In" at bounding box center [1171, 459] width 94 height 15
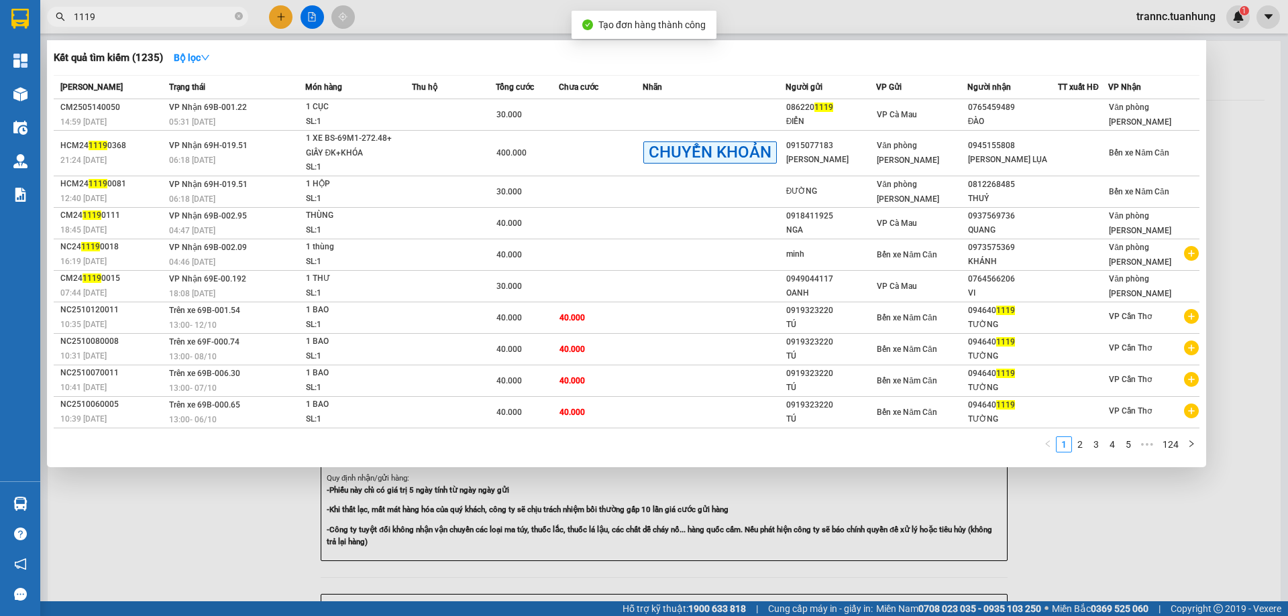
click at [1153, 508] on div at bounding box center [644, 308] width 1288 height 616
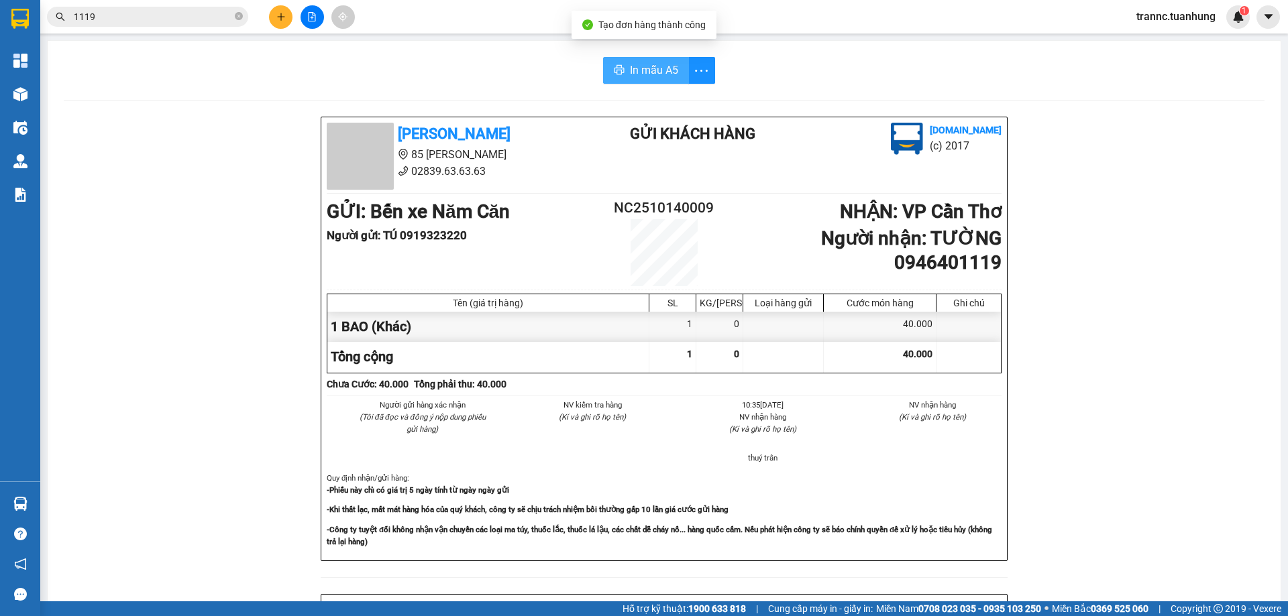
click at [637, 72] on span "In mẫu A5" at bounding box center [654, 70] width 48 height 17
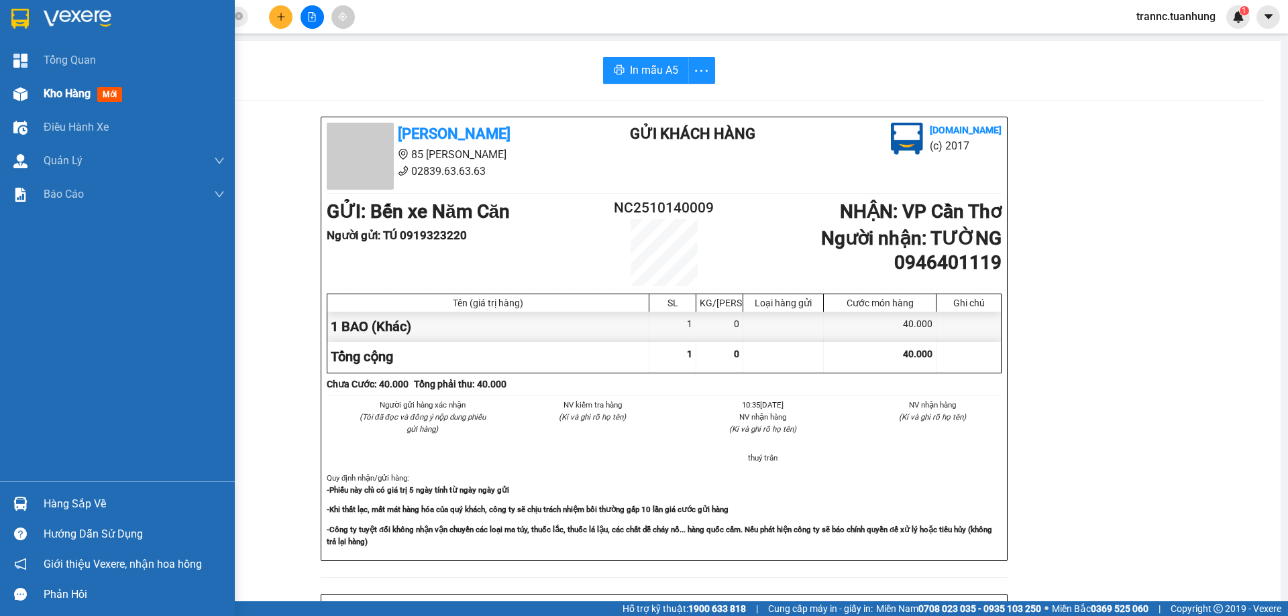
click at [114, 92] on span "mới" at bounding box center [109, 94] width 25 height 15
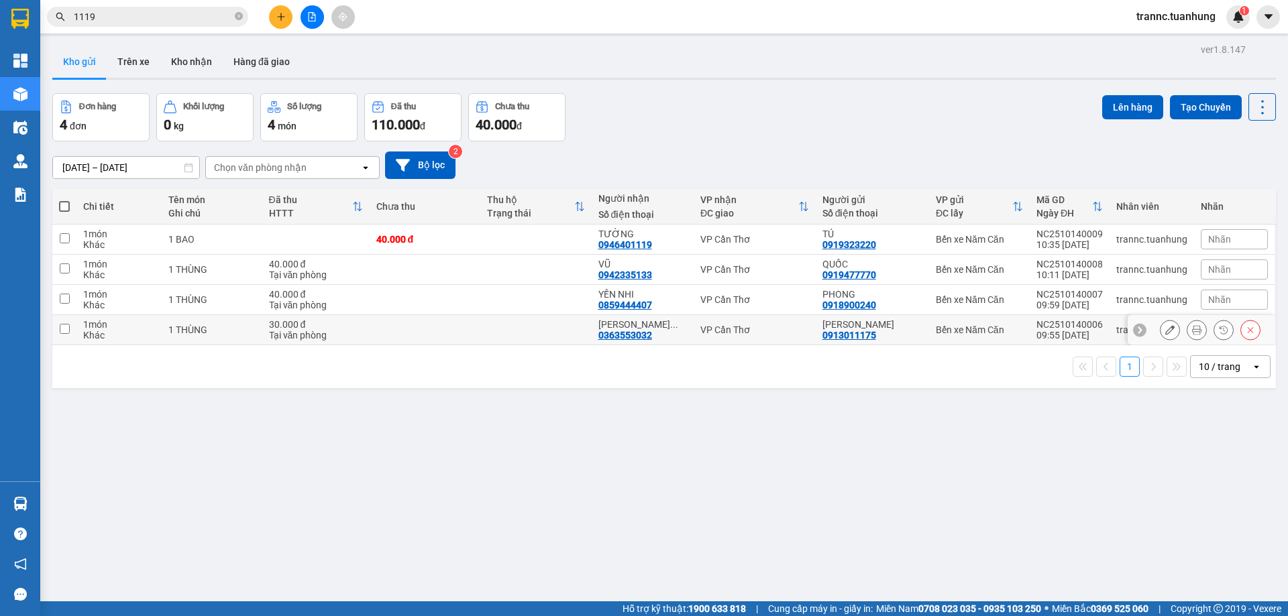
drag, startPoint x: 456, startPoint y: 339, endPoint x: 445, endPoint y: 325, distance: 18.2
click at [456, 339] on td at bounding box center [425, 330] width 111 height 30
checkbox input "true"
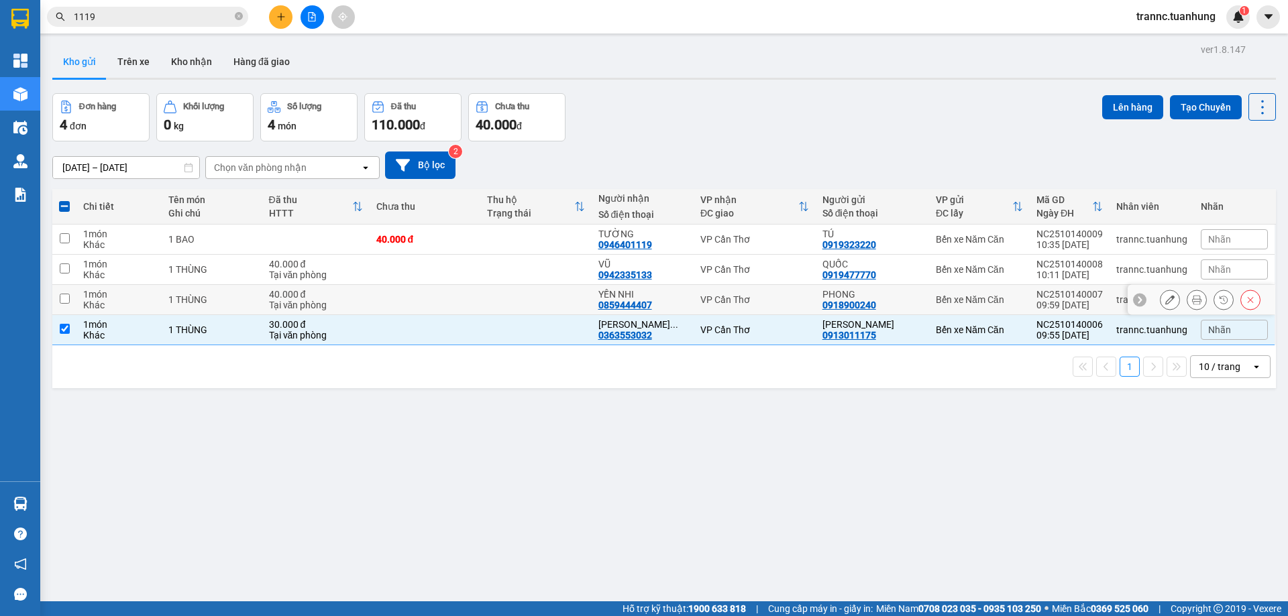
click at [433, 291] on td at bounding box center [425, 300] width 111 height 30
checkbox input "true"
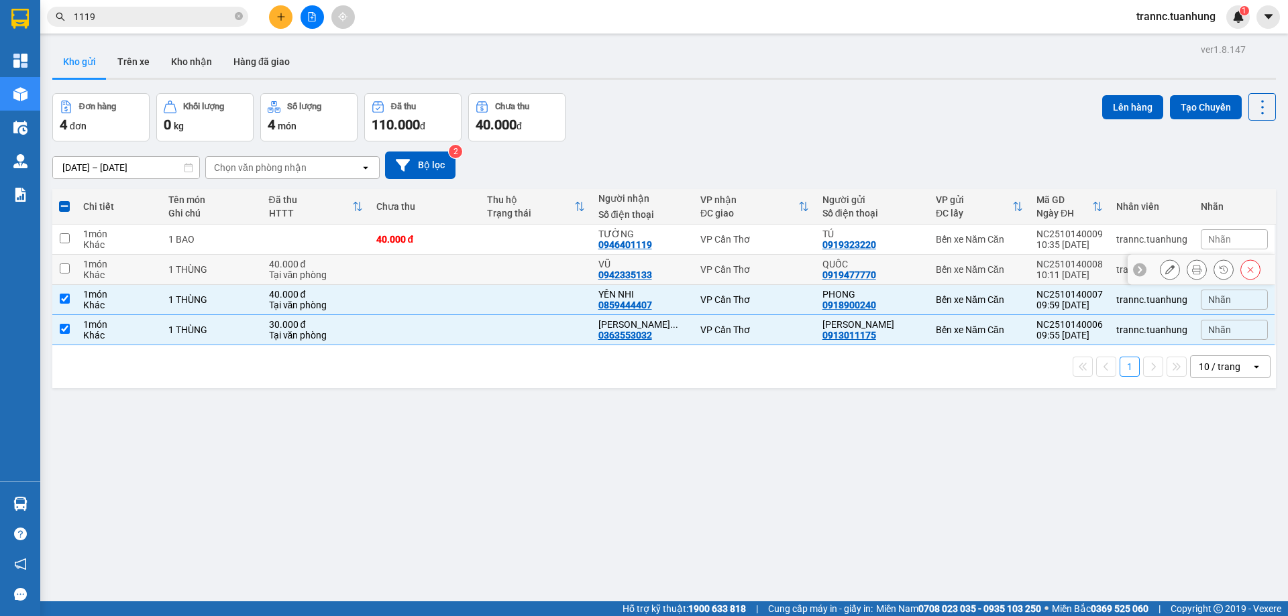
click at [444, 262] on td at bounding box center [425, 270] width 111 height 30
checkbox input "true"
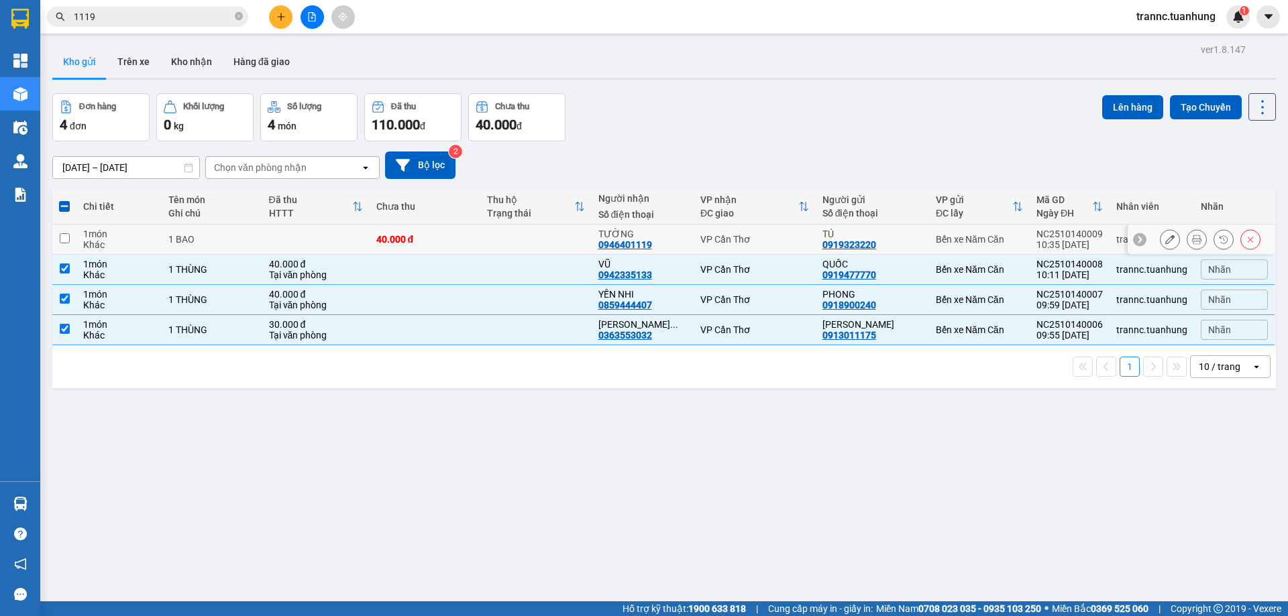
click at [454, 239] on div "40.000 đ" at bounding box center [424, 239] width 97 height 11
checkbox input "true"
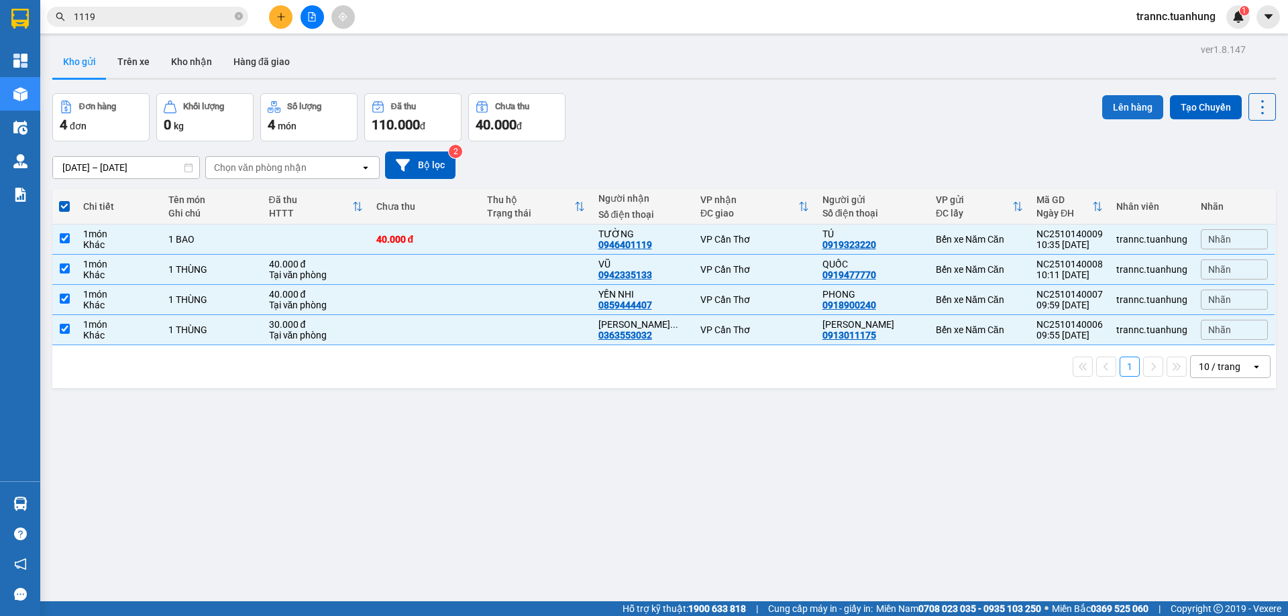
click at [1114, 109] on button "Lên hàng" at bounding box center [1132, 107] width 61 height 24
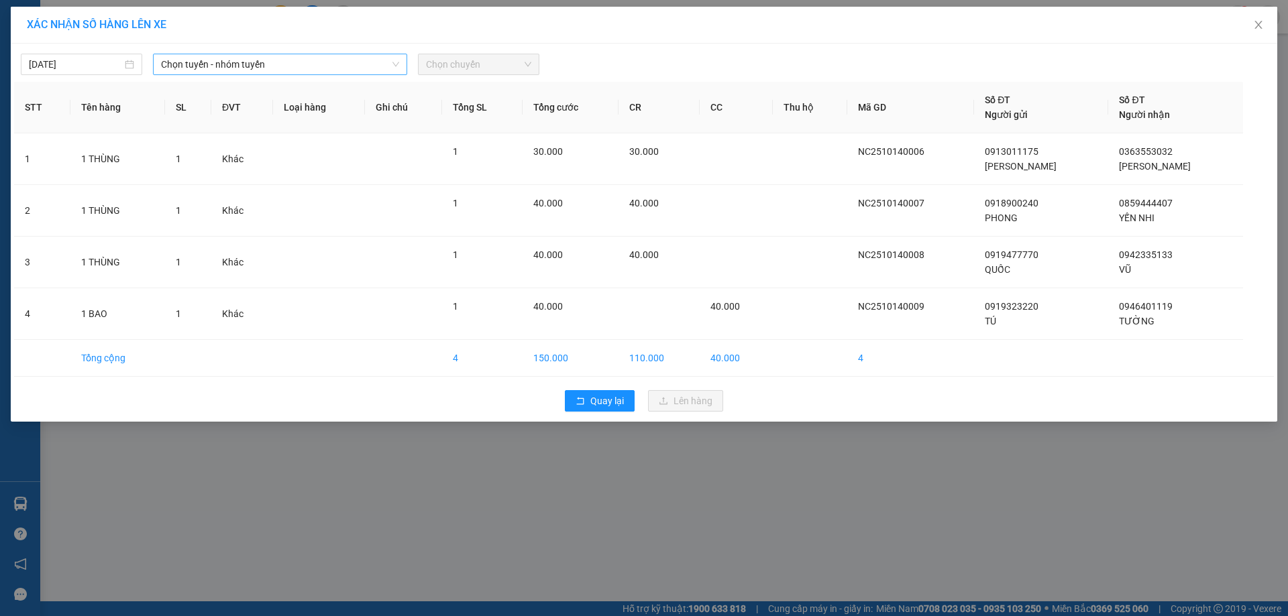
click at [271, 60] on span "Chọn tuyến - nhóm tuyến" at bounding box center [280, 64] width 238 height 20
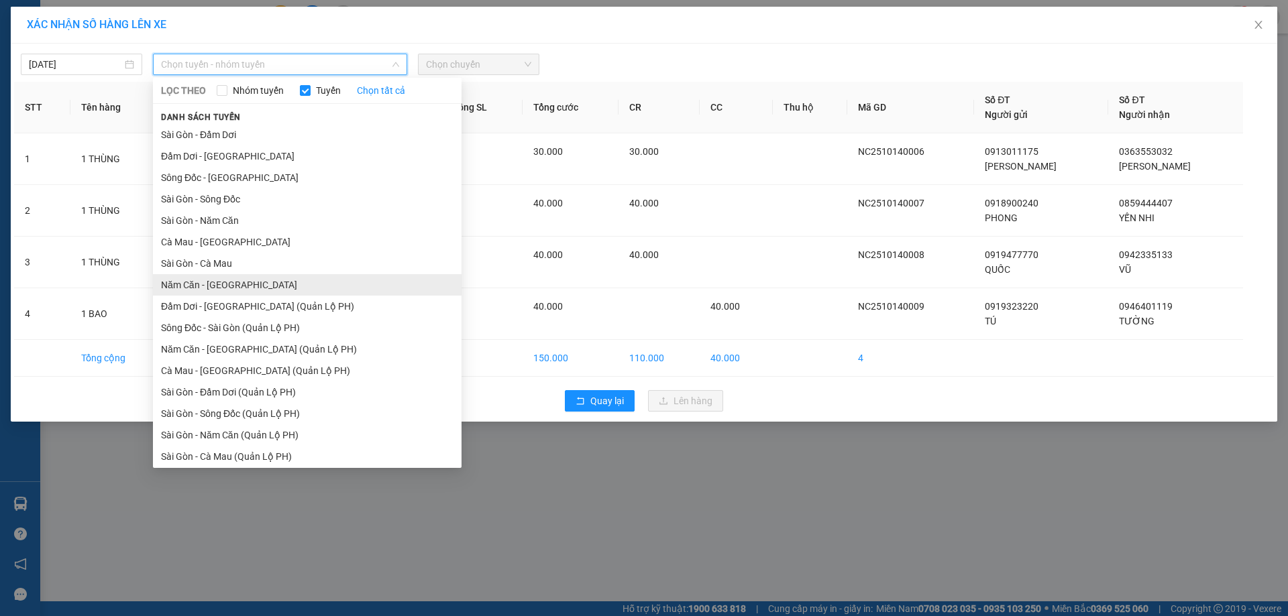
click at [201, 285] on li "Năm Căn - Sài Gòn" at bounding box center [307, 284] width 309 height 21
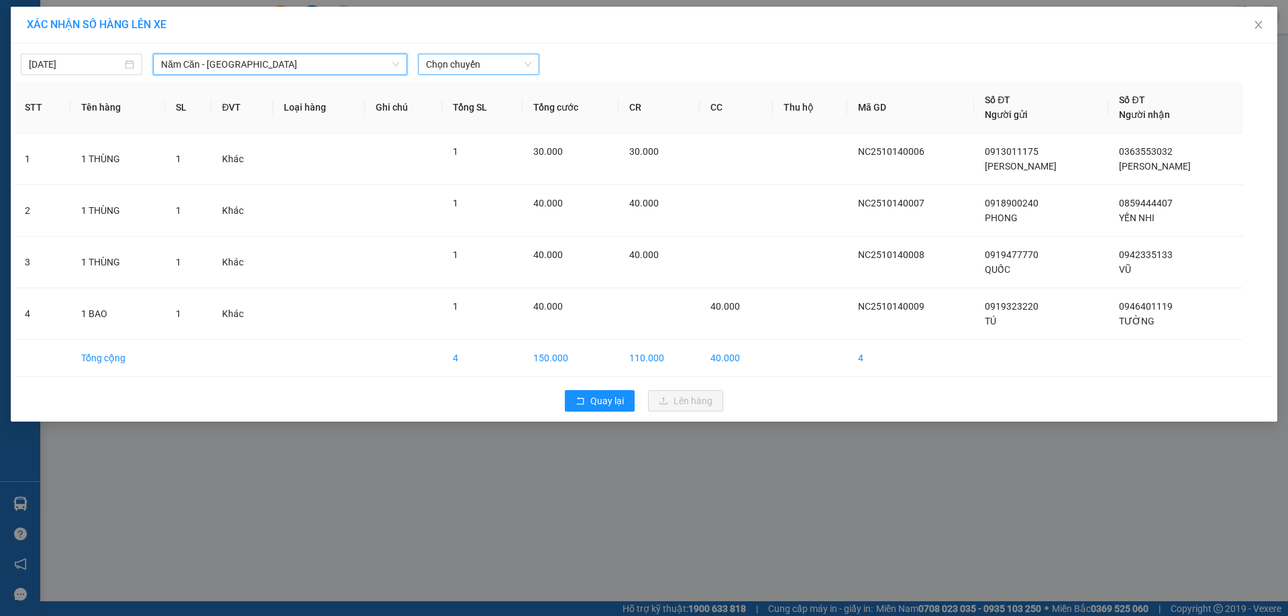
click at [476, 60] on span "Chọn chuyến" at bounding box center [478, 64] width 105 height 20
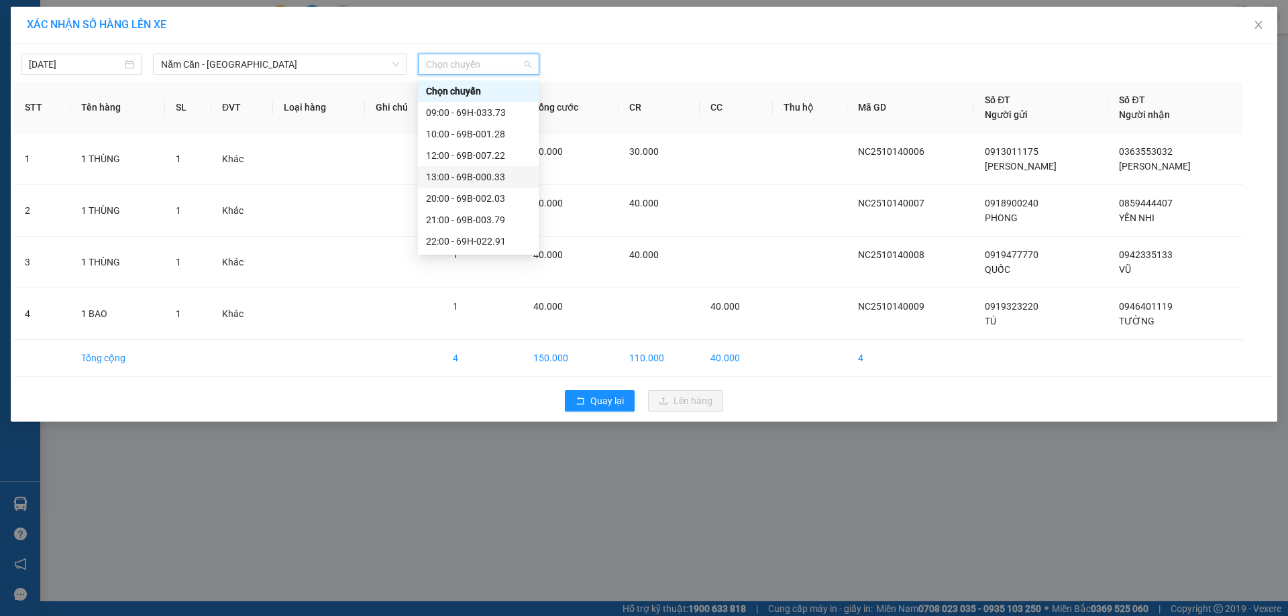
click at [498, 172] on div "13:00 - 69B-000.33" at bounding box center [478, 177] width 105 height 15
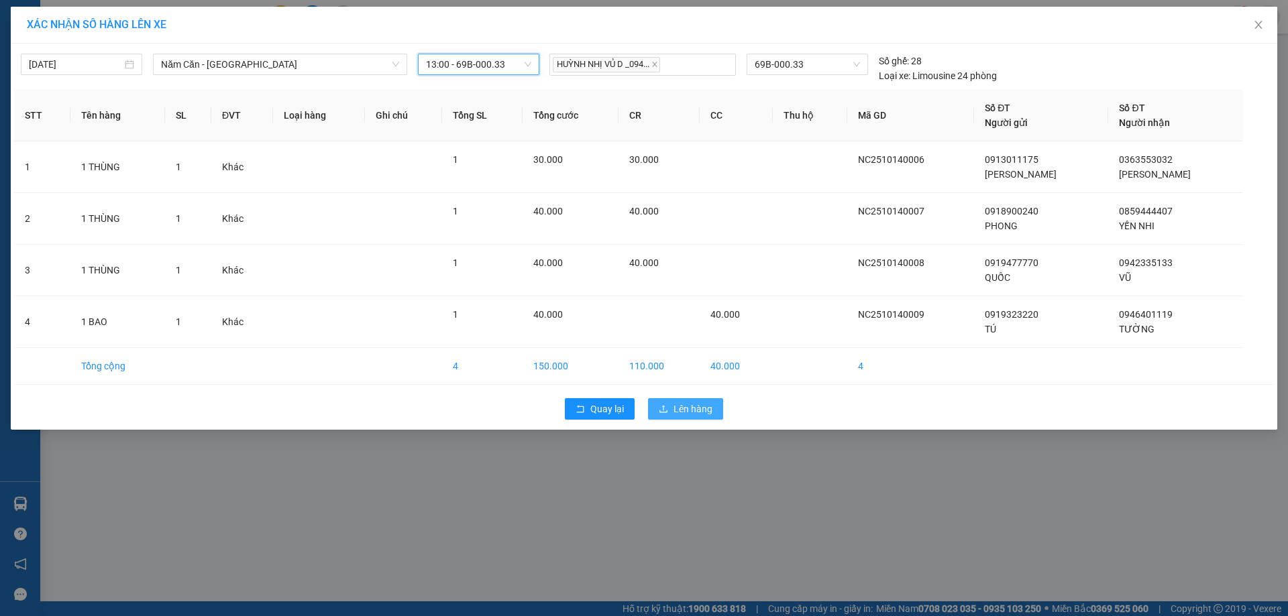
click at [667, 411] on icon "upload" at bounding box center [663, 408] width 8 height 7
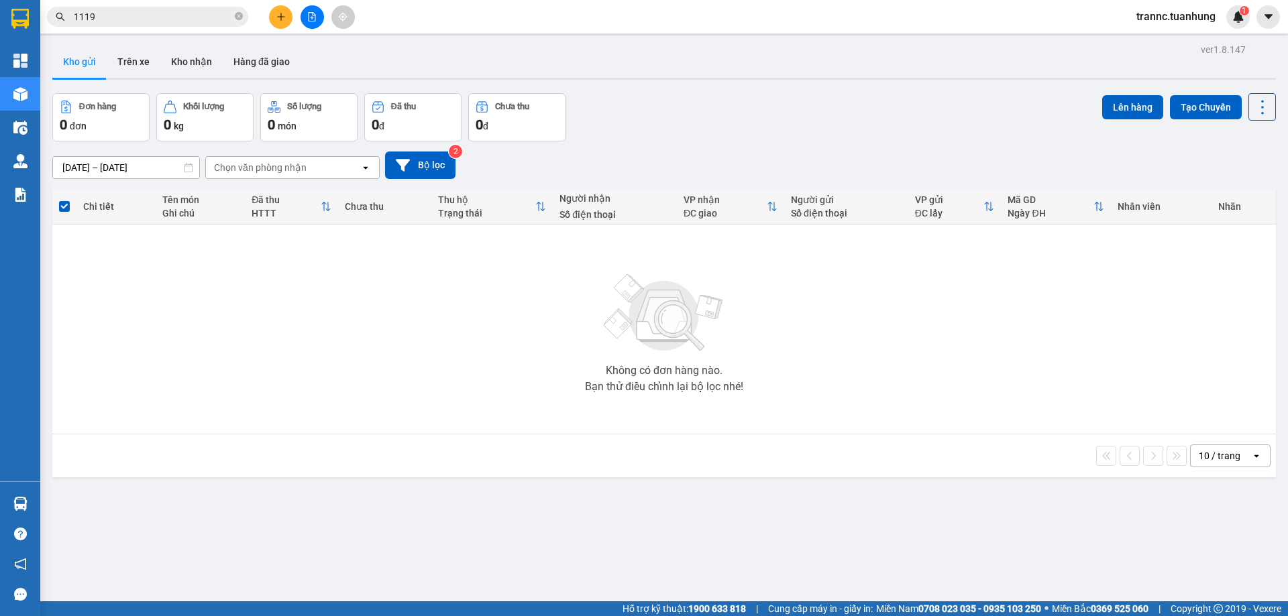
click at [240, 13] on icon "close-circle" at bounding box center [239, 16] width 8 height 8
click at [196, 16] on input "text" at bounding box center [153, 16] width 158 height 15
click at [201, 72] on button "Kho nhận" at bounding box center [191, 62] width 62 height 32
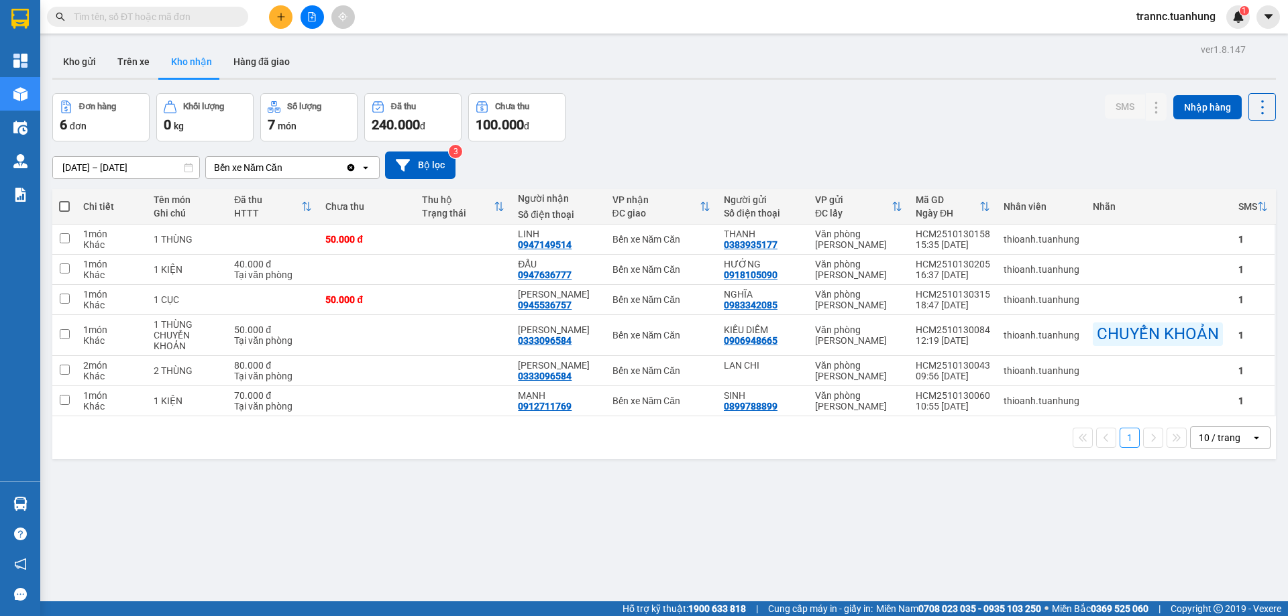
click at [187, 16] on input "text" at bounding box center [153, 16] width 158 height 15
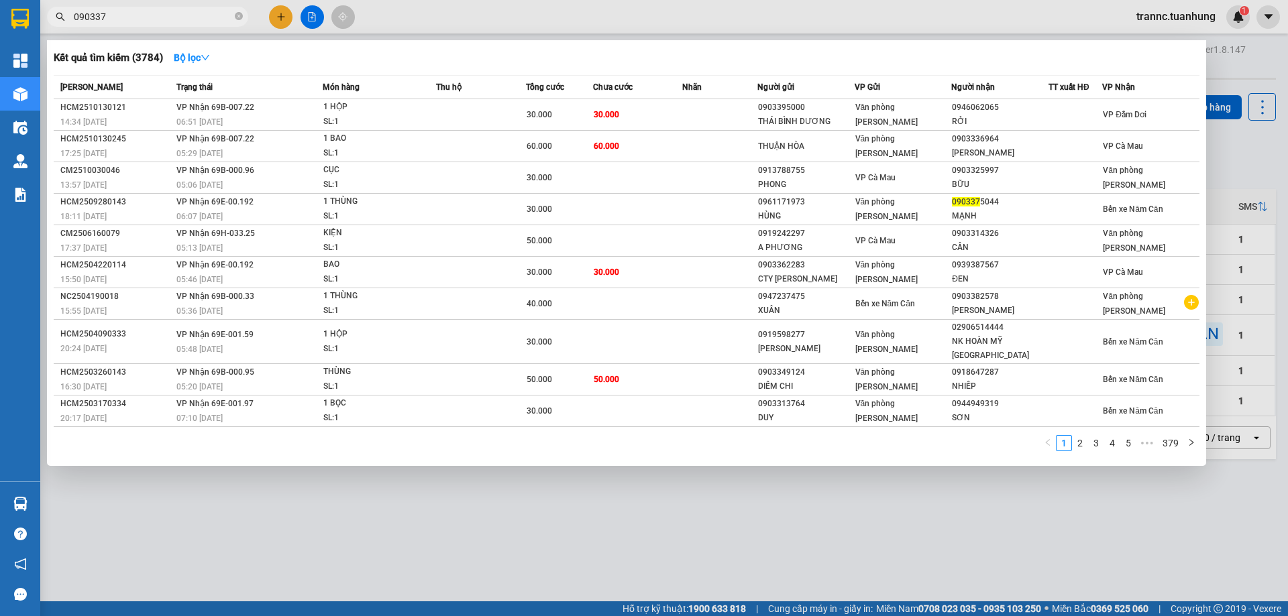
type input "0903375"
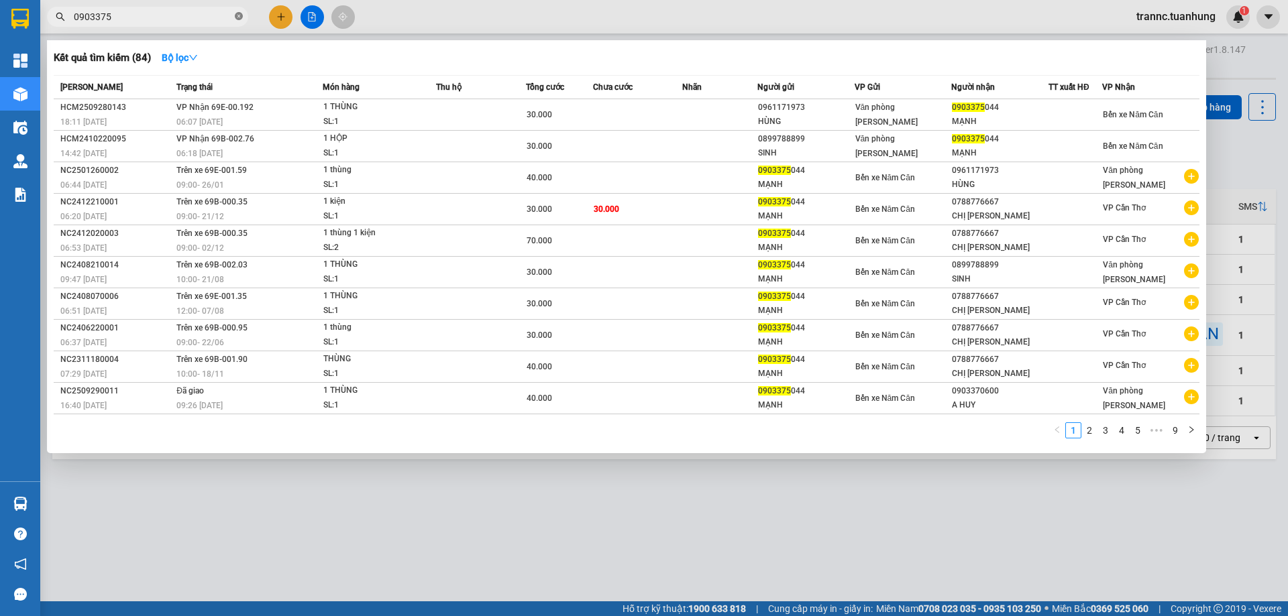
click at [237, 15] on icon "close-circle" at bounding box center [239, 16] width 8 height 8
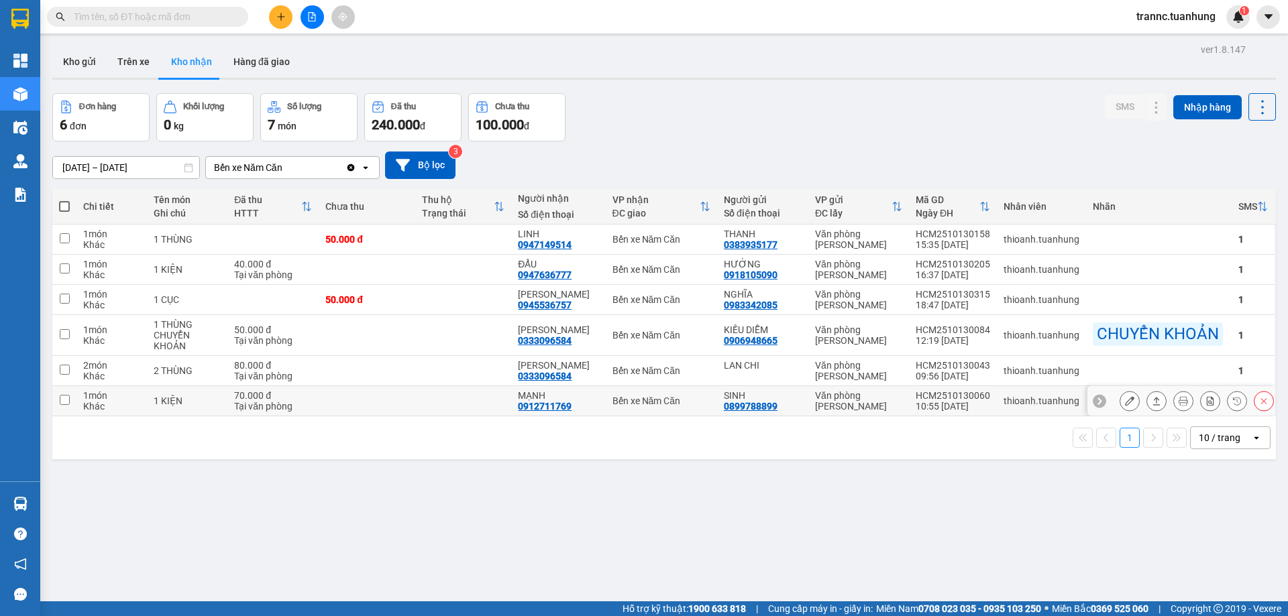
click at [614, 400] on div "Bến xe Năm Căn" at bounding box center [661, 401] width 98 height 11
checkbox input "true"
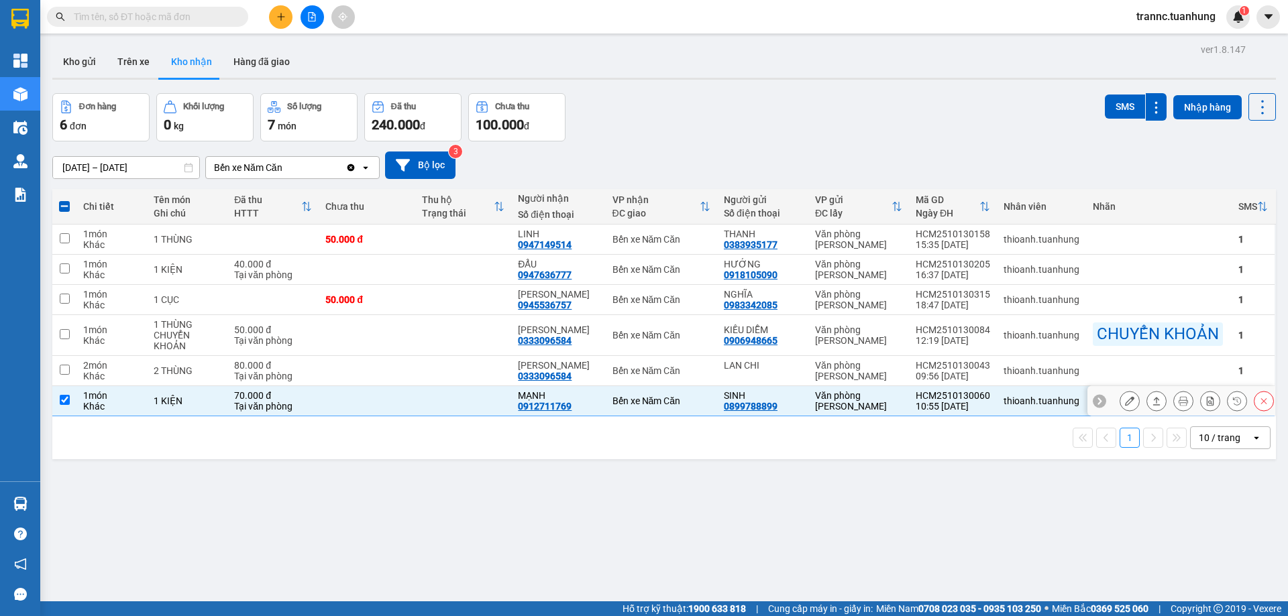
click at [1125, 403] on icon at bounding box center [1129, 400] width 9 height 9
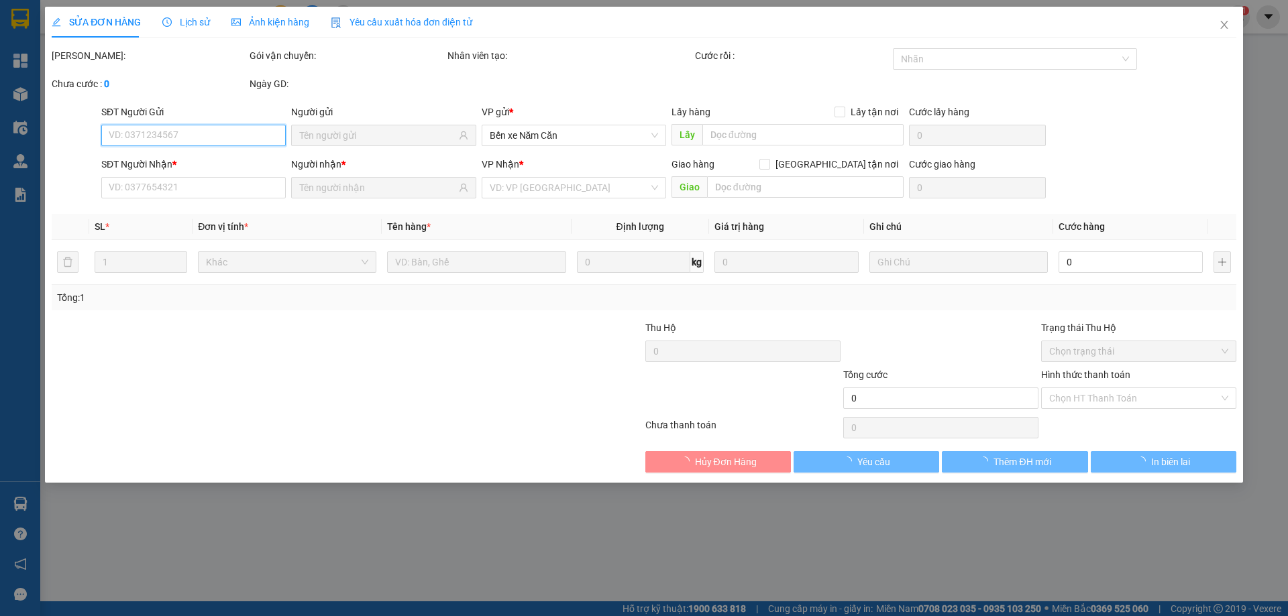
type input "0899788899"
type input "SINH"
type input "0912711769"
type input "MẠNH"
type input "70.000"
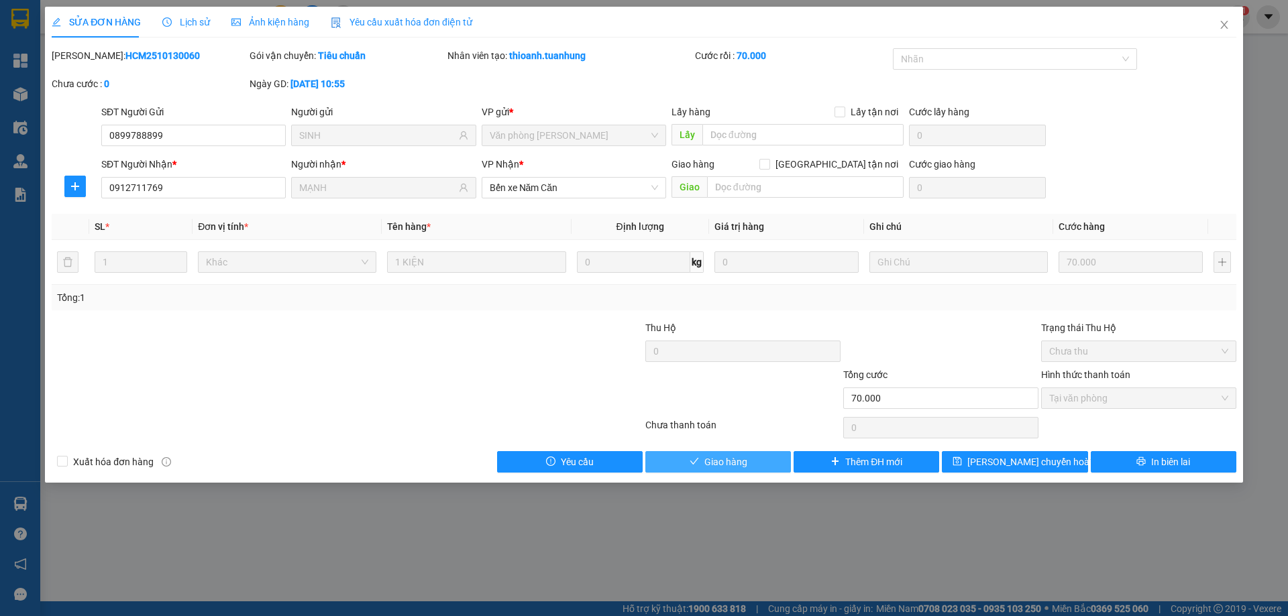
click at [768, 464] on button "Giao hàng" at bounding box center [718, 461] width 146 height 21
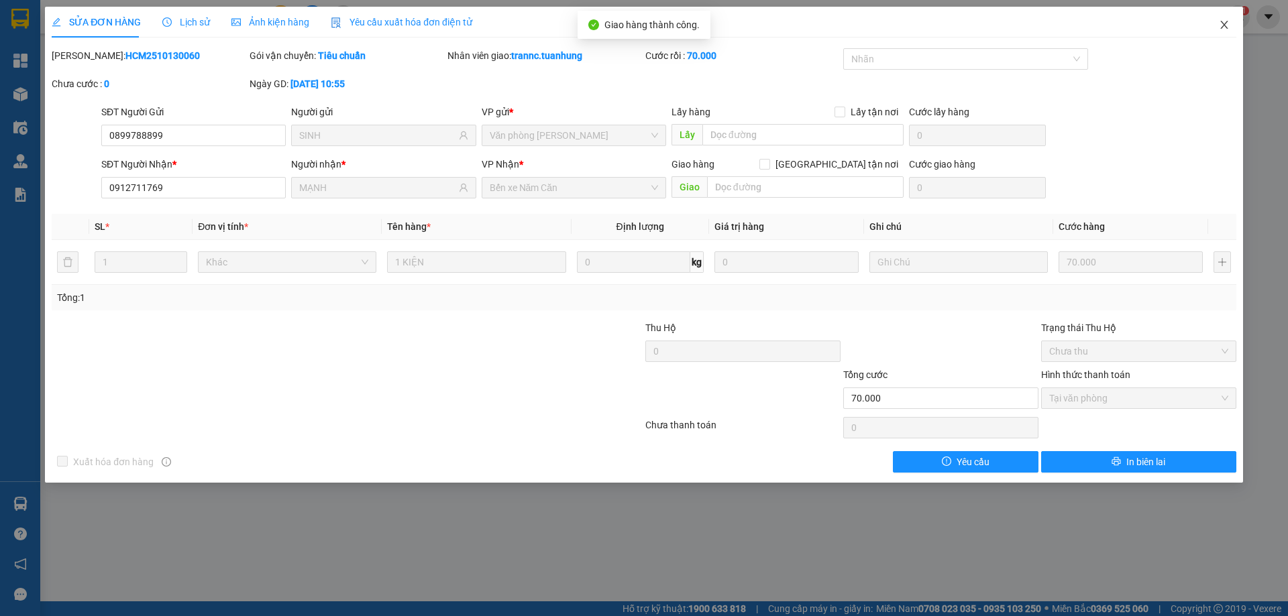
click at [1229, 25] on icon "close" at bounding box center [1224, 24] width 11 height 11
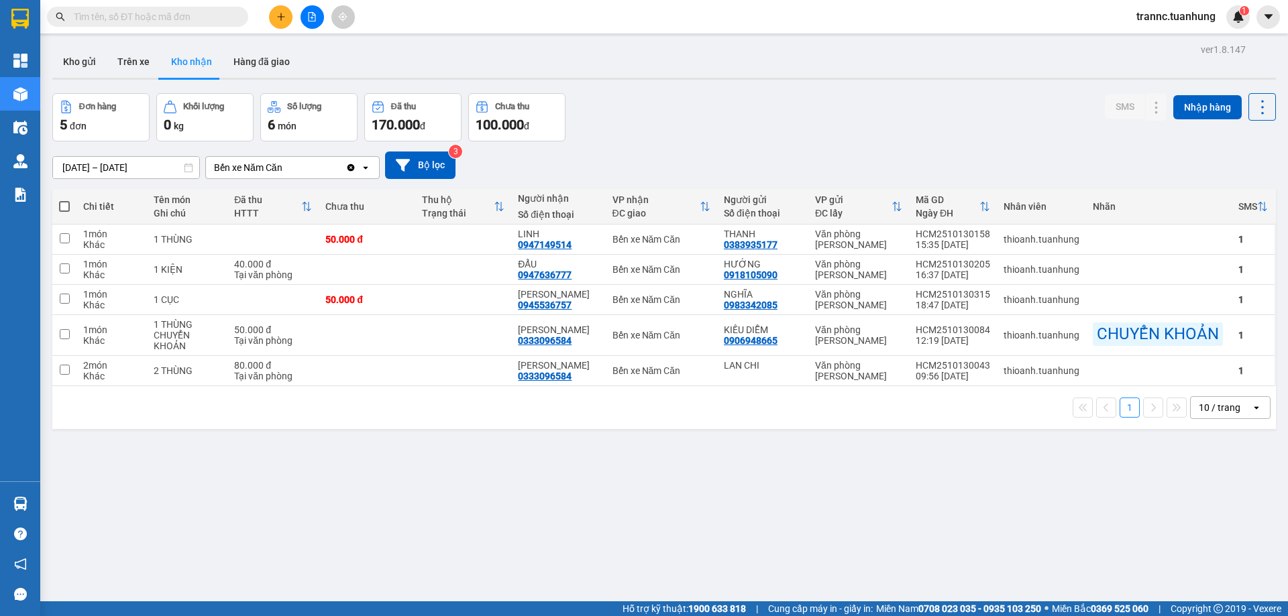
click at [239, 17] on span at bounding box center [239, 16] width 8 height 15
click at [205, 17] on input "text" at bounding box center [153, 16] width 158 height 15
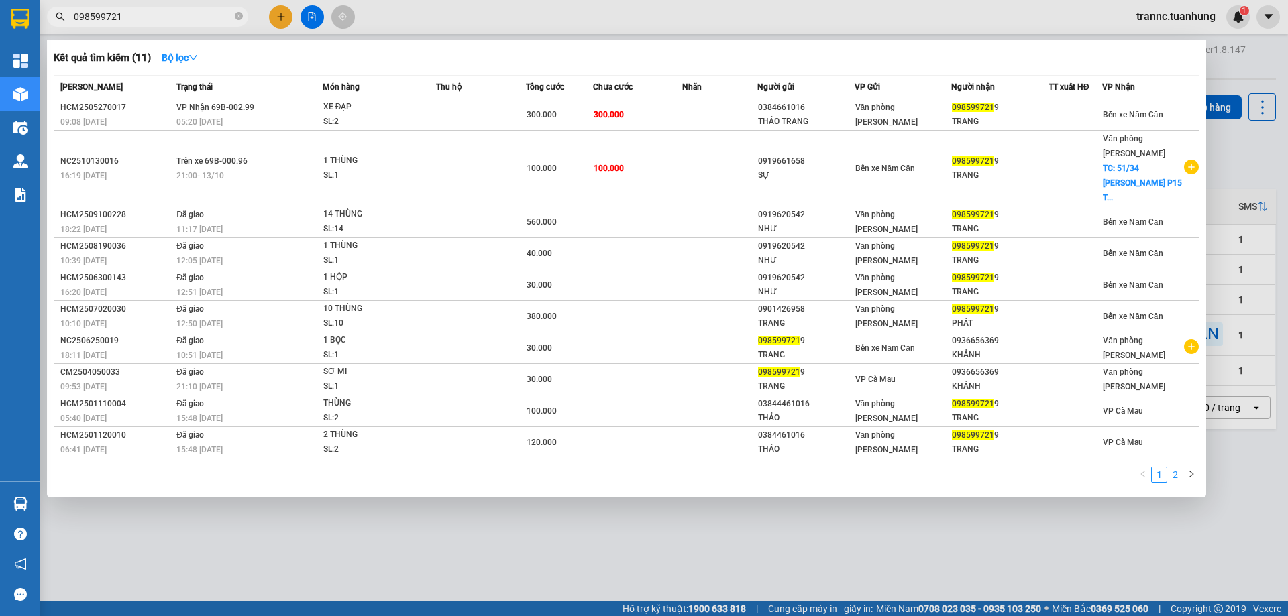
type input "098599721"
click at [1170, 468] on link "2" at bounding box center [1175, 475] width 15 height 15
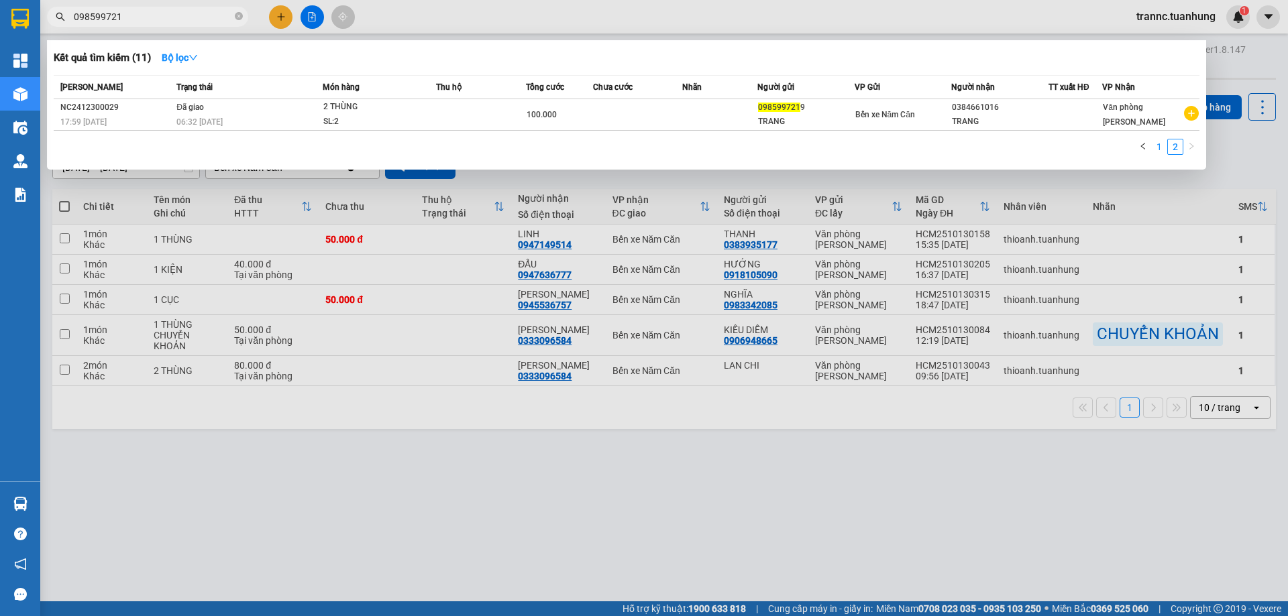
click at [1158, 148] on link "1" at bounding box center [1159, 147] width 15 height 15
